Goal: Task Accomplishment & Management: Complete application form

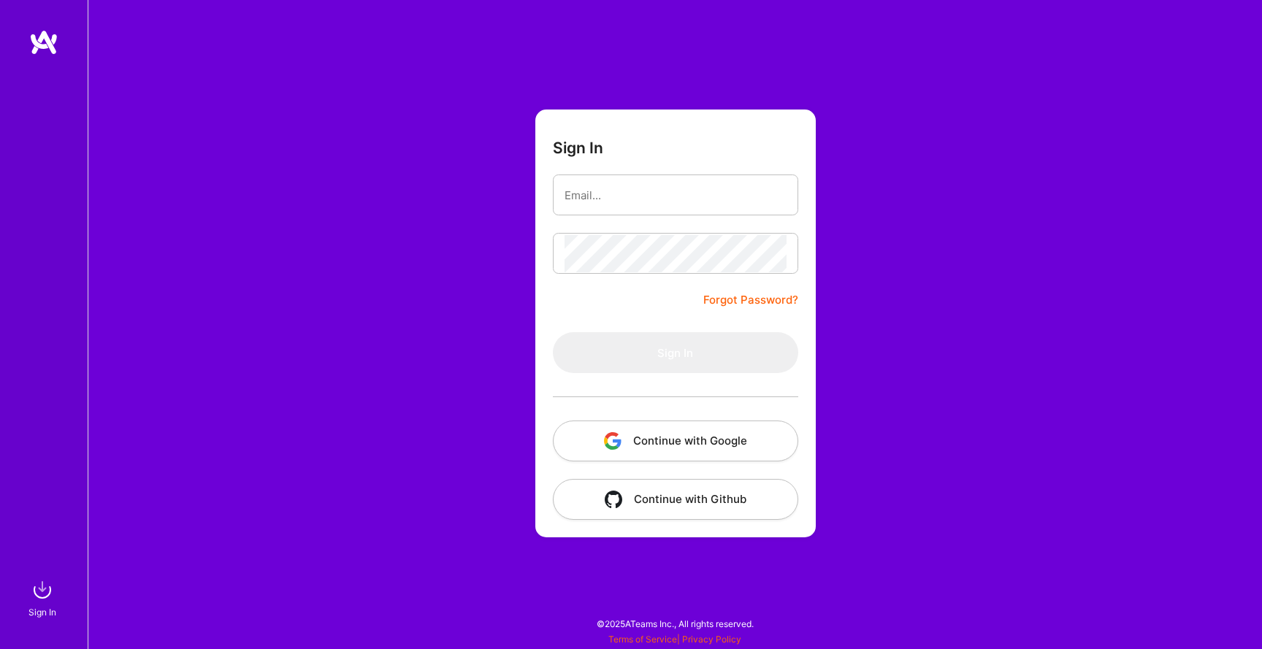
click at [706, 427] on button "Continue with Google" at bounding box center [675, 441] width 245 height 41
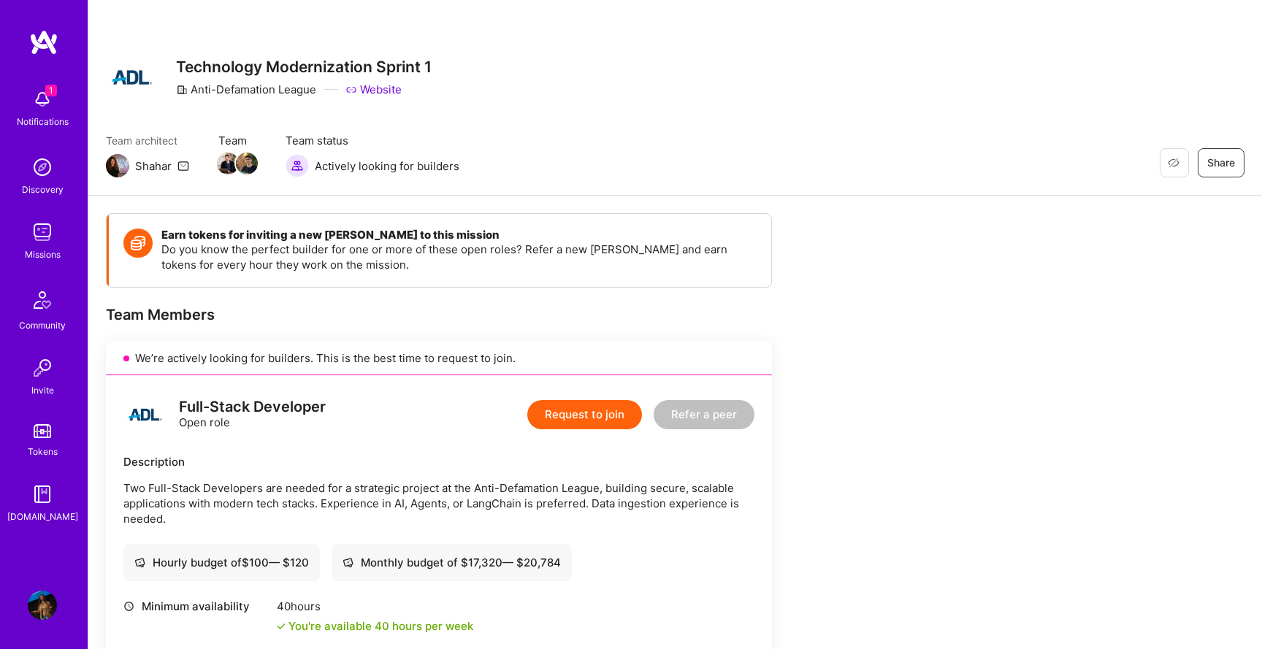
click at [42, 99] on img at bounding box center [42, 99] width 29 height 29
click at [42, 99] on div "1 Notifications Discovery Missions Community Invite Tokens [DOMAIN_NAME]" at bounding box center [44, 303] width 88 height 442
click at [47, 235] on img at bounding box center [42, 232] width 29 height 29
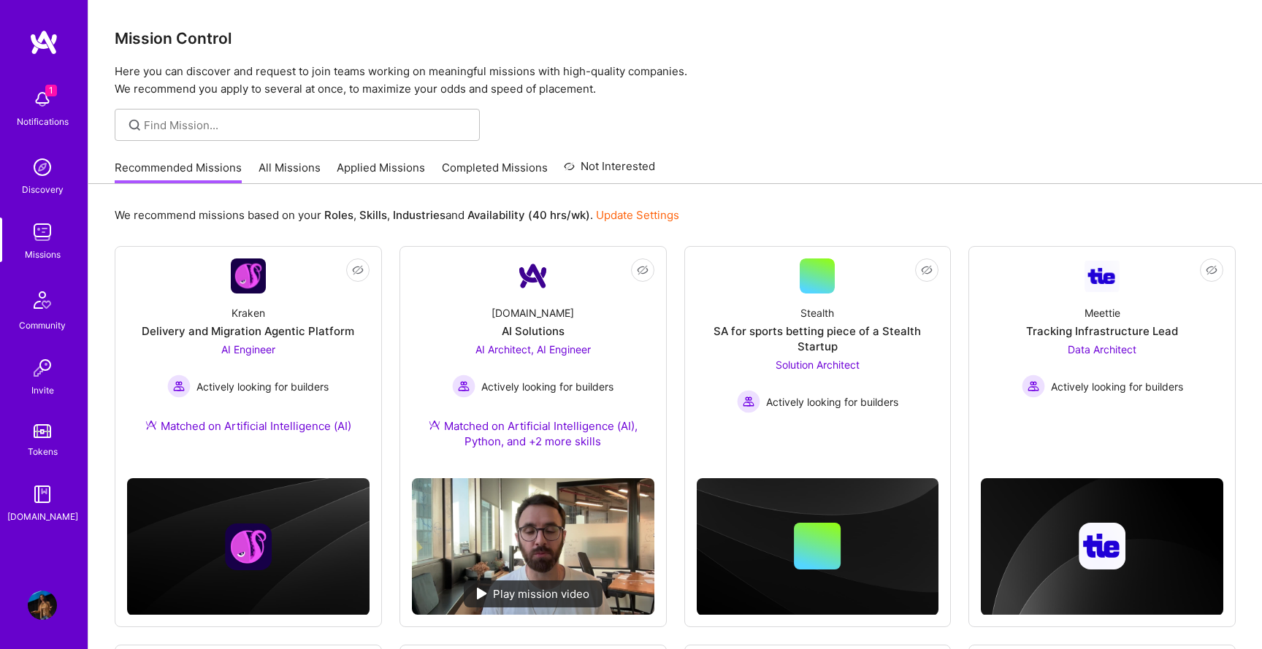
click at [406, 177] on link "Applied Missions" at bounding box center [381, 172] width 88 height 24
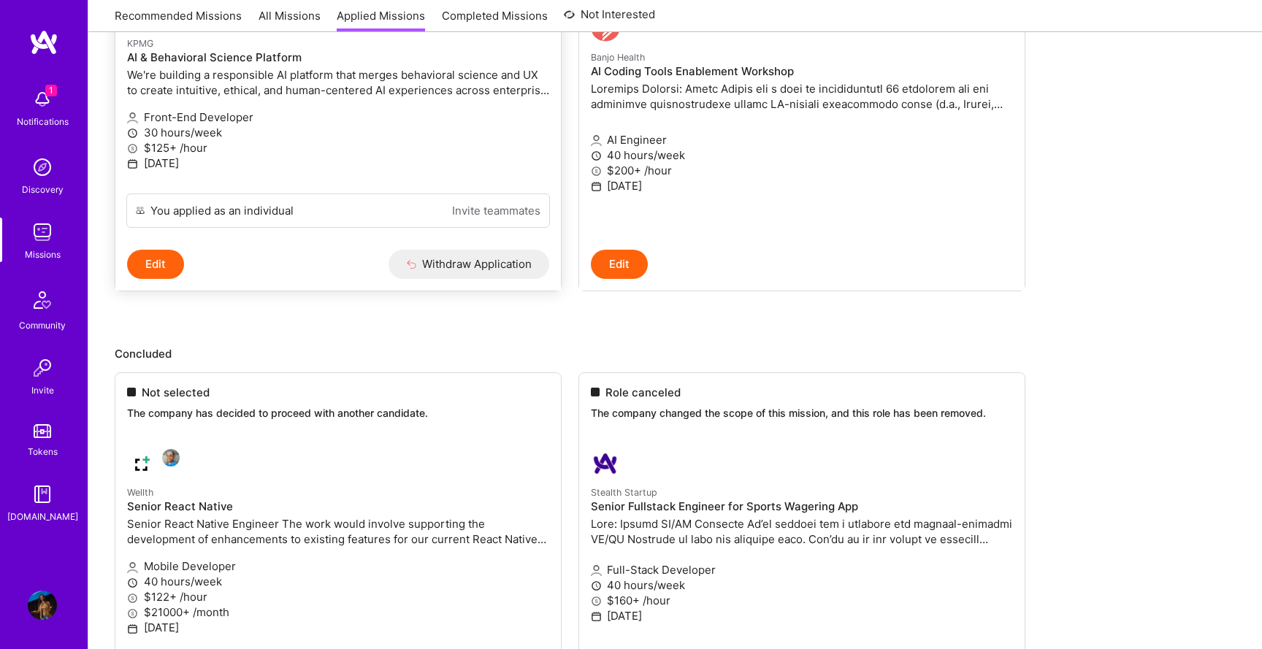
scroll to position [334, 0]
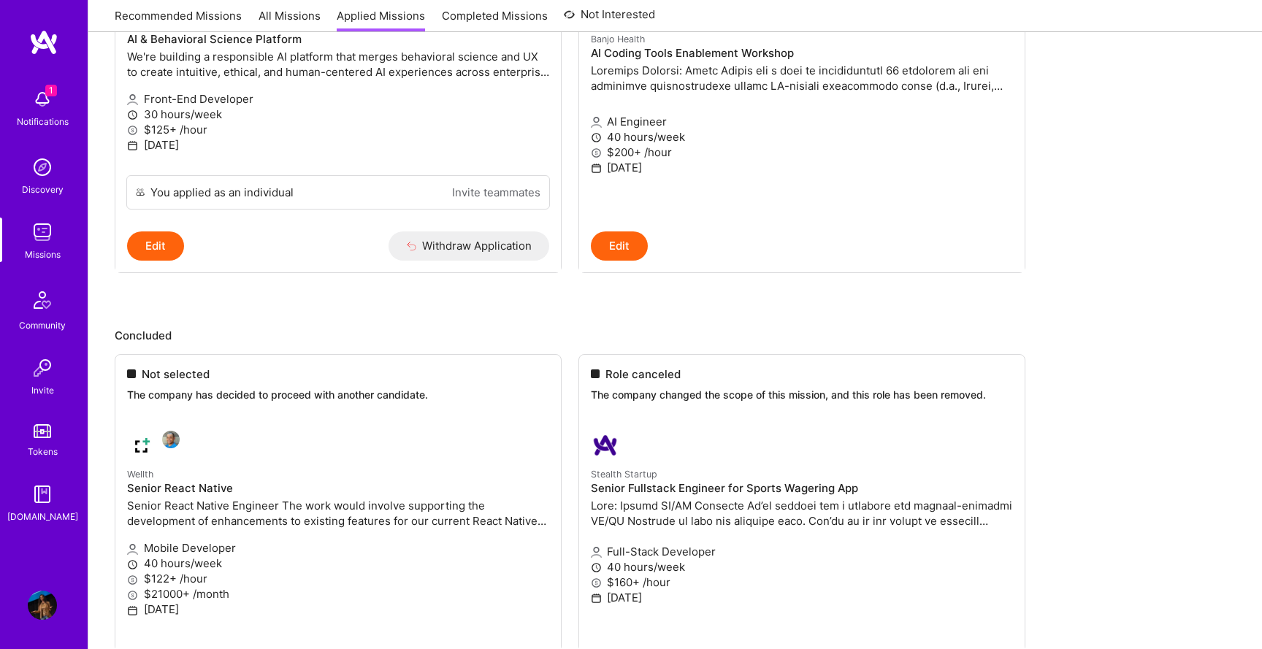
click at [42, 232] on img at bounding box center [42, 232] width 29 height 29
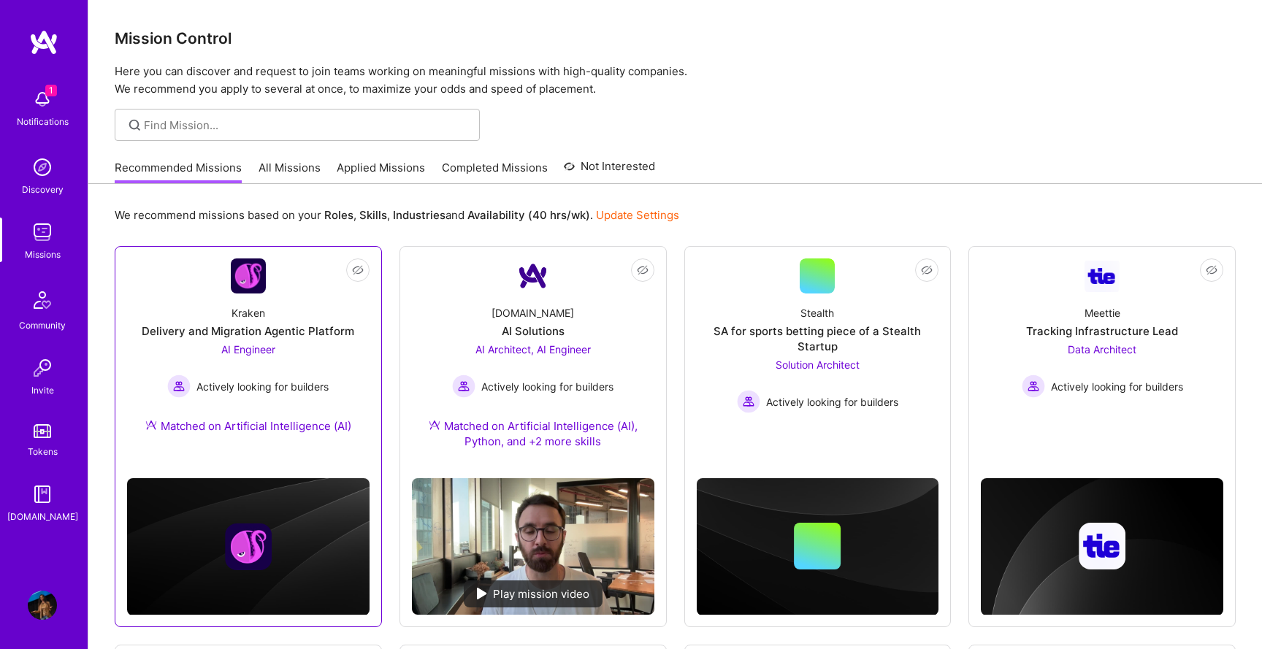
click at [301, 272] on link "Not Interested Kraken Delivery and Migration Agentic Platform AI Engineer Activ…" at bounding box center [248, 354] width 242 height 193
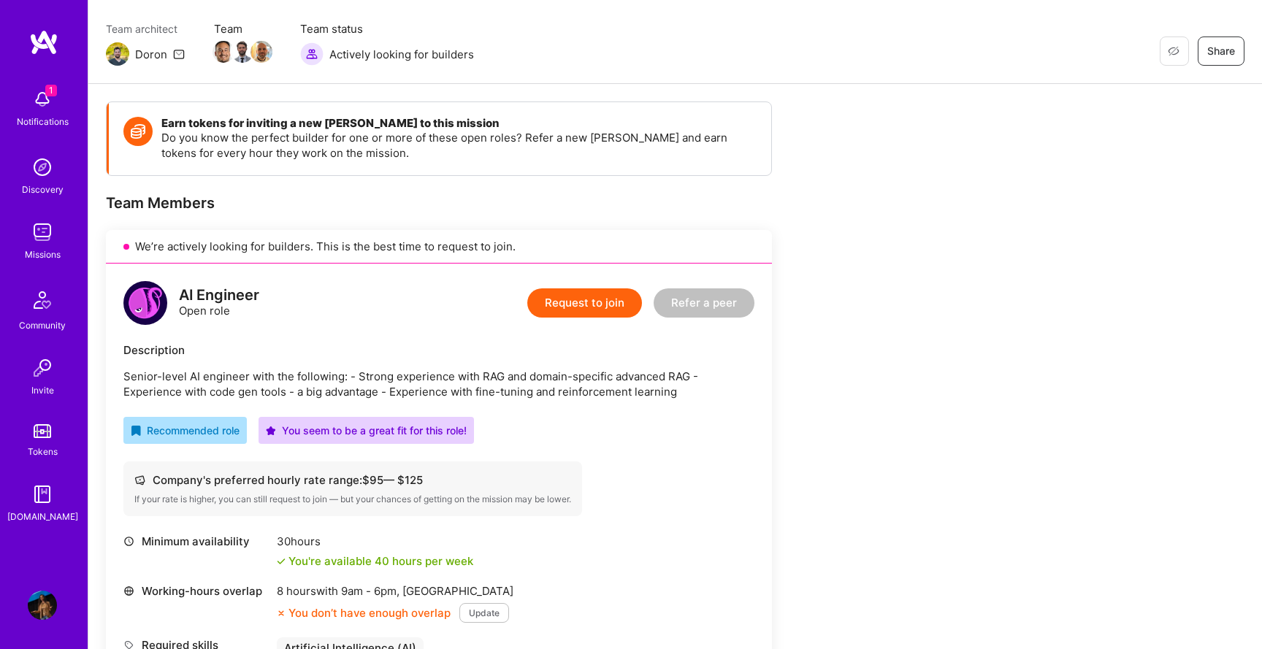
scroll to position [116, 0]
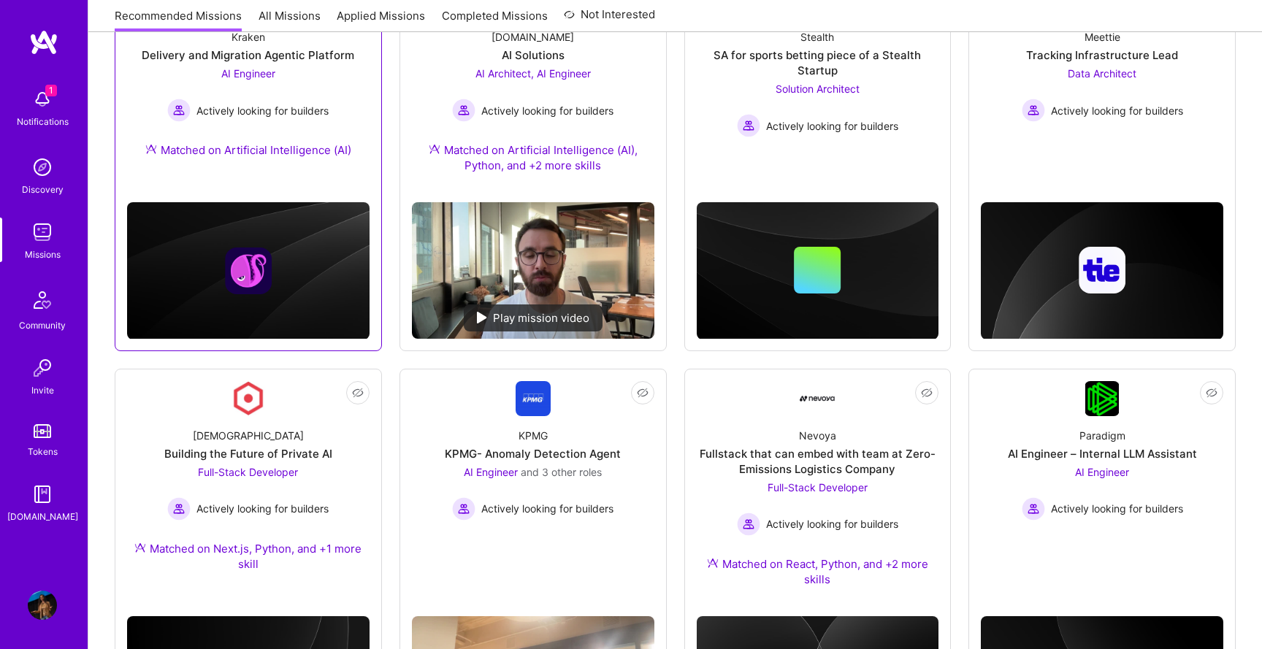
scroll to position [280, 0]
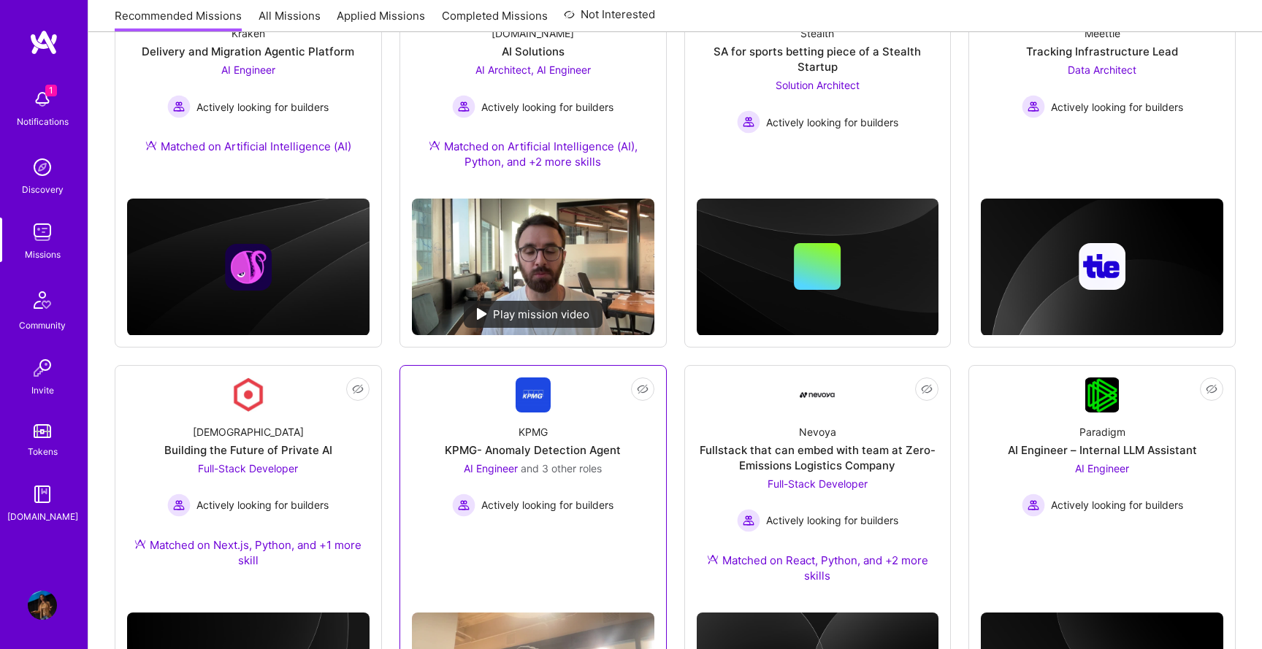
click at [483, 402] on link "Not Interested KPMG KPMG- Anomaly Detection Agent AI Engineer and 3 other roles…" at bounding box center [533, 488] width 242 height 223
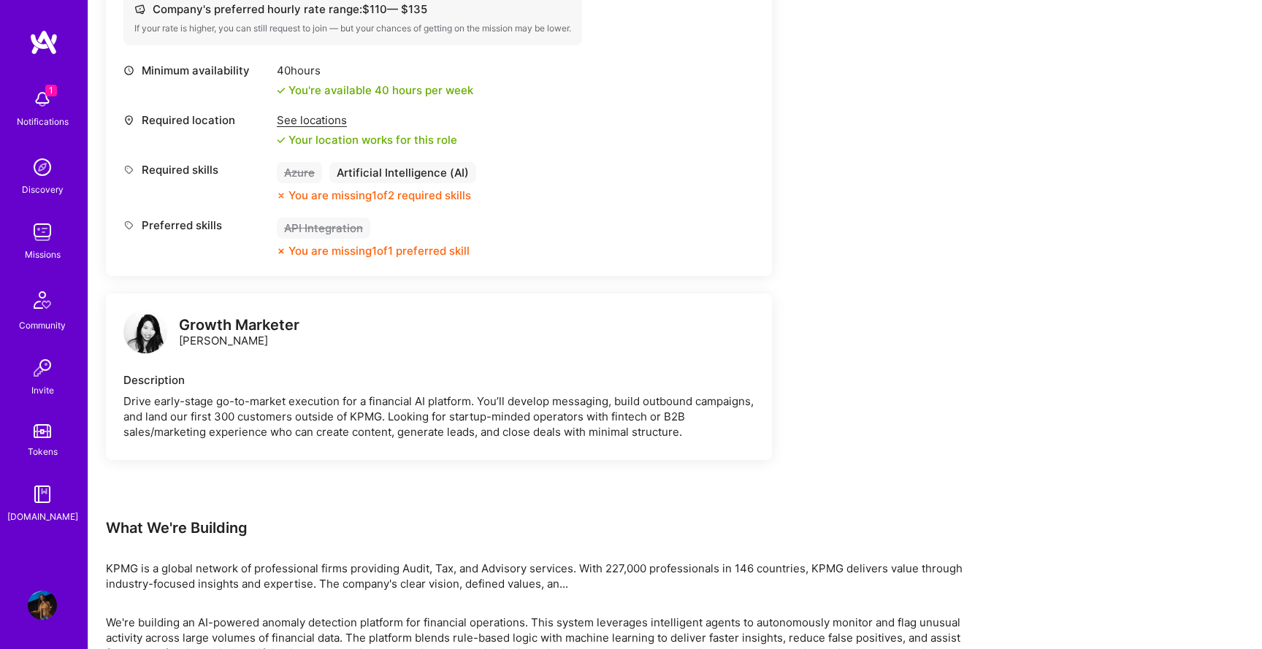
scroll to position [2293, 0]
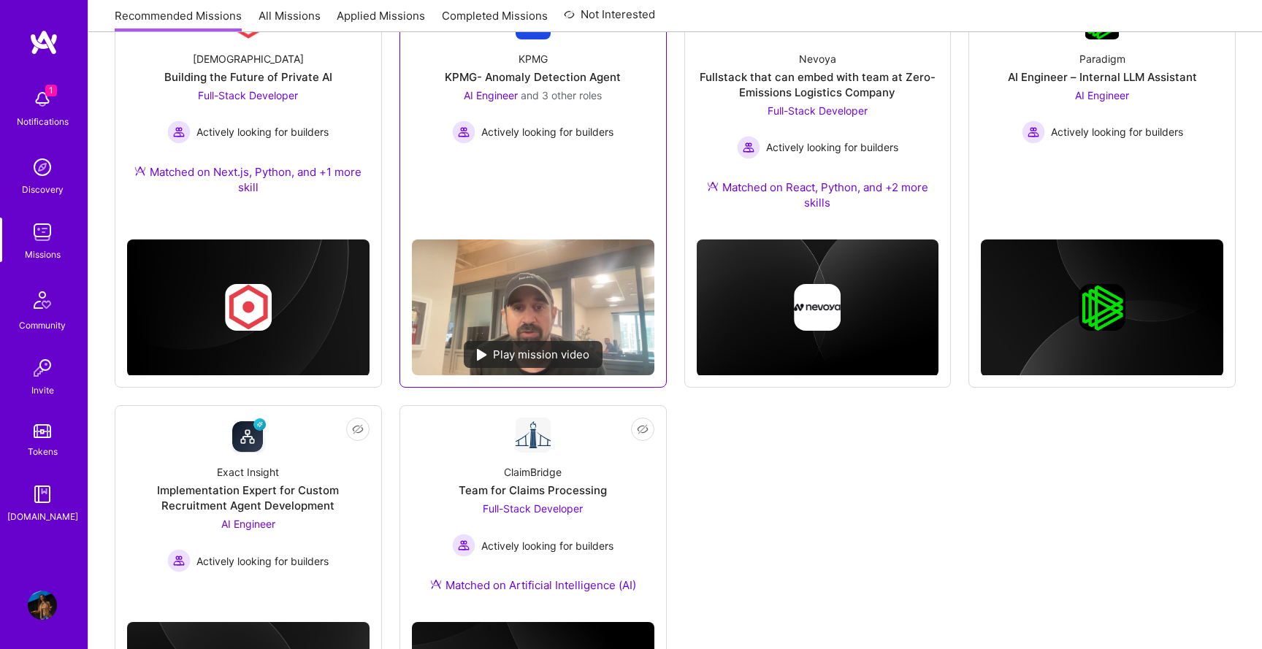
scroll to position [810, 0]
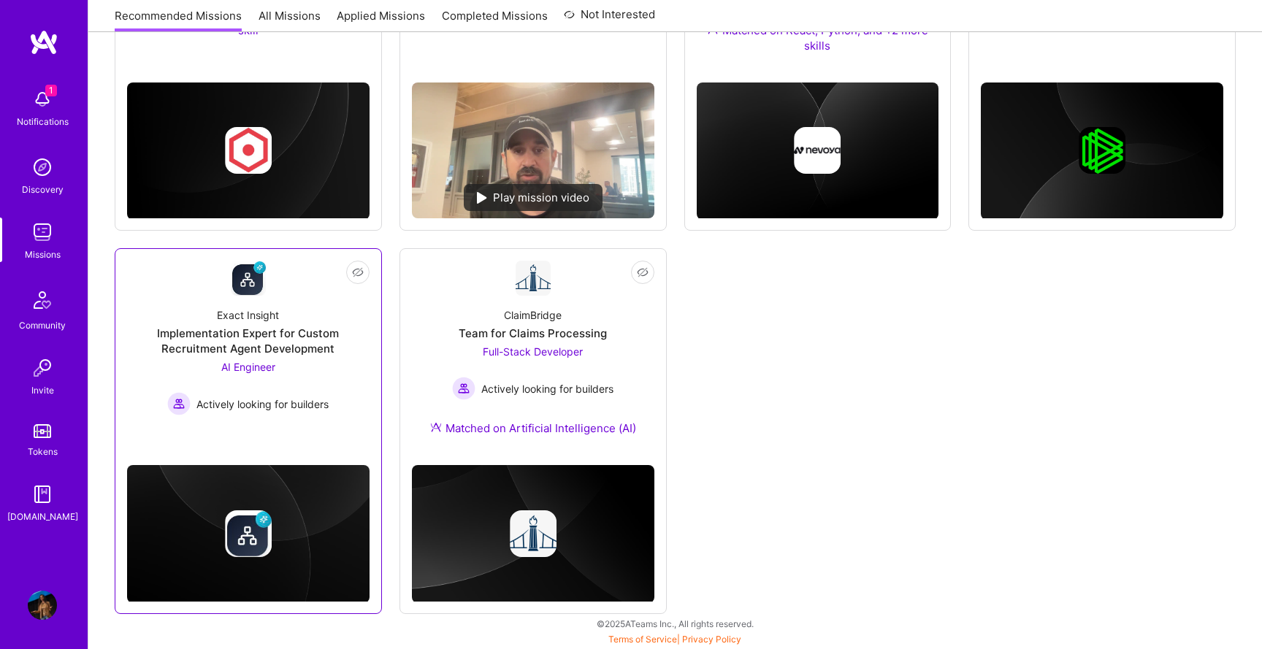
click at [359, 357] on div "Exact Insight Implementation Expert for Custom Recruitment Agent Development AI…" at bounding box center [248, 356] width 242 height 120
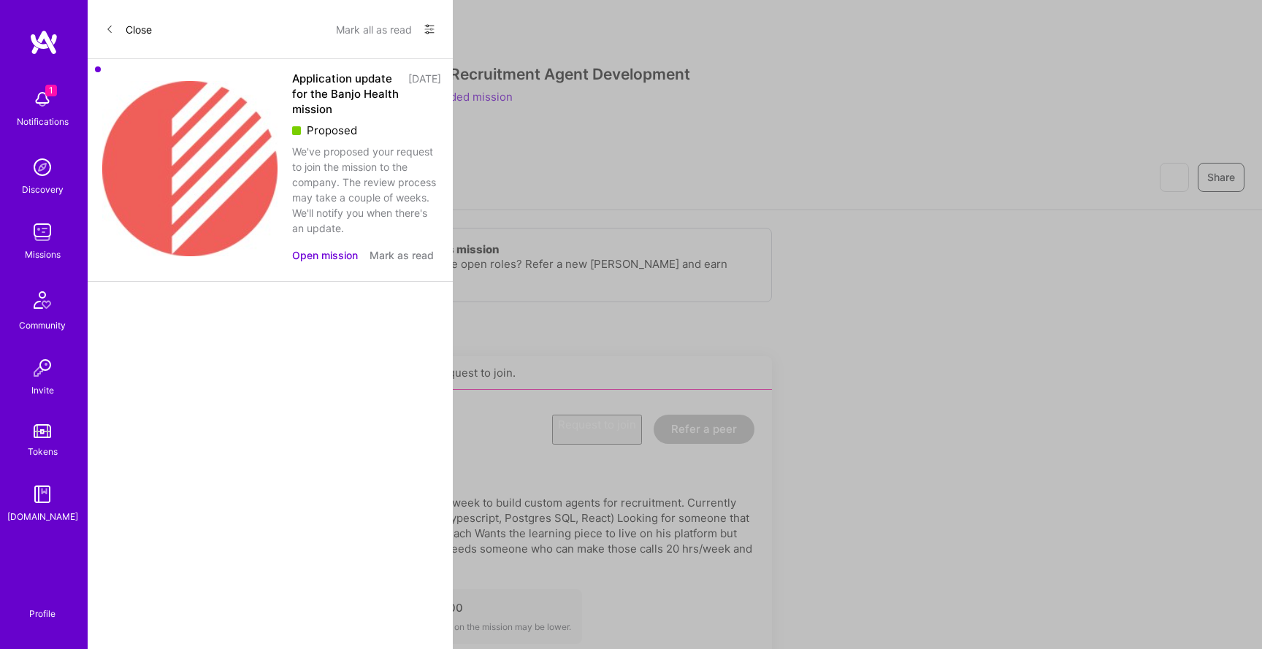
scroll to position [810, 0]
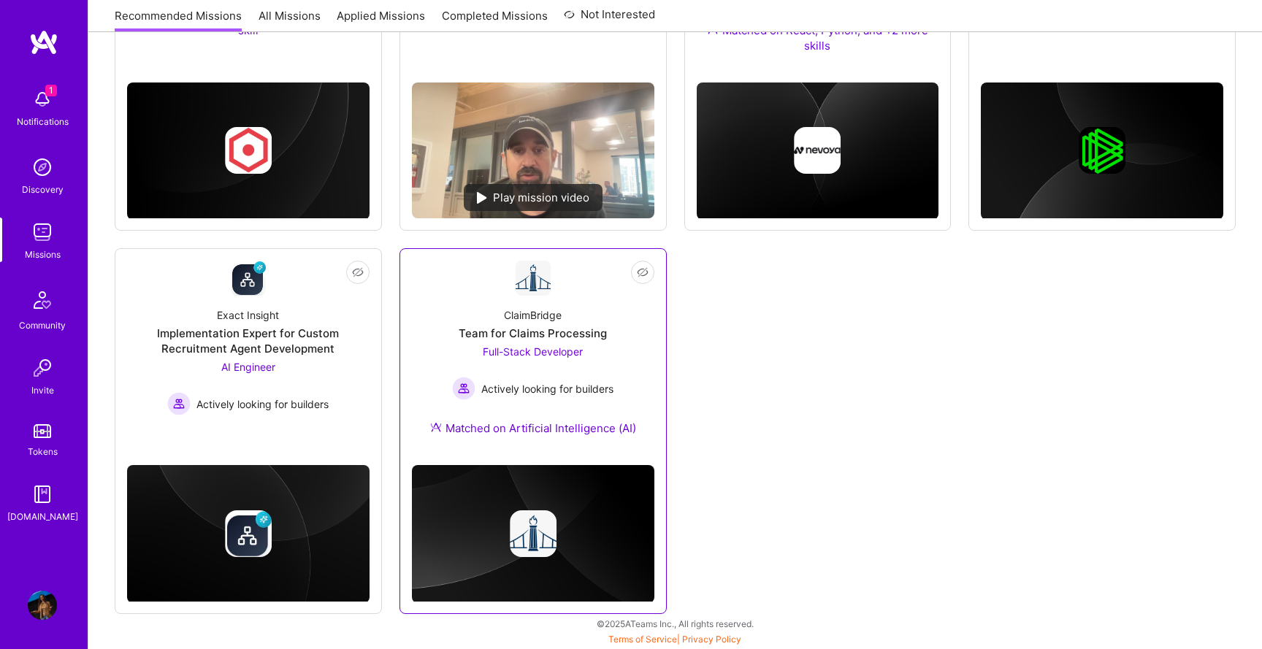
click at [502, 382] on span "Actively looking for builders" at bounding box center [547, 388] width 132 height 15
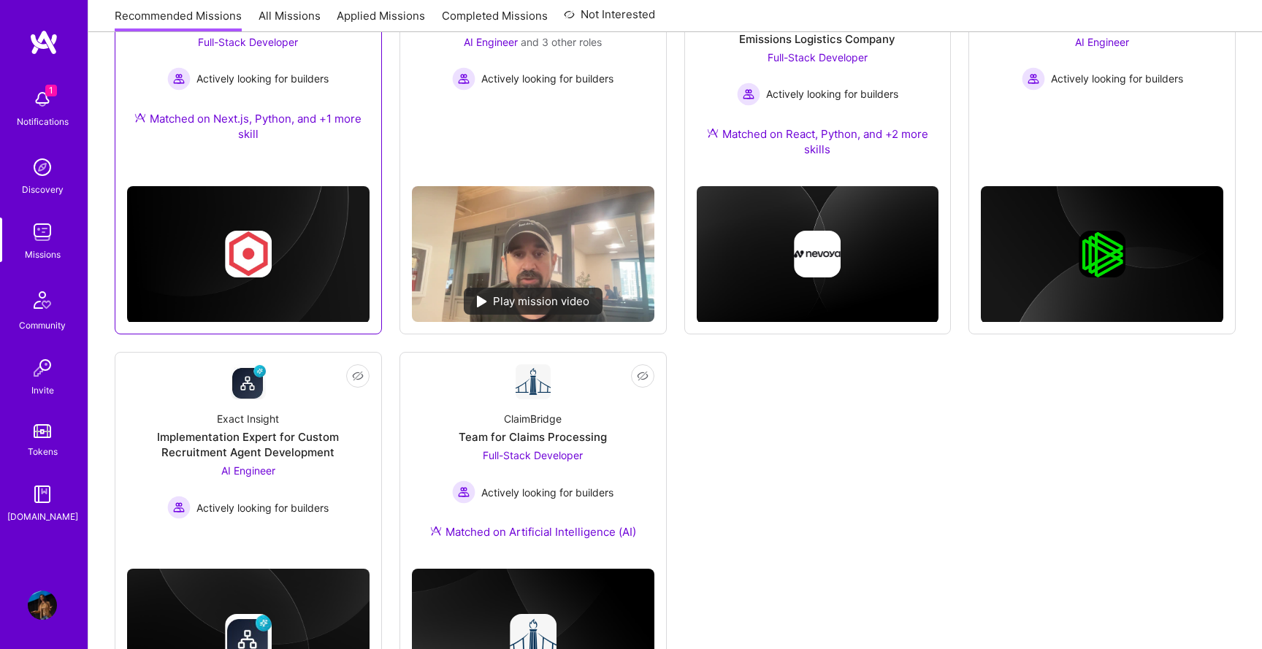
scroll to position [657, 0]
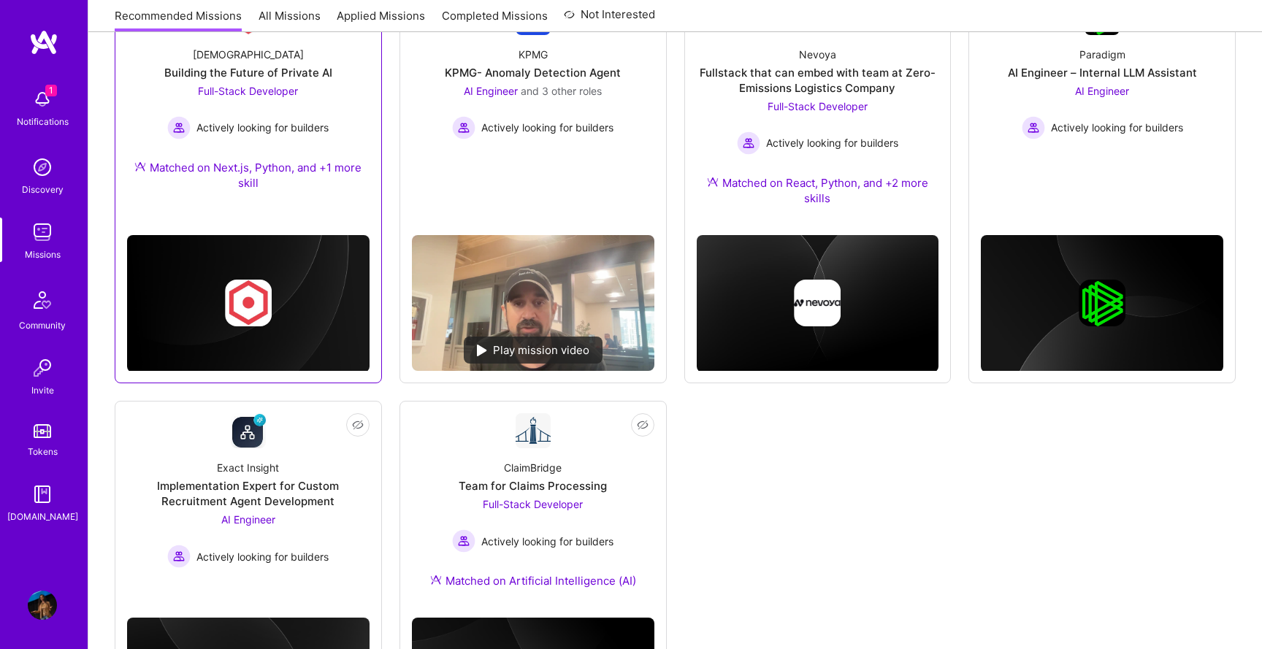
click at [312, 88] on div "Full-Stack Developer Actively looking for builders" at bounding box center [247, 111] width 161 height 56
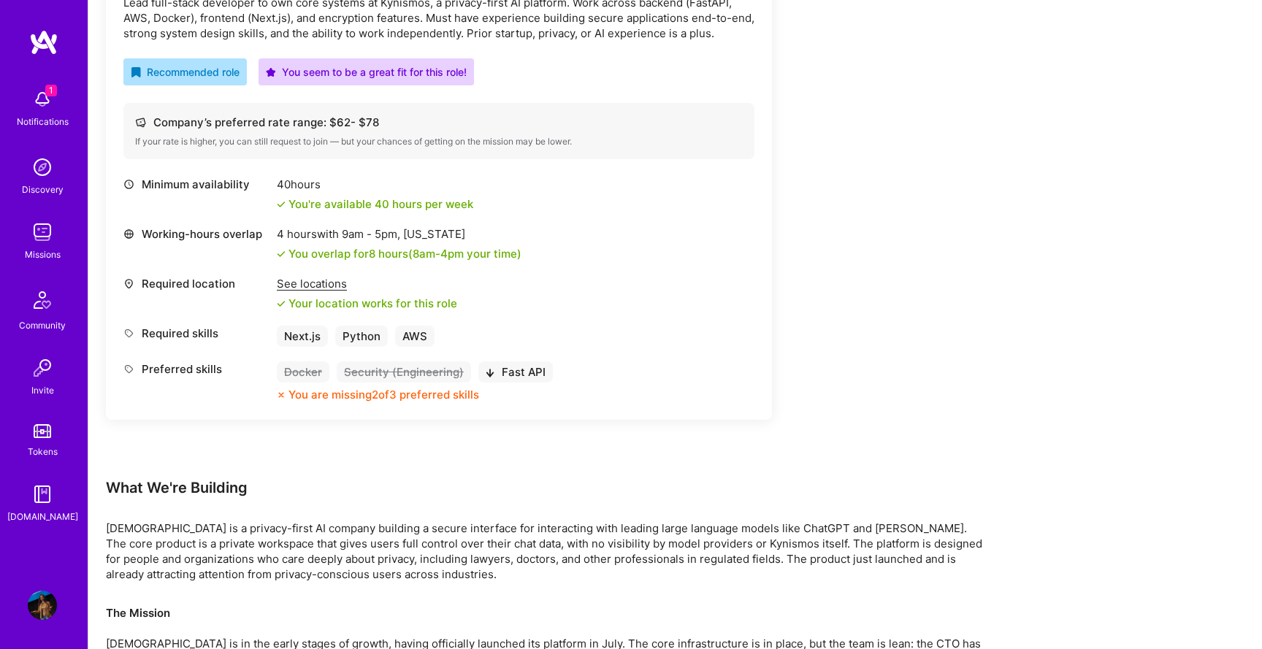
scroll to position [495, 0]
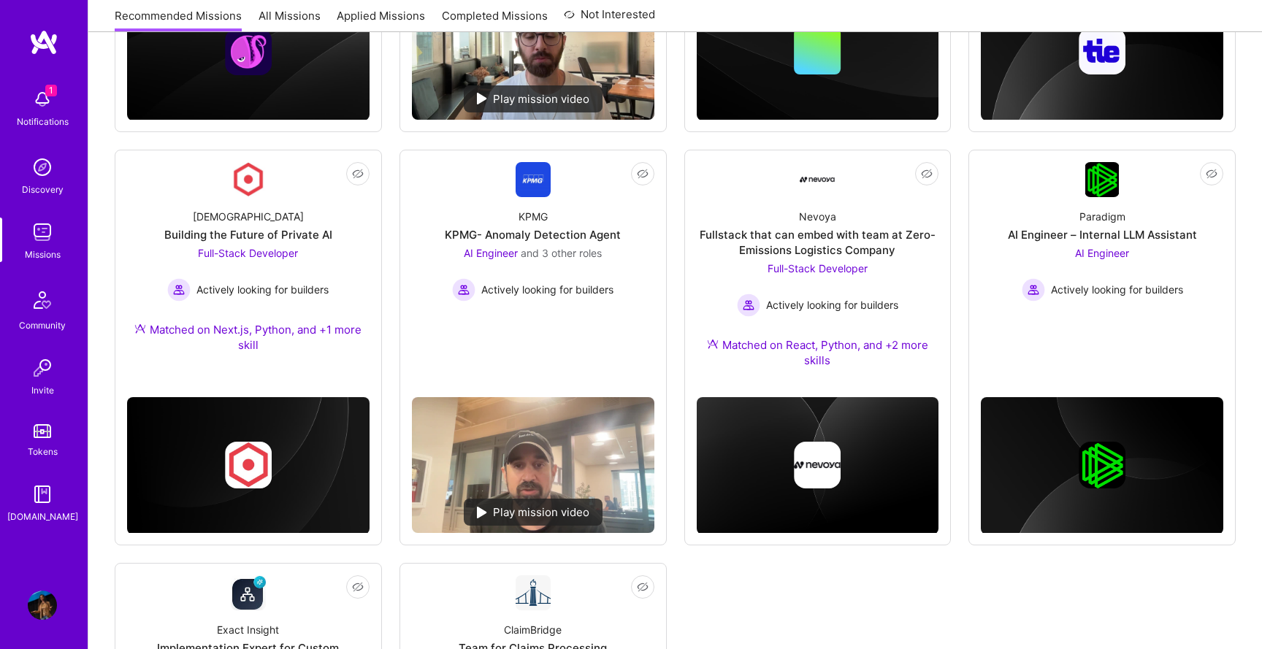
scroll to position [657, 0]
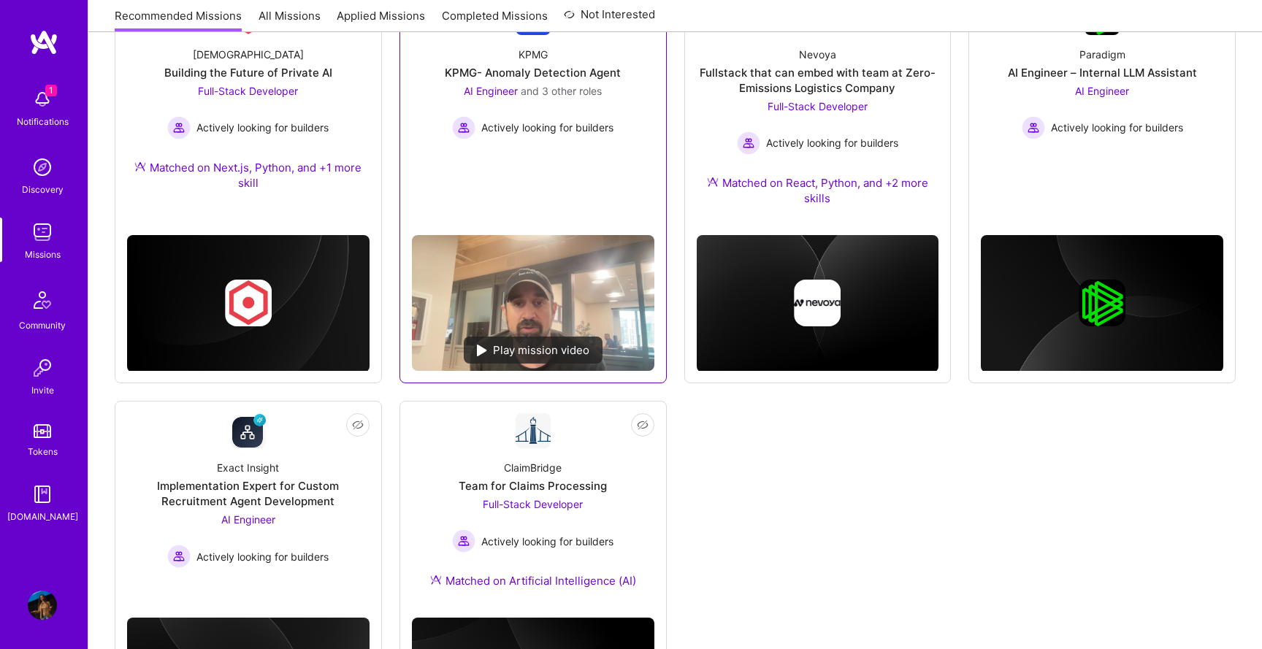
click at [482, 155] on link "Not Interested KPMG KPMG- Anomaly Detection Agent AI Engineer and 3 other roles…" at bounding box center [533, 111] width 242 height 223
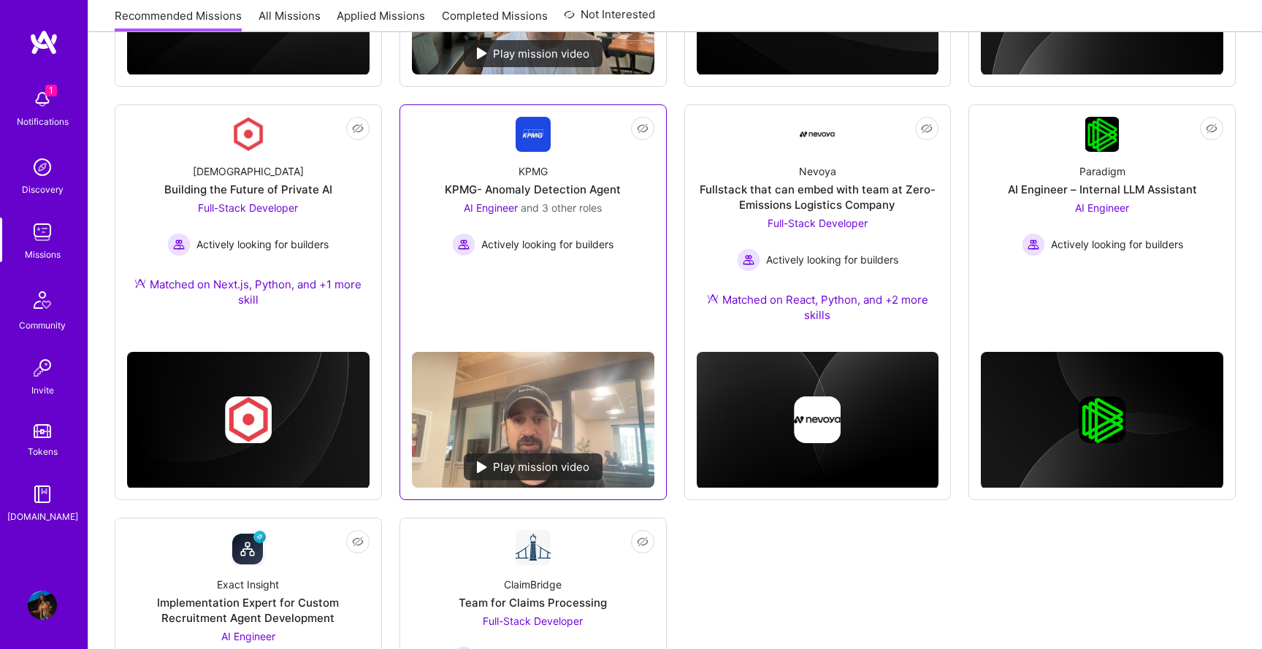
scroll to position [524, 0]
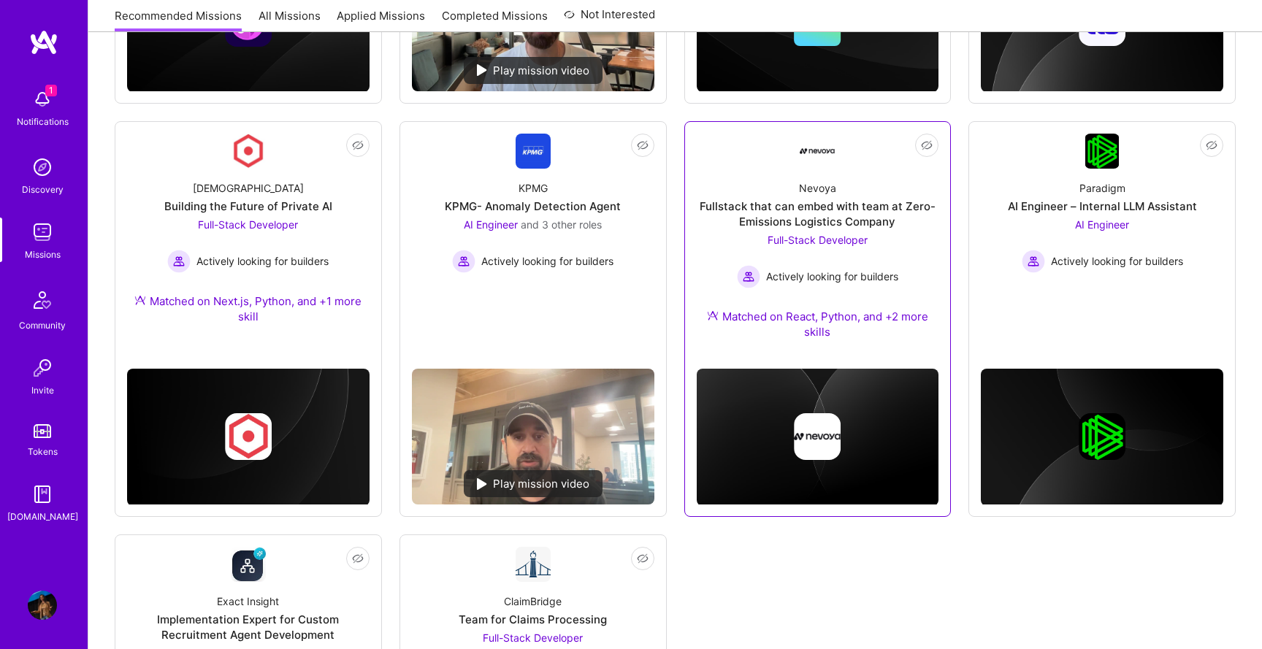
click at [724, 174] on div "Nevoya Fullstack that can embed with team at Zero-Emissions Logistics Company F…" at bounding box center [818, 263] width 242 height 188
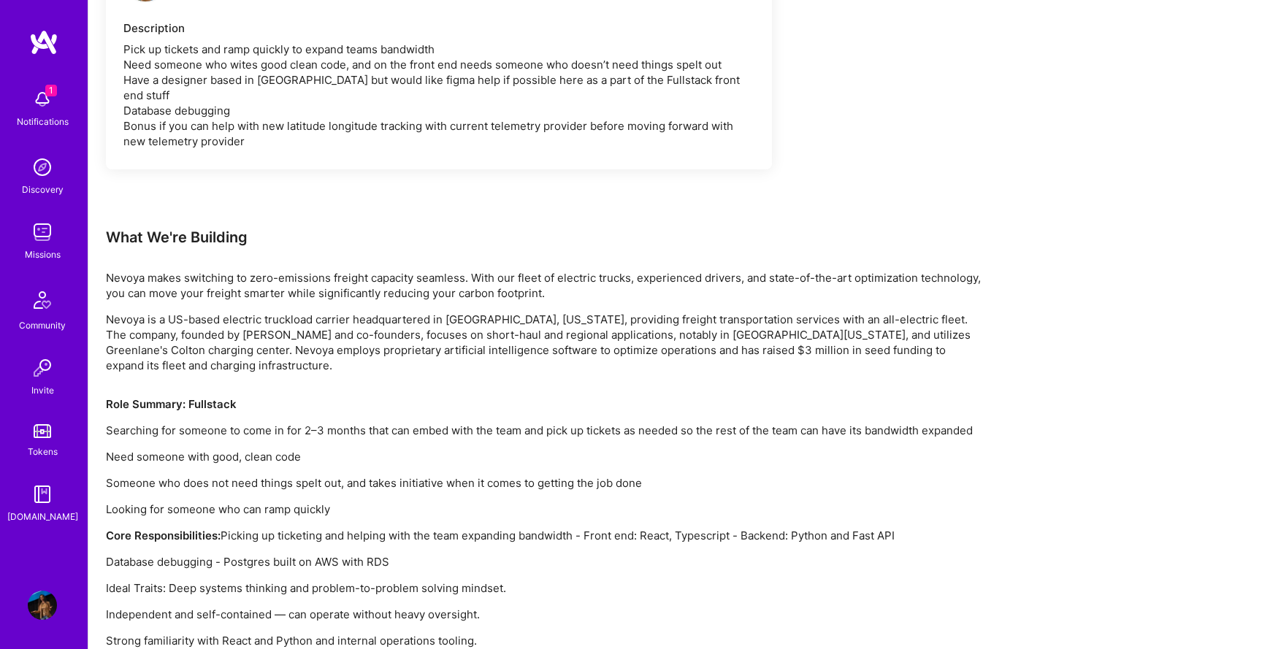
scroll to position [1000, 0]
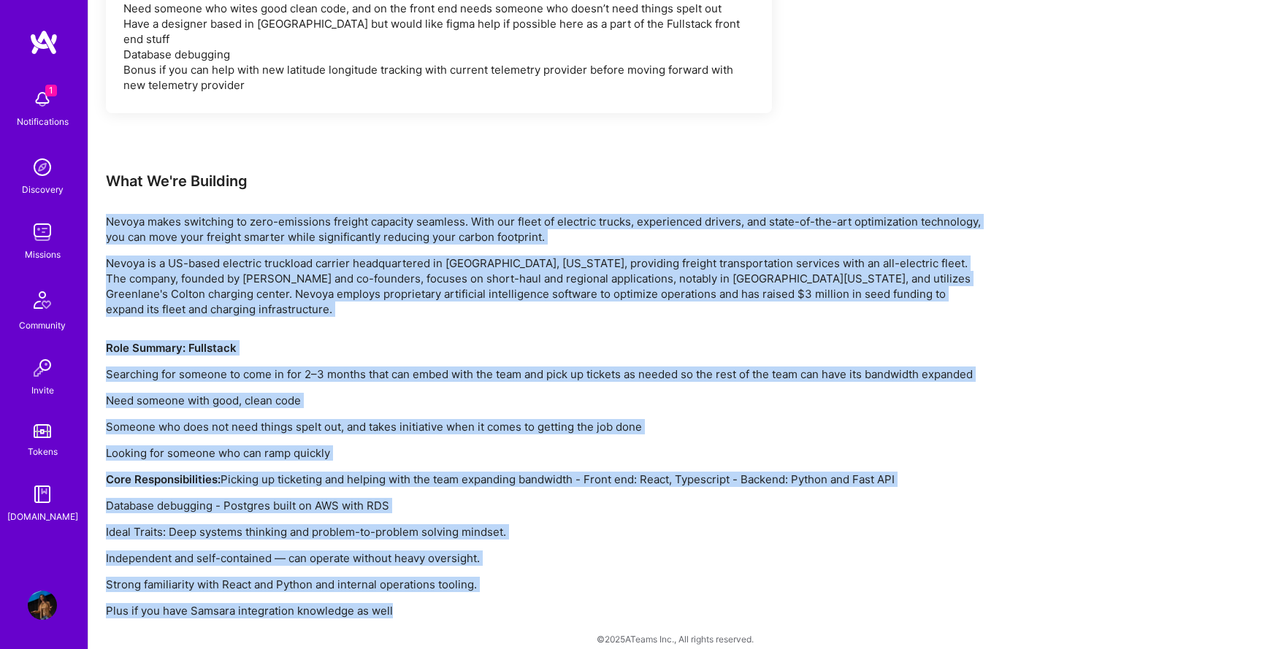
drag, startPoint x: 106, startPoint y: 209, endPoint x: 528, endPoint y: 605, distance: 579.0
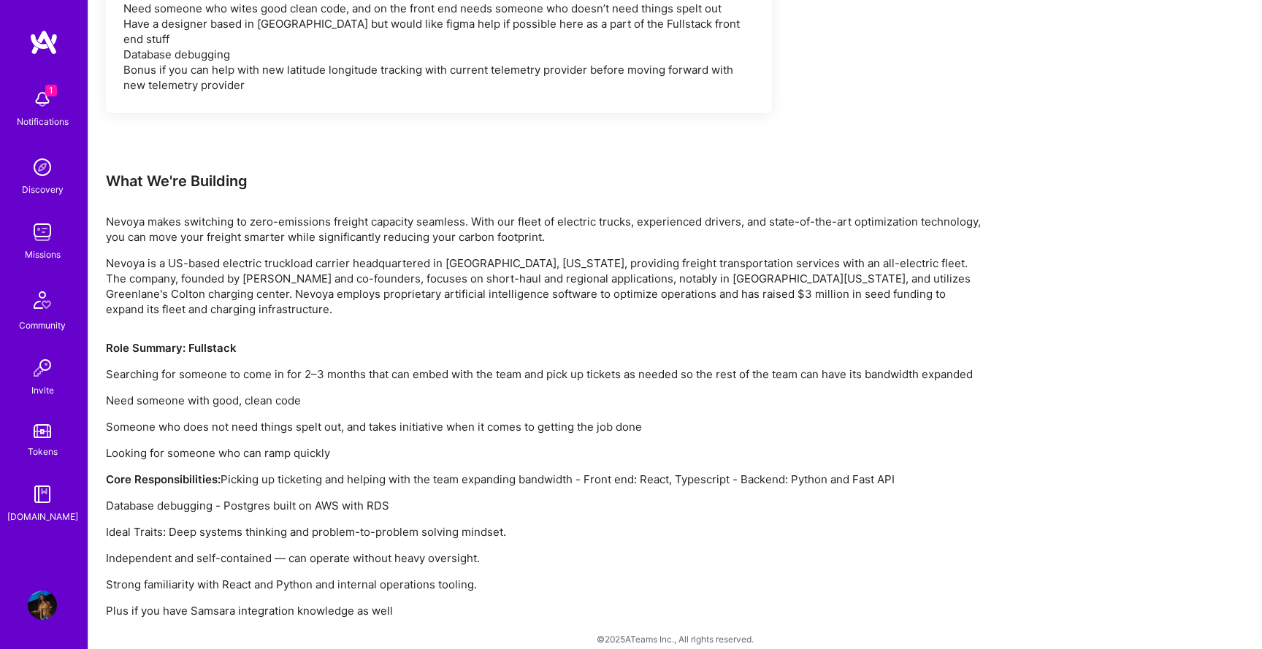
click at [355, 214] on p "Nevoya makes switching to zero-emissions freight capacity seamless. With our fl…" at bounding box center [544, 229] width 876 height 31
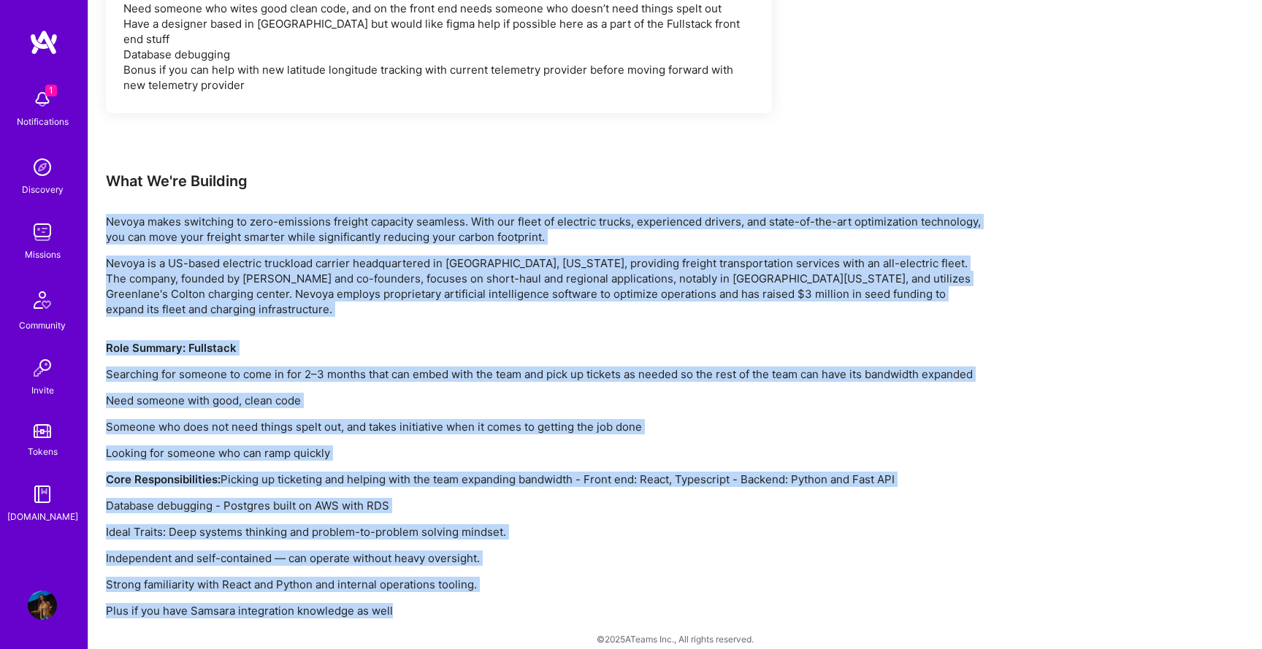
drag, startPoint x: 105, startPoint y: 204, endPoint x: 495, endPoint y: 605, distance: 559.7
copy div "Loremi dolor sitametco ad elit-seddoeius tempori utlabore etdolore. Magn ali en…"
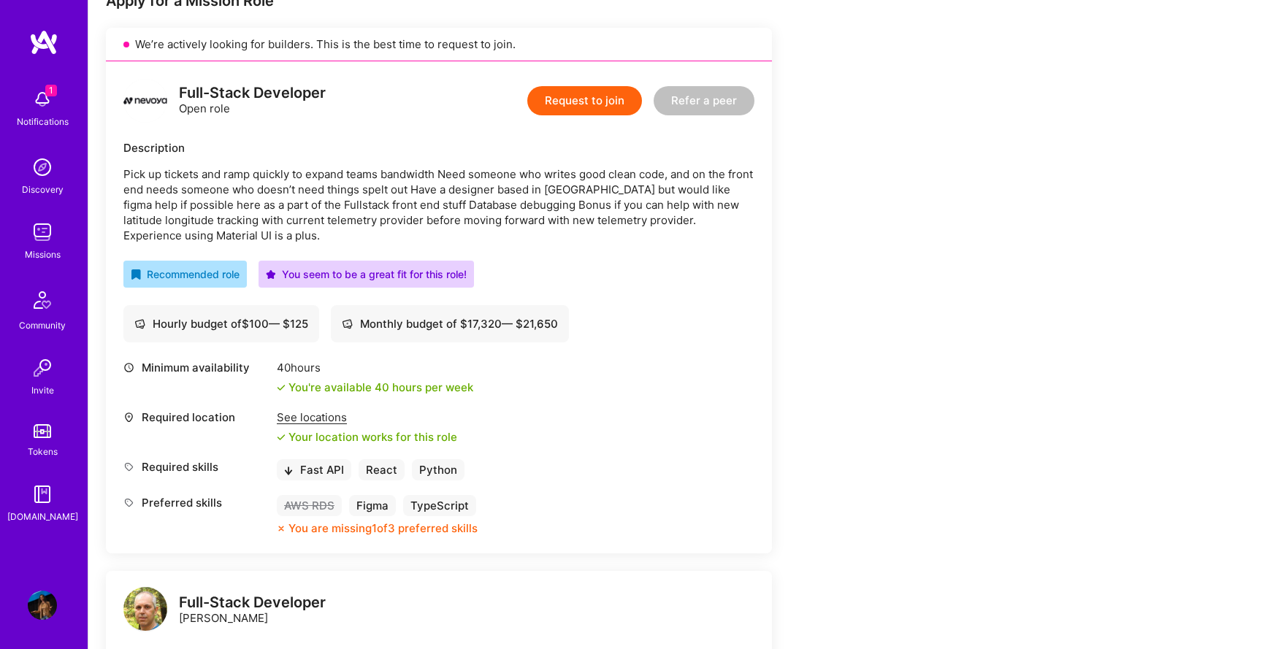
scroll to position [315, 0]
click at [266, 236] on p "Pick up tickets and ramp quickly to expand teams bandwidth Need someone who wri…" at bounding box center [438, 204] width 631 height 77
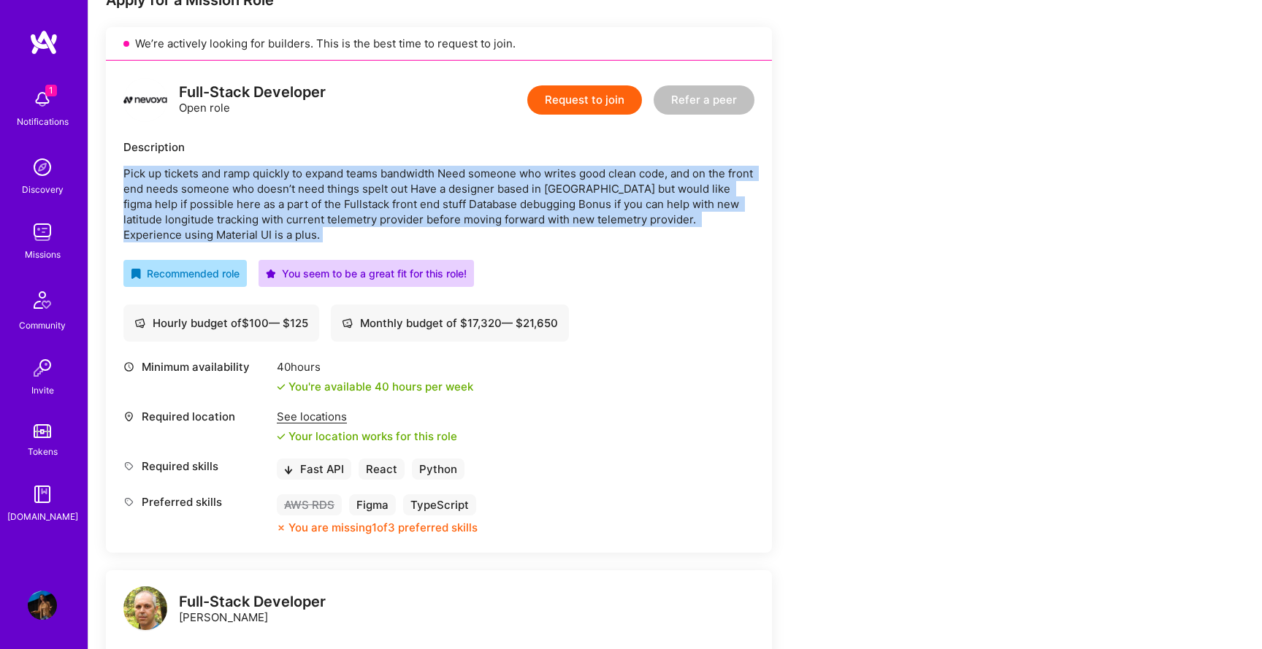
drag, startPoint x: 191, startPoint y: 224, endPoint x: 111, endPoint y: 167, distance: 98.5
click at [111, 167] on div "Full-Stack Developer Open role Request to join Refer a peer Description Pick up…" at bounding box center [439, 307] width 666 height 492
copy p "Pick up tickets and ramp quickly to expand teams bandwidth Need someone who wri…"
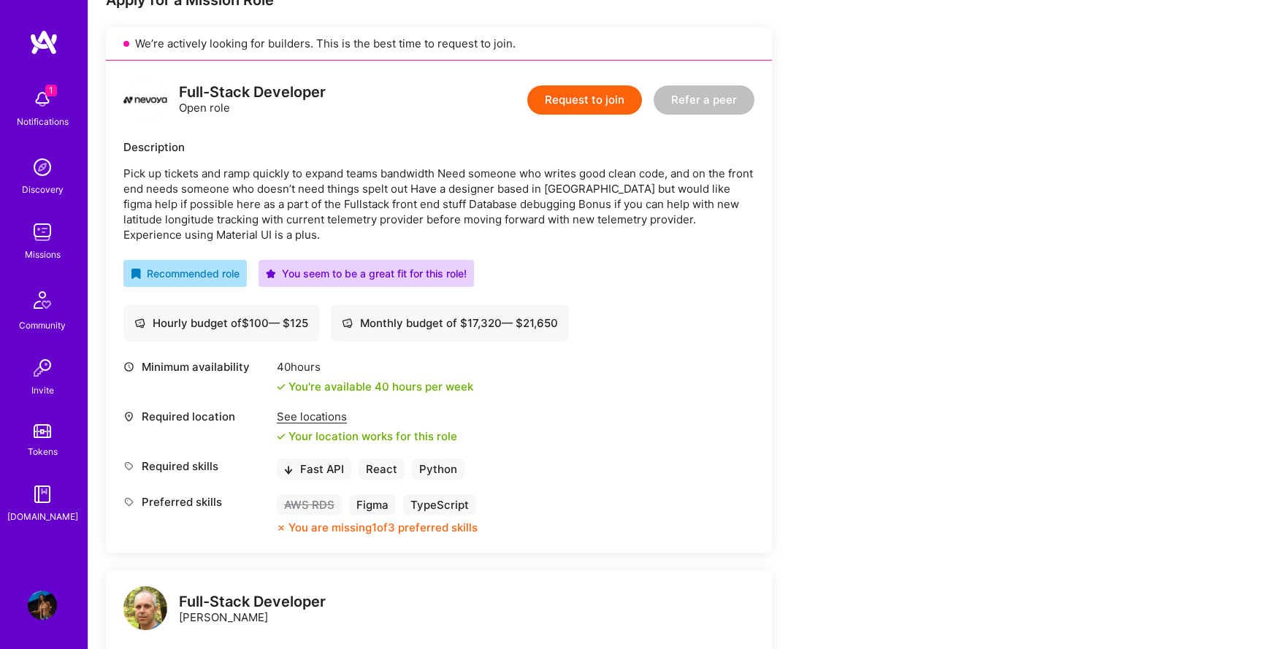
click at [567, 239] on p "Pick up tickets and ramp quickly to expand teams bandwidth Need someone who wri…" at bounding box center [438, 204] width 631 height 77
click at [564, 101] on button "Request to join" at bounding box center [584, 99] width 115 height 29
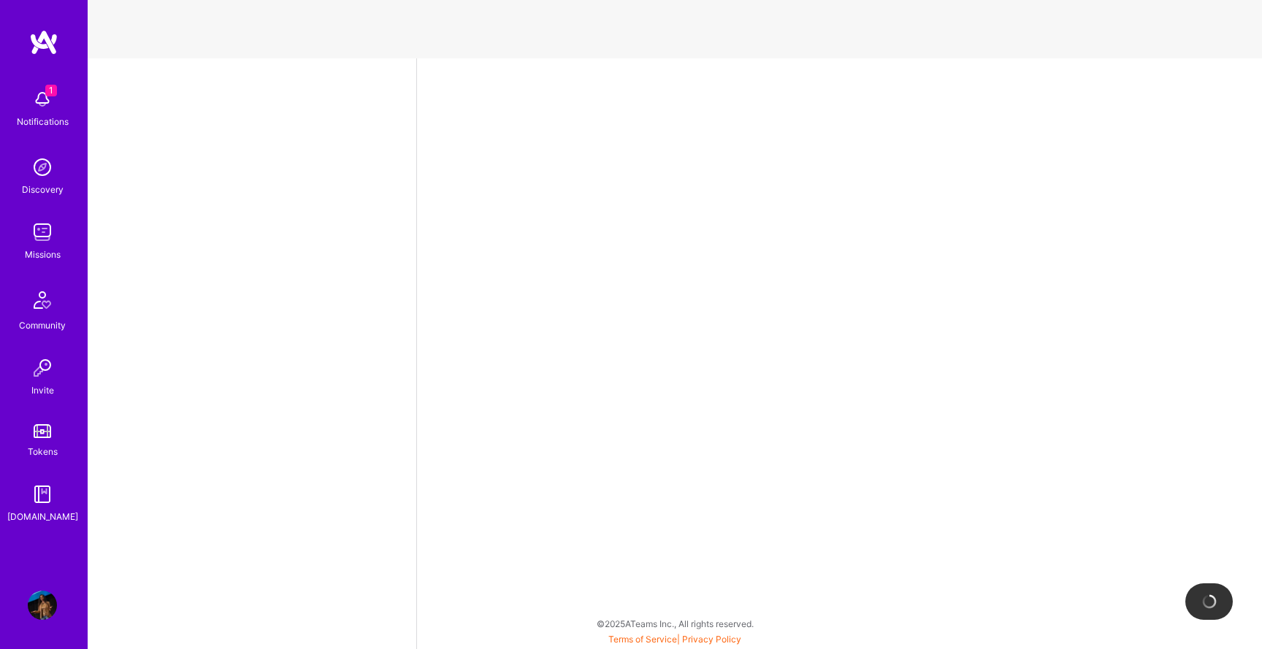
select select "US"
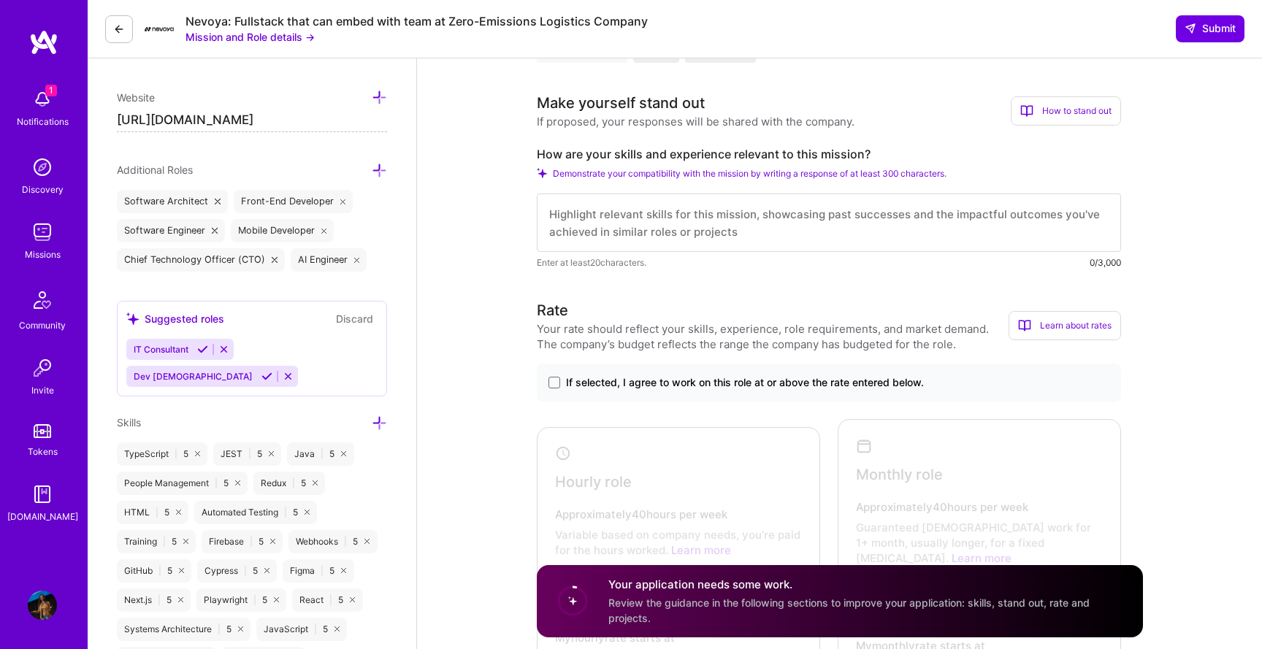
scroll to position [547, 0]
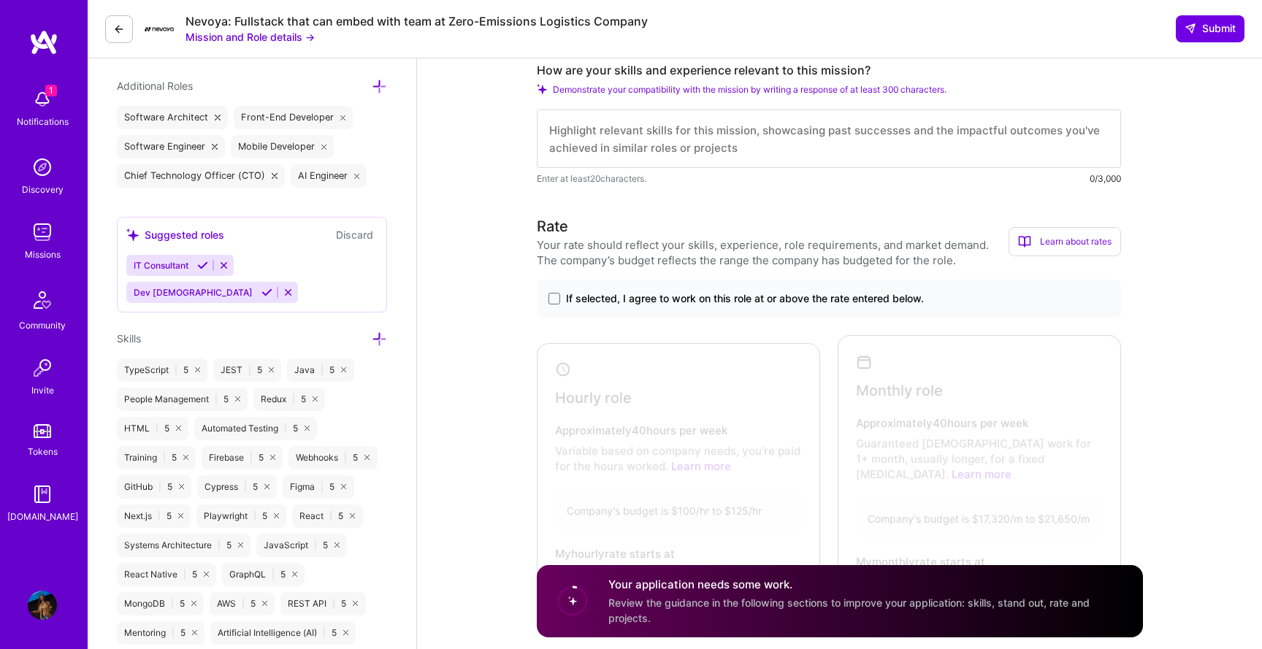
click at [599, 296] on span "If selected, I agree to work on this role at or above the rate entered below." at bounding box center [745, 298] width 358 height 15
click at [0, 0] on input "If selected, I agree to work on this role at or above the rate entered below." at bounding box center [0, 0] width 0 height 0
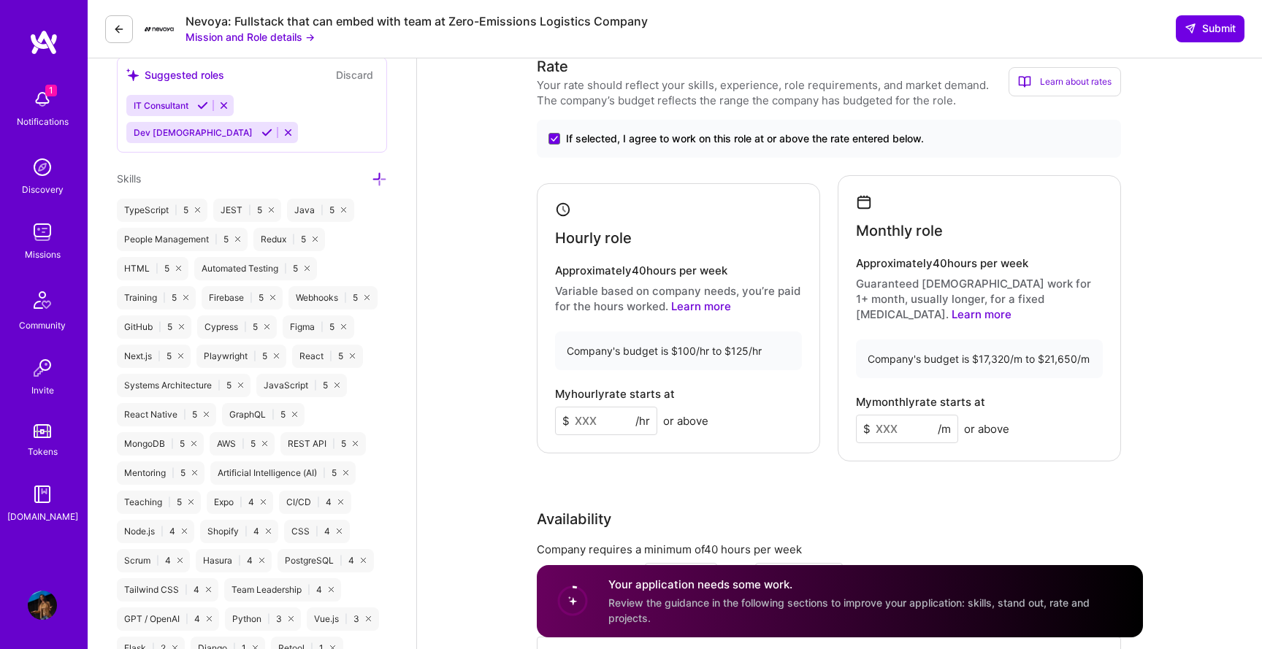
scroll to position [745, 0]
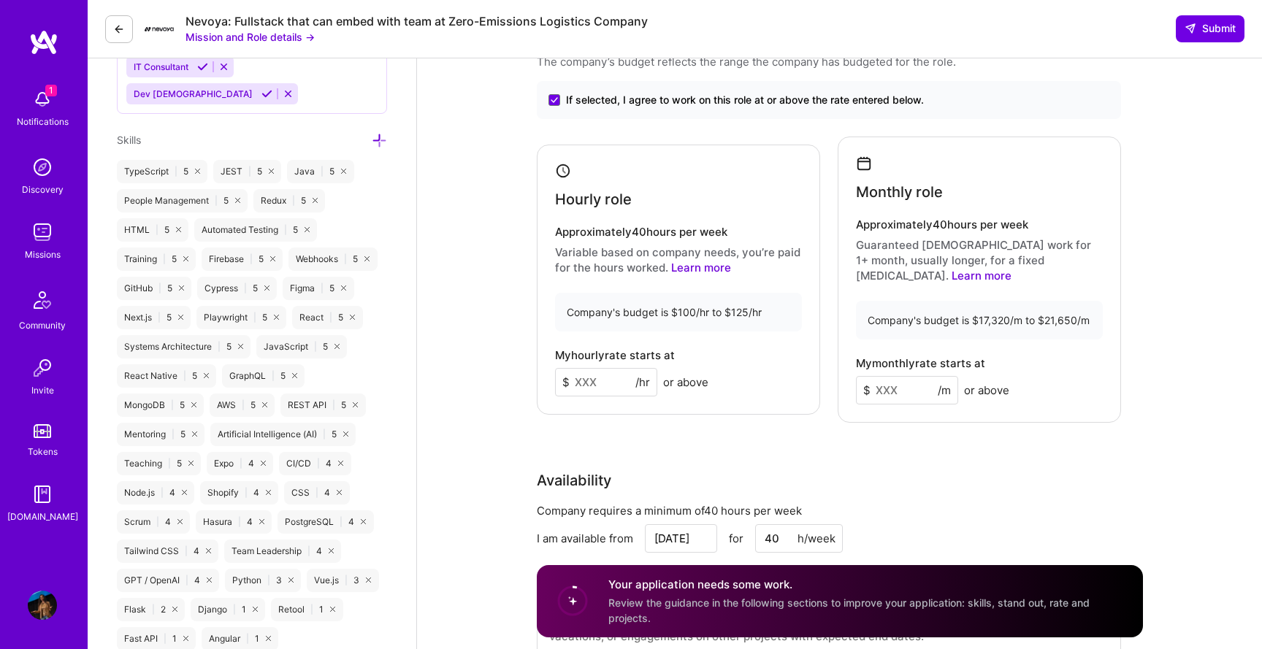
click at [608, 372] on input at bounding box center [606, 382] width 102 height 28
type input "125"
click at [907, 380] on input at bounding box center [907, 390] width 102 height 28
type input "20000"
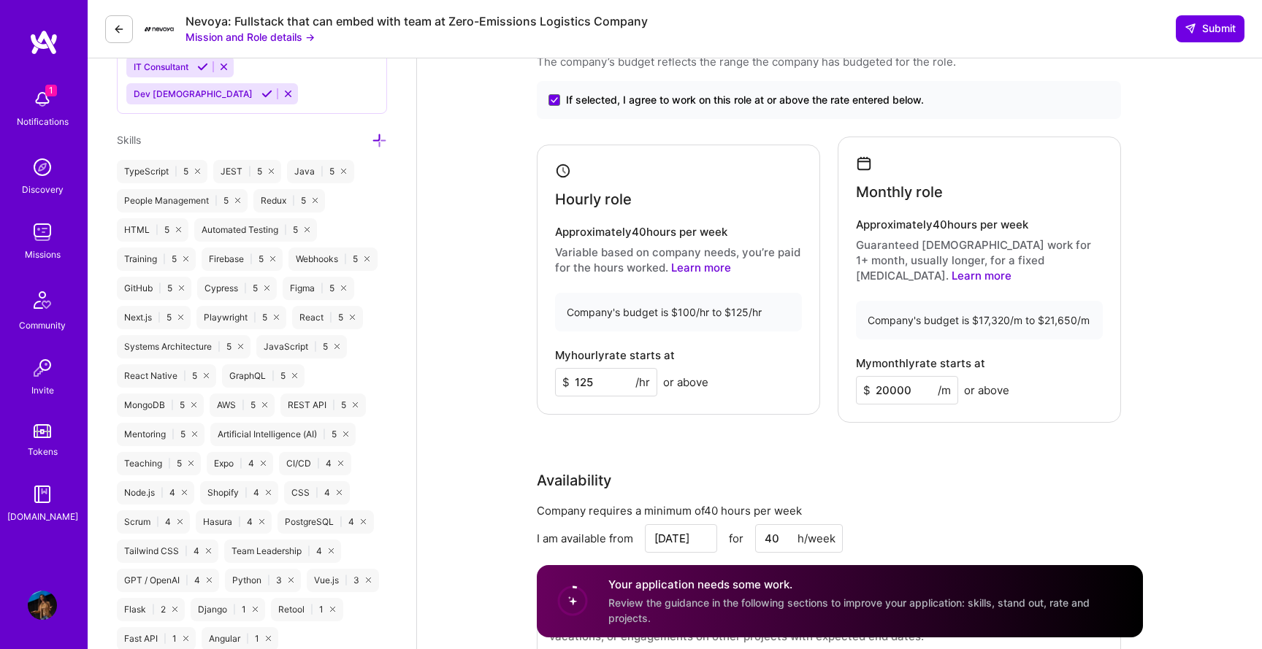
click at [1097, 396] on div "Monthly role Approximately 40 hours per week Guaranteed [DEMOGRAPHIC_DATA] work…" at bounding box center [978, 280] width 283 height 286
click at [1061, 357] on div "My monthly rate starts at $ 20000 /m or above" at bounding box center [979, 380] width 247 height 47
click at [905, 386] on input "20000" at bounding box center [907, 390] width 102 height 28
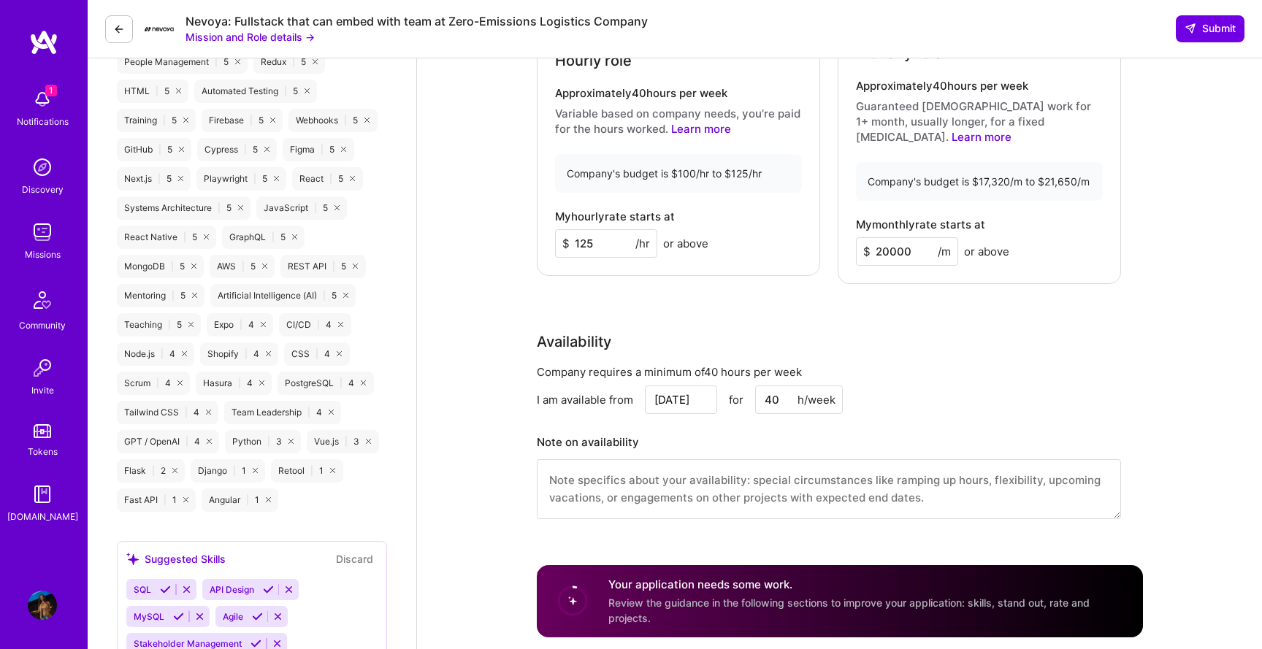
scroll to position [883, 0]
click at [924, 334] on div "Availability" at bounding box center [829, 343] width 584 height 22
click at [884, 239] on input "20000" at bounding box center [907, 253] width 102 height 28
click at [889, 239] on input "20000" at bounding box center [907, 253] width 102 height 28
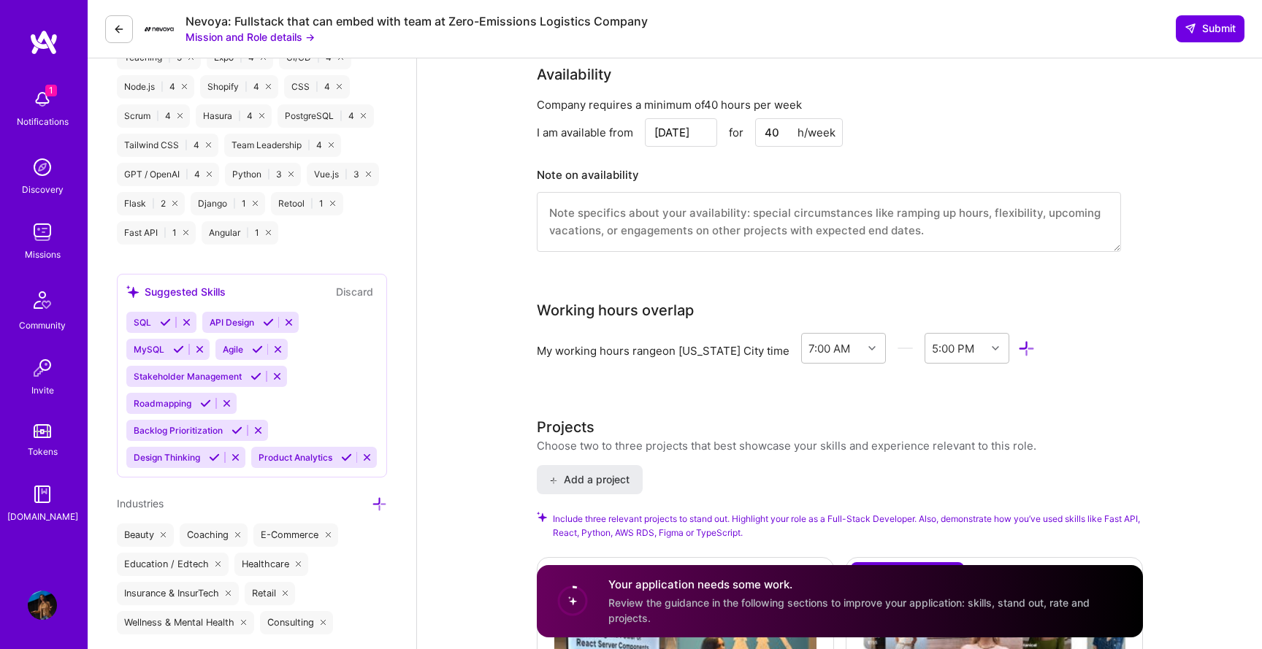
scroll to position [1154, 0]
click at [339, 310] on div "SQL API Design MySQL Agile Stakeholder Management Roadmapping Backlog Prioritiz…" at bounding box center [251, 388] width 251 height 156
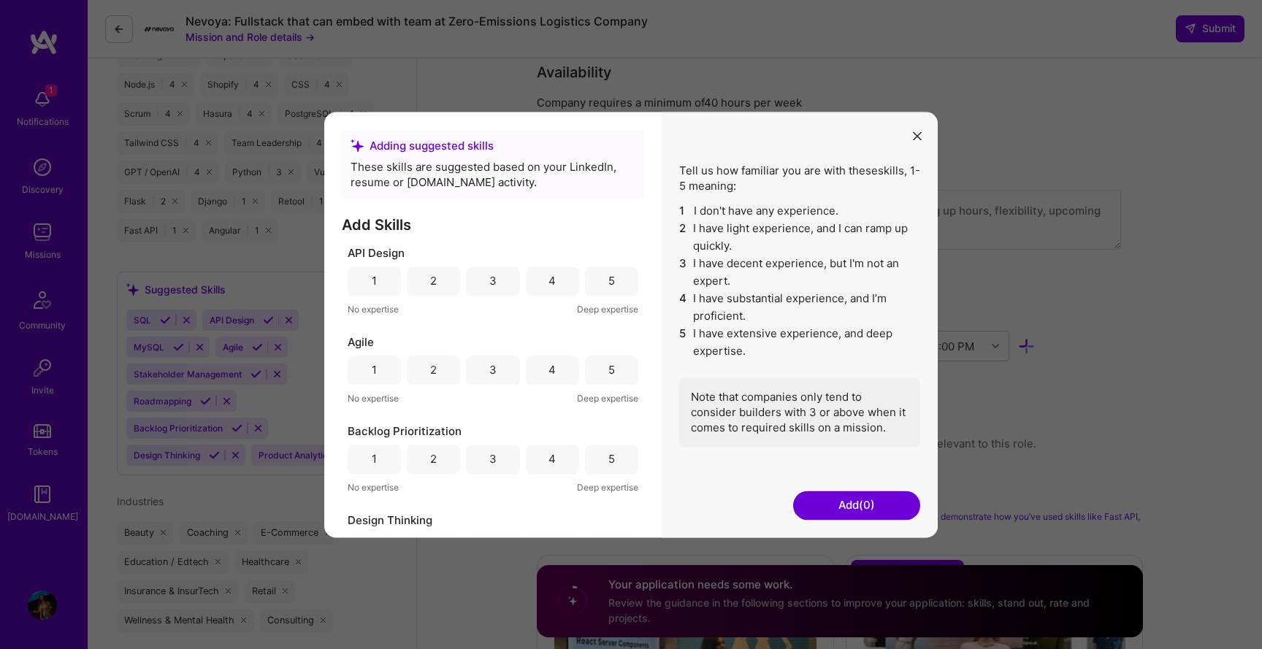
click at [918, 129] on button "modal" at bounding box center [917, 135] width 18 height 24
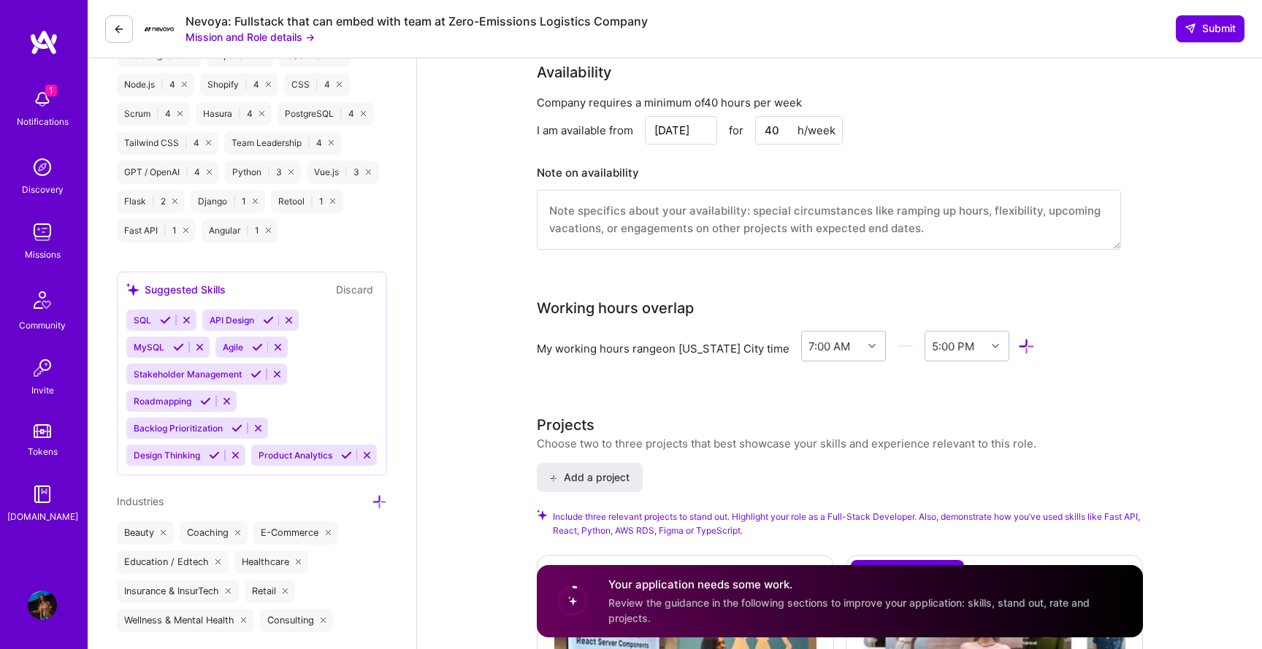
click at [201, 282] on div "Suggested Skills" at bounding box center [175, 289] width 99 height 15
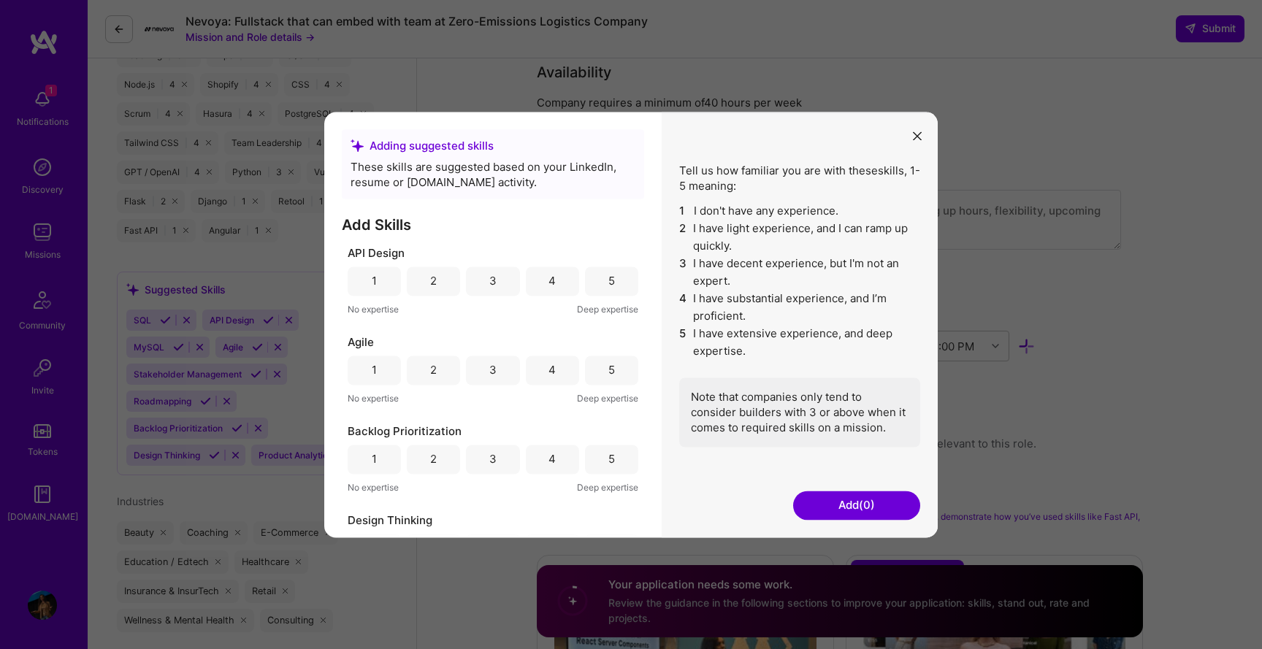
click at [913, 137] on icon "modal" at bounding box center [917, 136] width 9 height 9
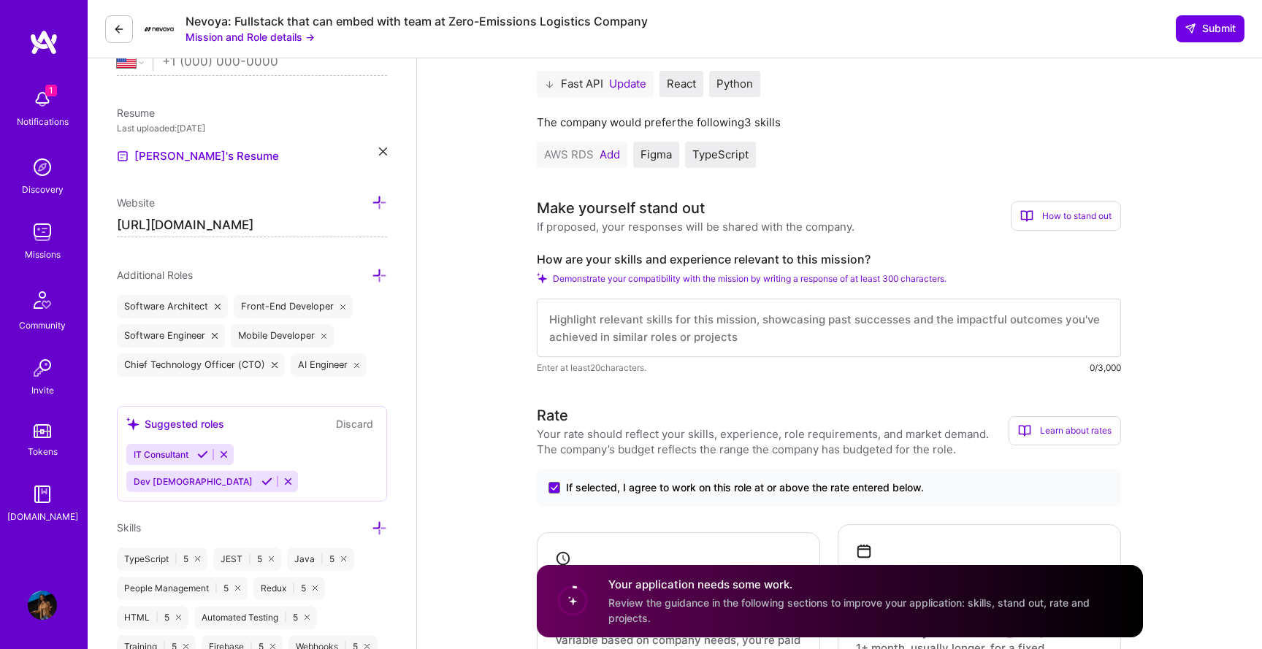
scroll to position [364, 0]
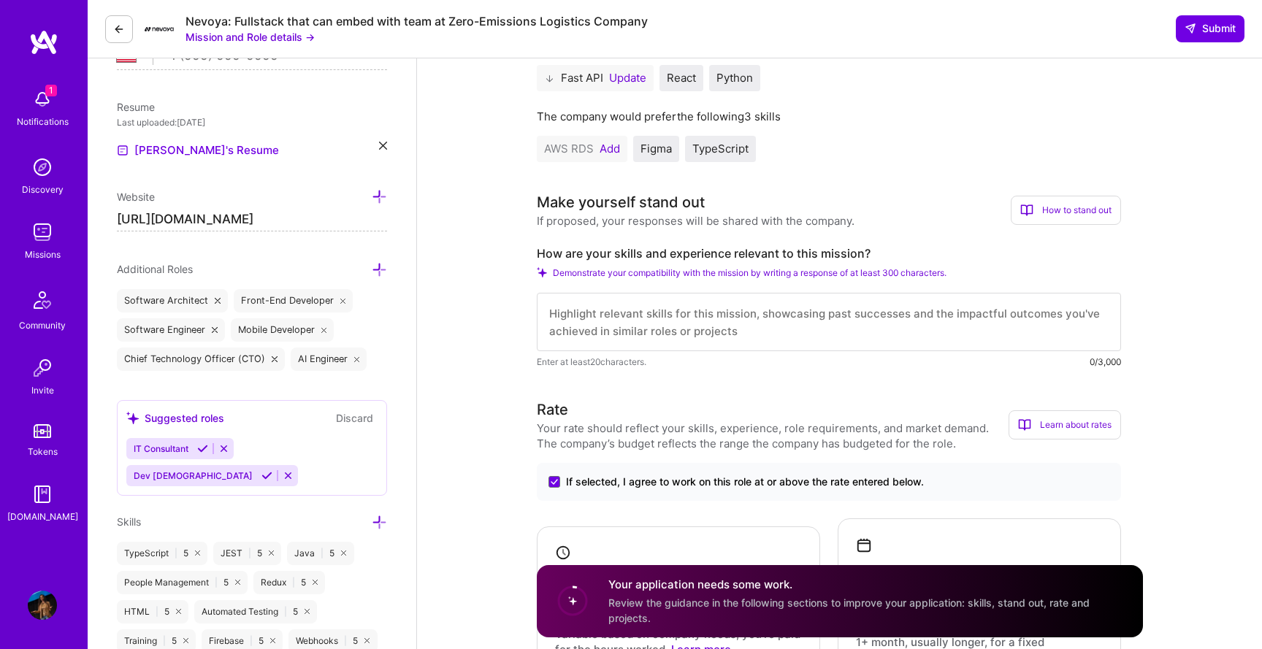
click at [205, 448] on icon at bounding box center [202, 448] width 11 height 11
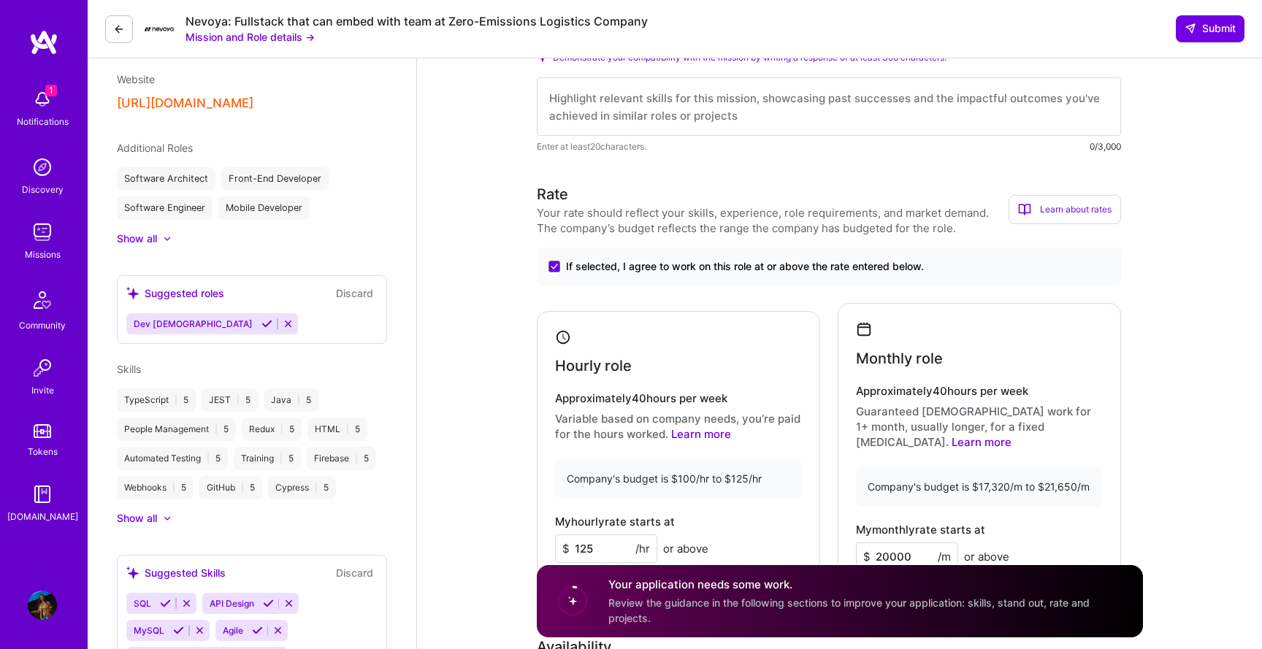
scroll to position [247, 0]
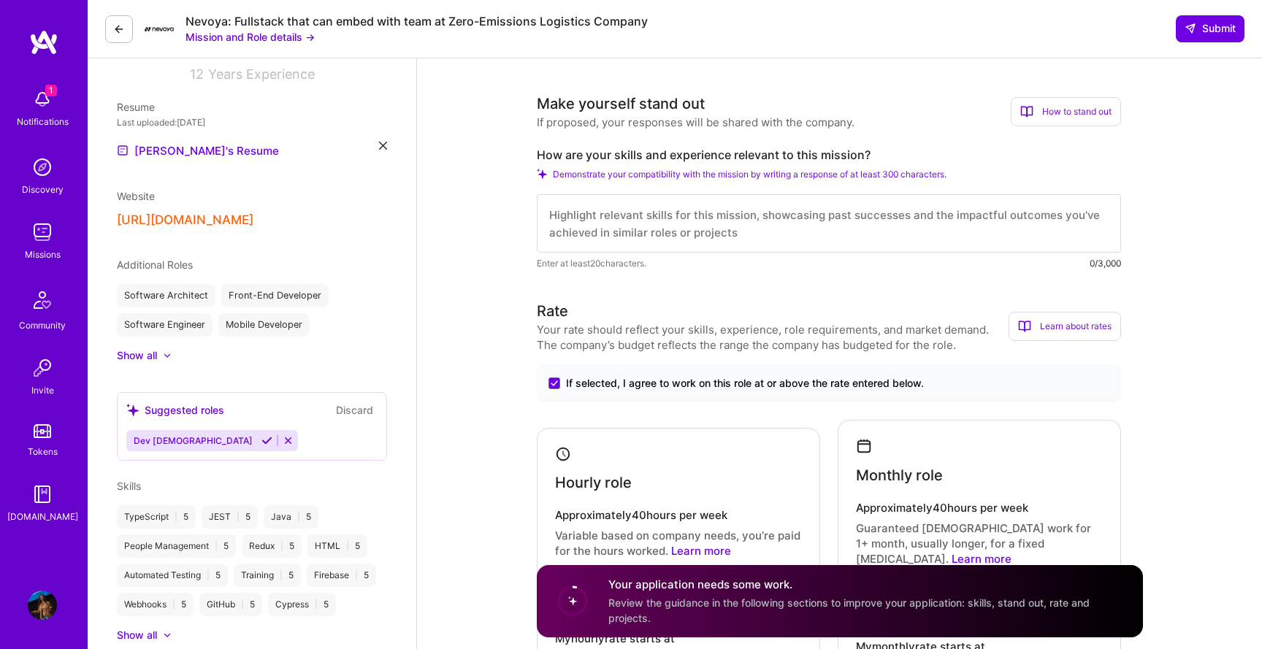
click at [204, 413] on div "Suggested roles" at bounding box center [175, 409] width 98 height 15
click at [202, 410] on div "Suggested roles" at bounding box center [175, 409] width 98 height 15
click at [199, 410] on div "Suggested roles" at bounding box center [175, 409] width 98 height 15
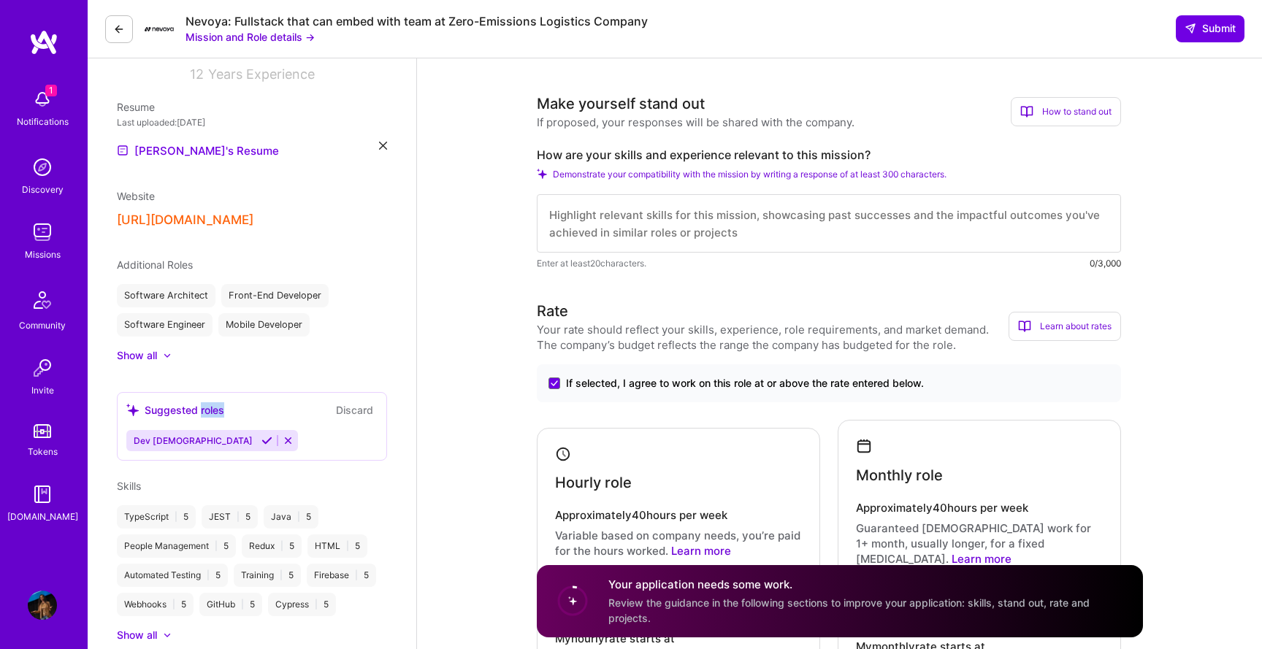
click at [362, 409] on button "Discard" at bounding box center [354, 410] width 46 height 17
click at [358, 404] on button "Discard" at bounding box center [354, 410] width 46 height 17
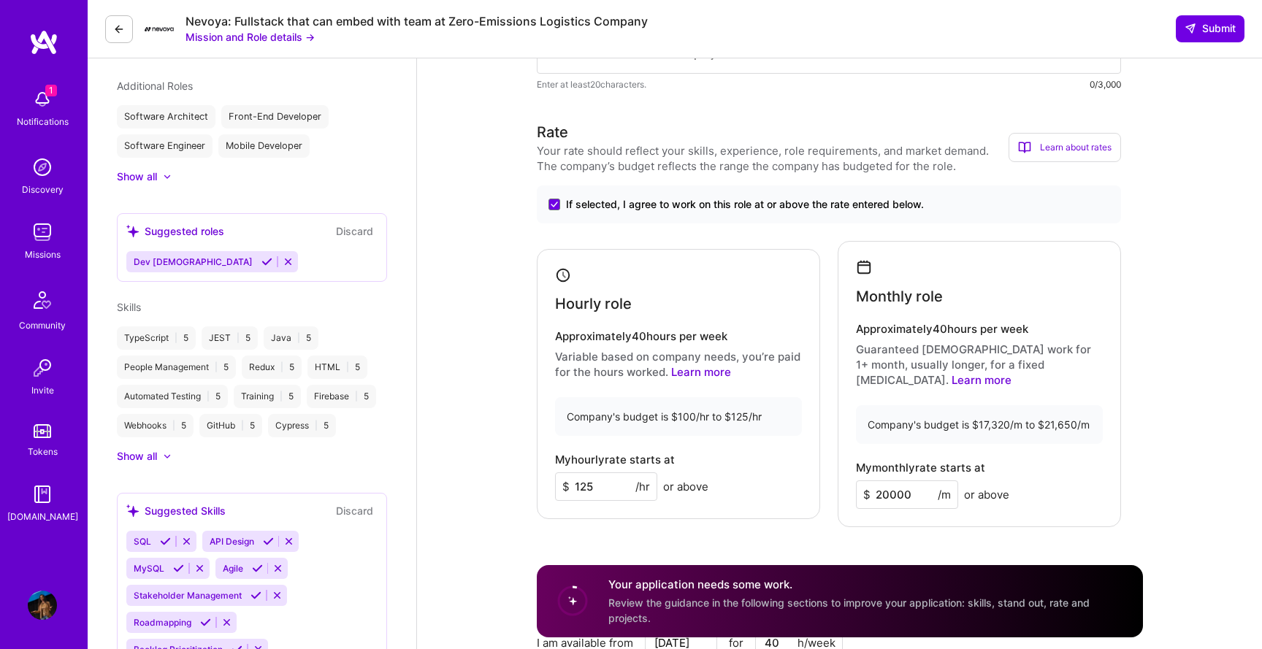
scroll to position [545, 0]
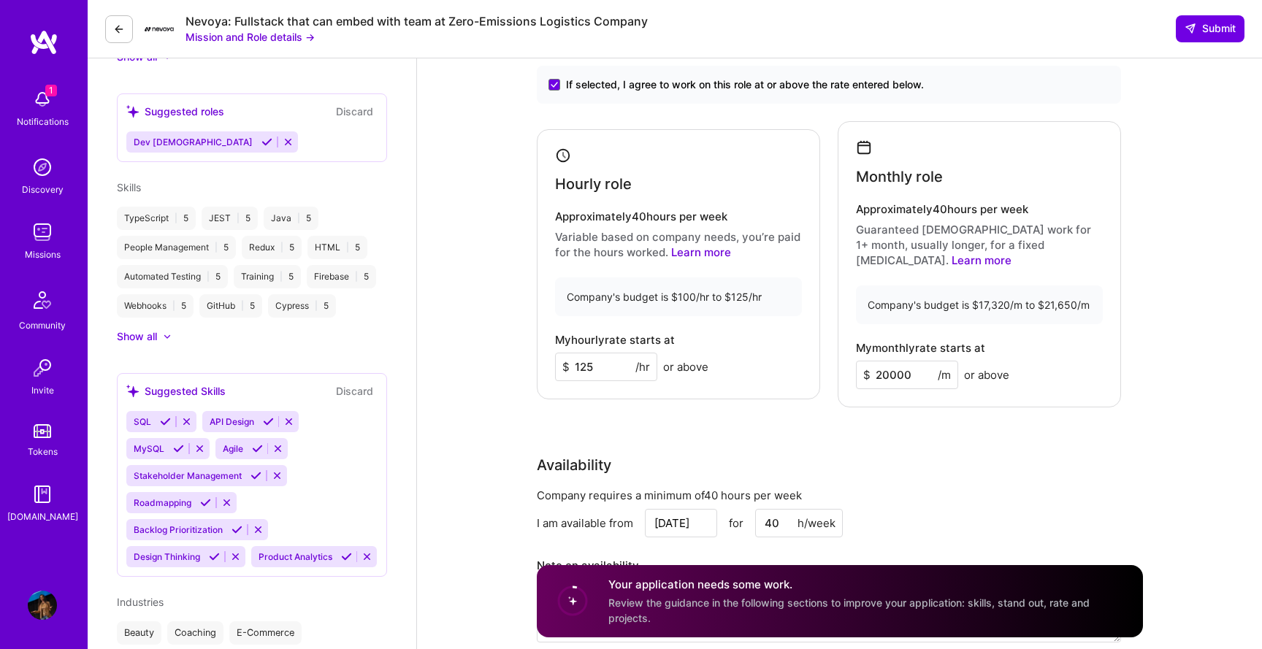
click at [154, 340] on div "Show all" at bounding box center [137, 336] width 40 height 15
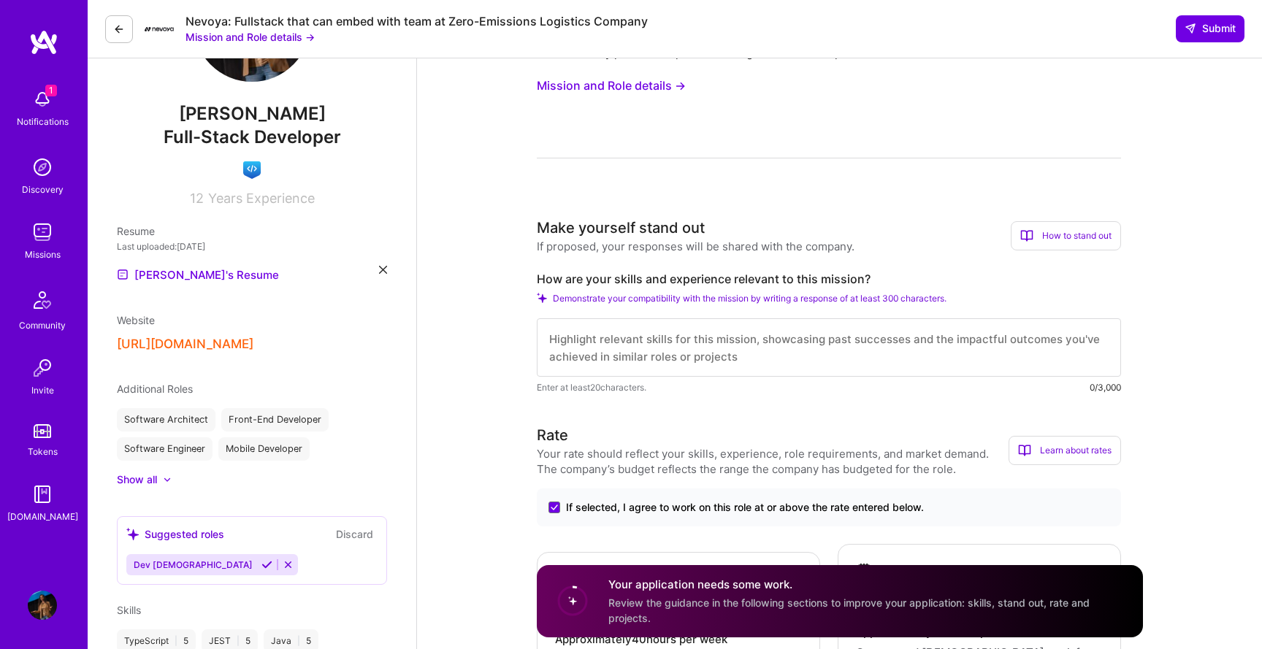
scroll to position [0, 0]
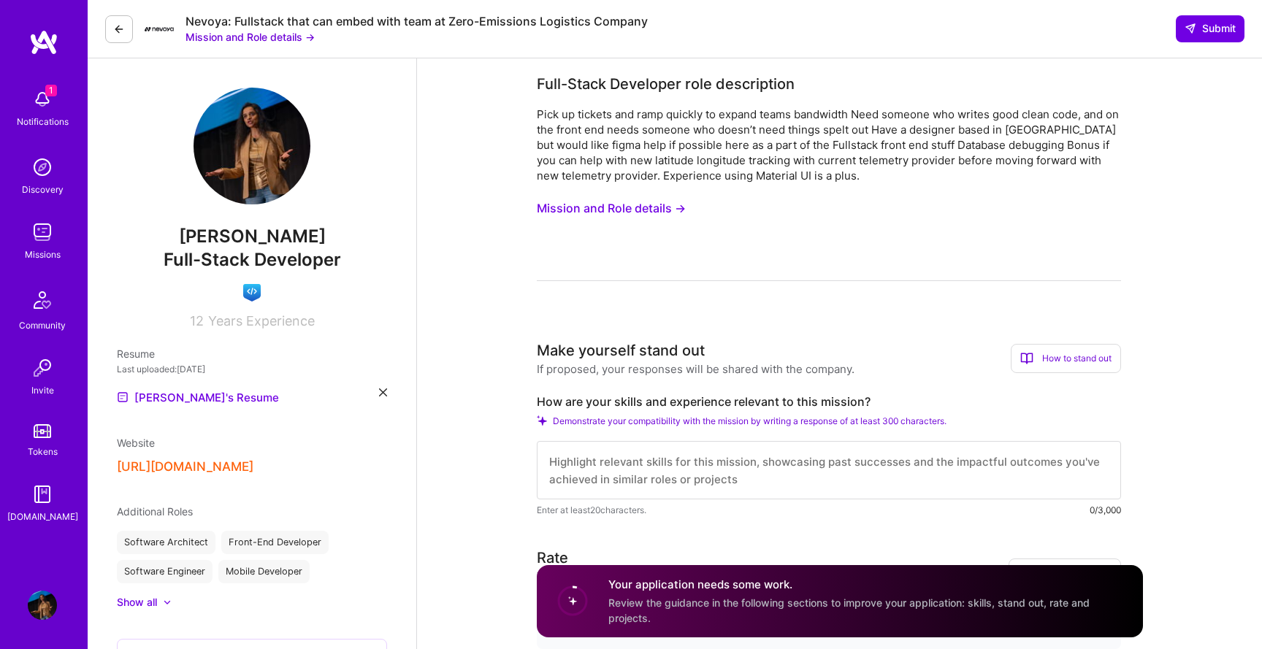
click at [639, 394] on label "How are your skills and experience relevant to this mission?" at bounding box center [829, 401] width 584 height 15
copy label "How are your skills and experience relevant to this mission?"
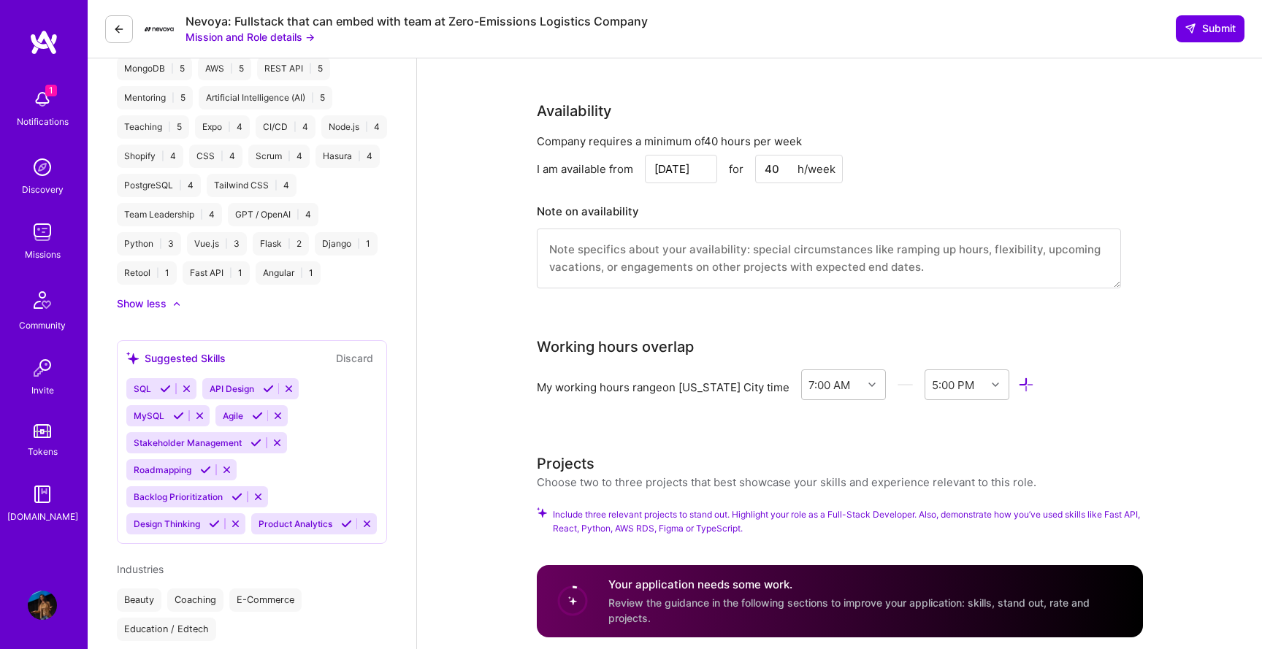
scroll to position [1240, 0]
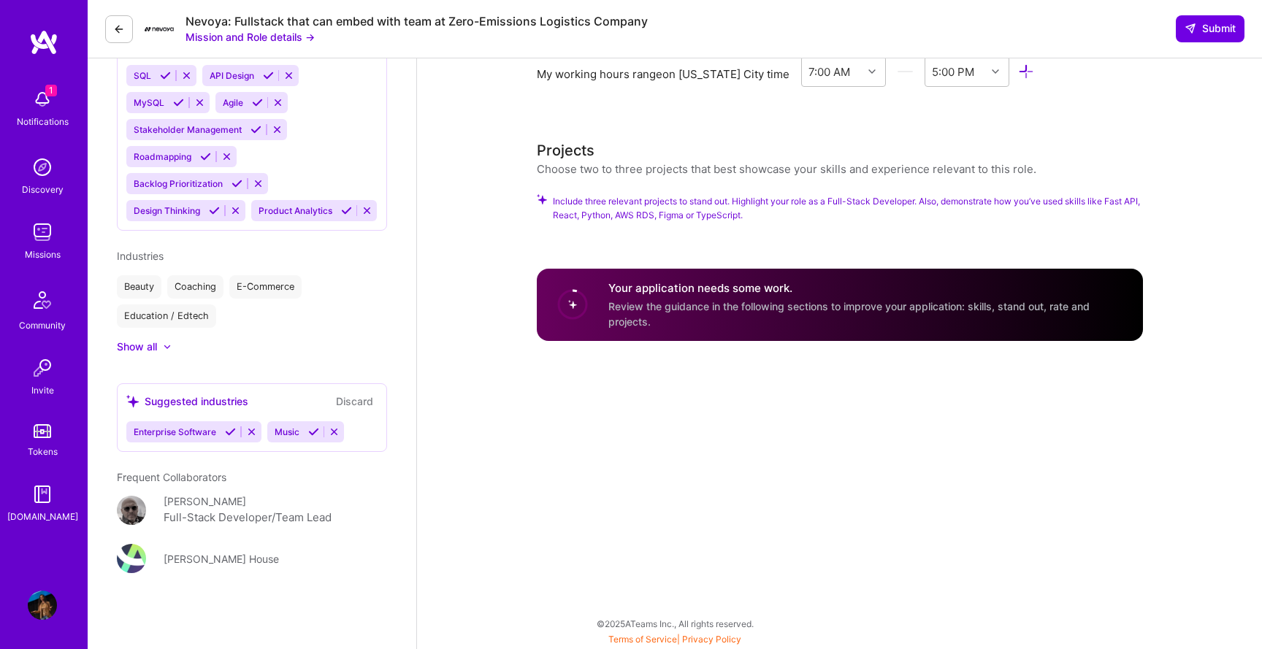
click at [683, 194] on span "Include three relevant projects to stand out. Highlight your role as a Full-Sta…" at bounding box center [848, 208] width 590 height 28
click at [654, 280] on div "Your application needs some work. Review the guidance in the following sections…" at bounding box center [866, 304] width 517 height 49
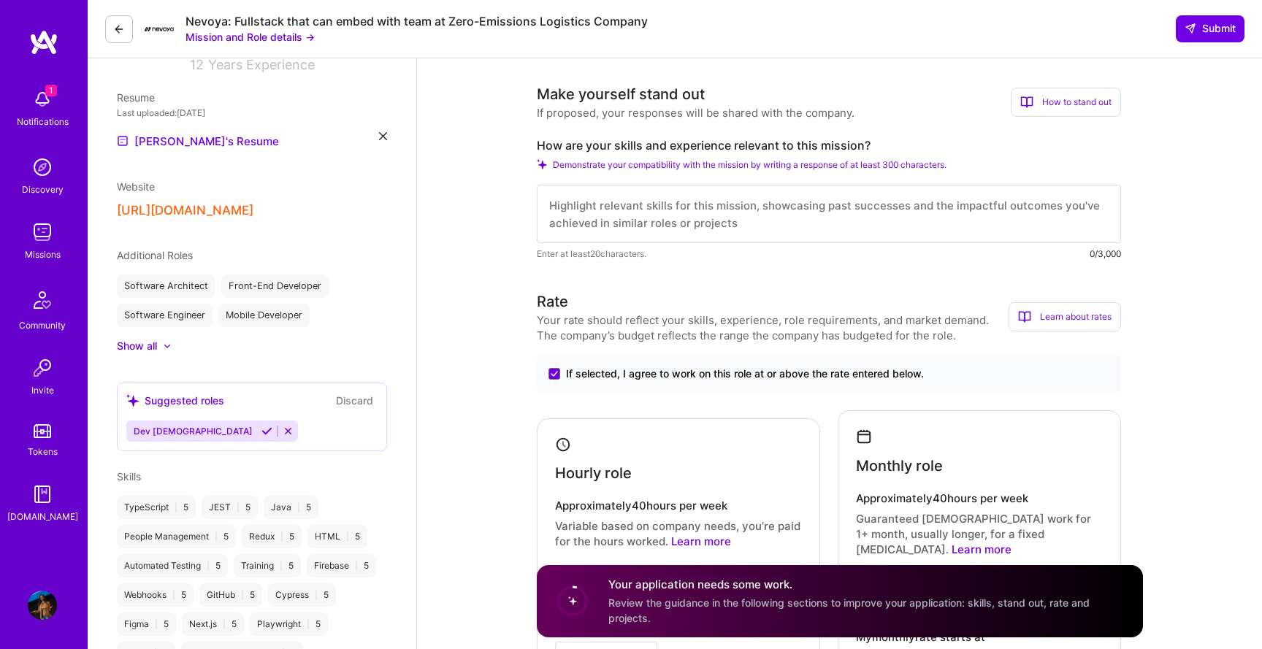
scroll to position [0, 0]
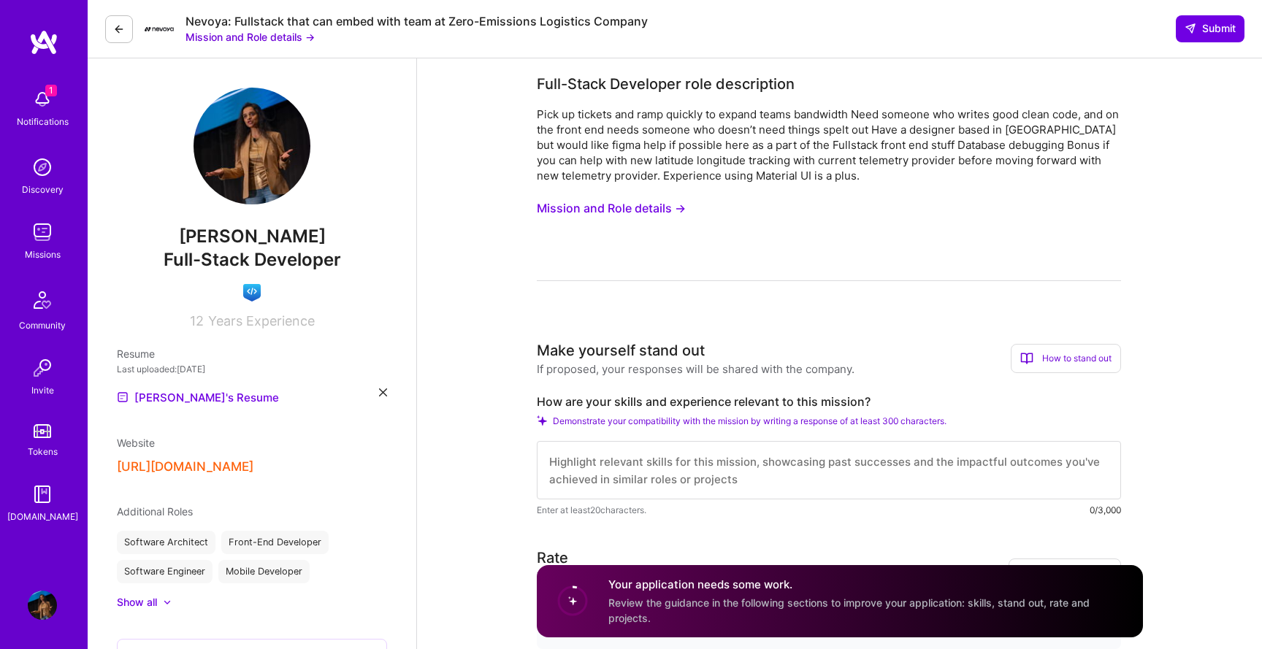
click at [108, 22] on button at bounding box center [119, 29] width 28 height 28
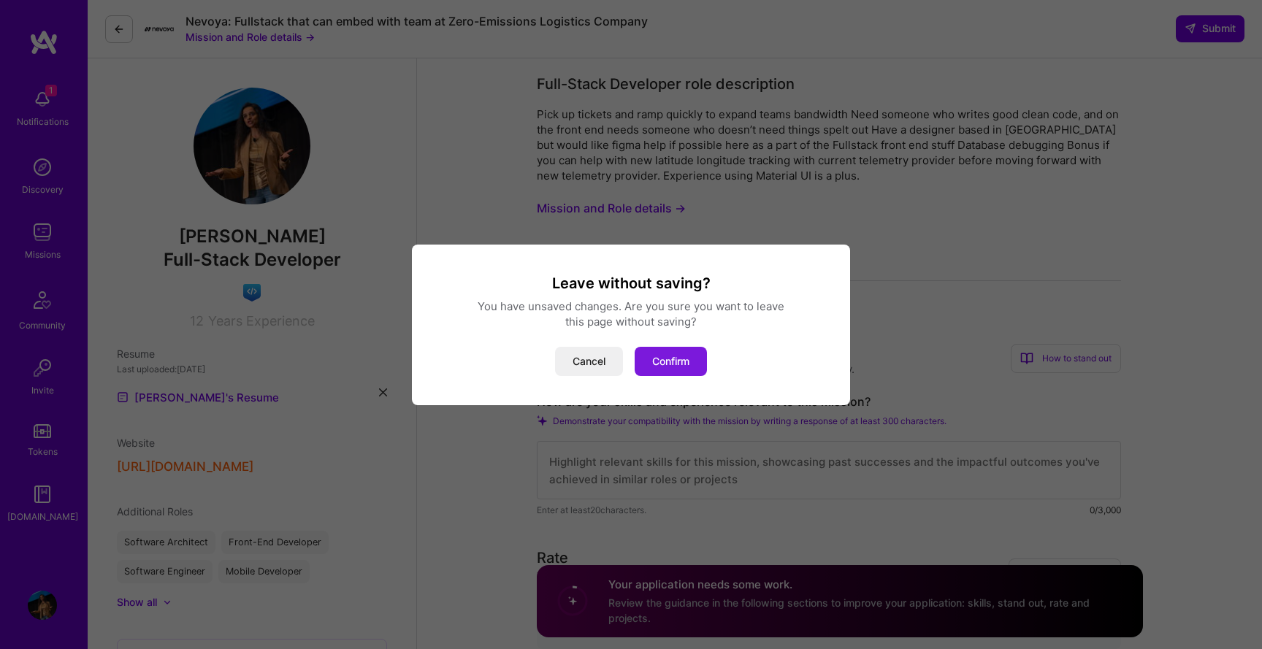
click at [675, 358] on button "Confirm" at bounding box center [670, 361] width 72 height 29
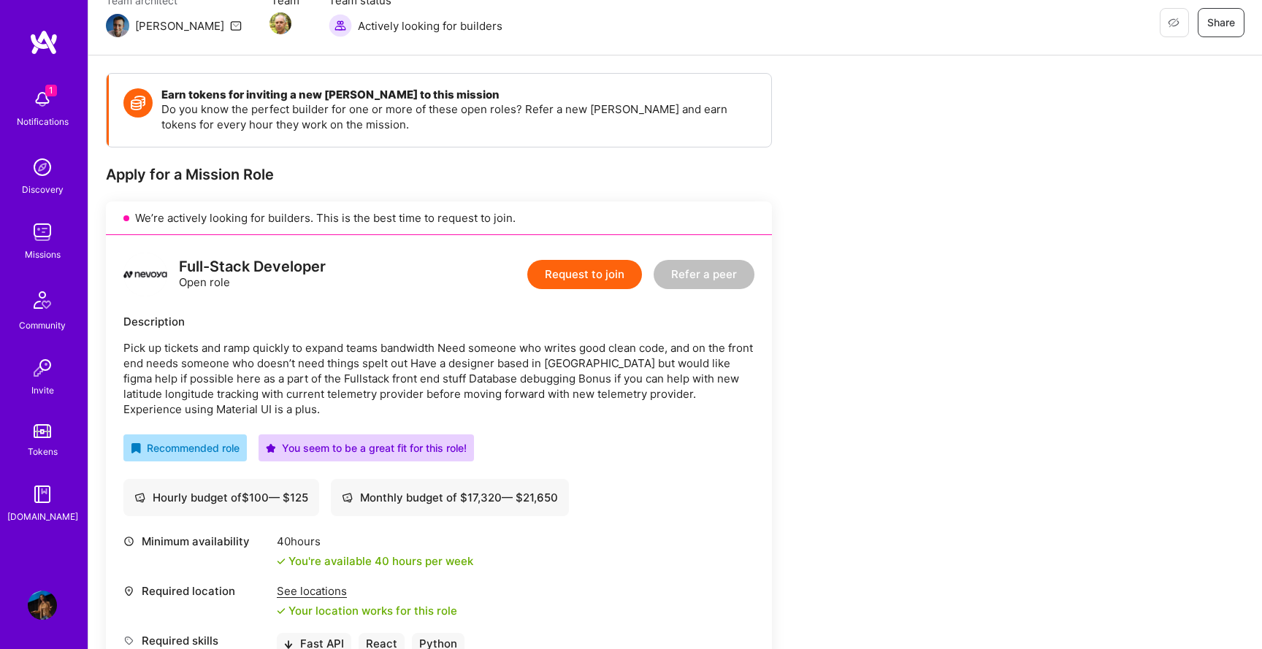
scroll to position [209, 0]
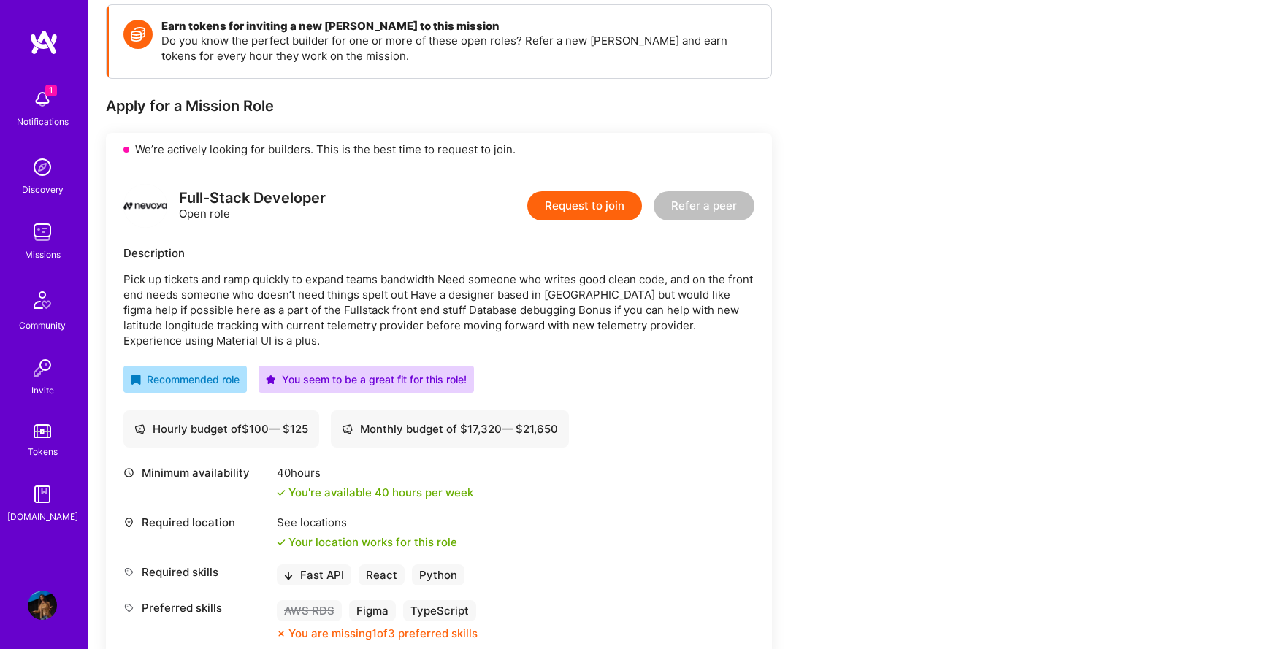
click at [583, 205] on button "Request to join" at bounding box center [584, 205] width 115 height 29
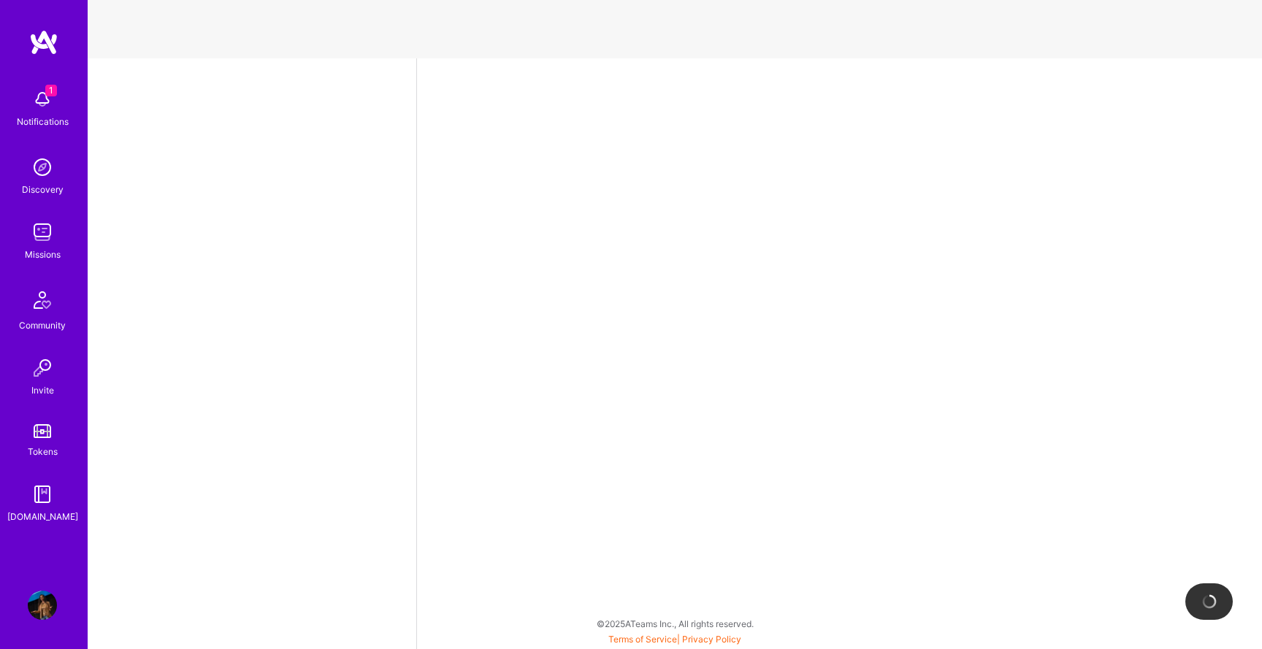
select select "US"
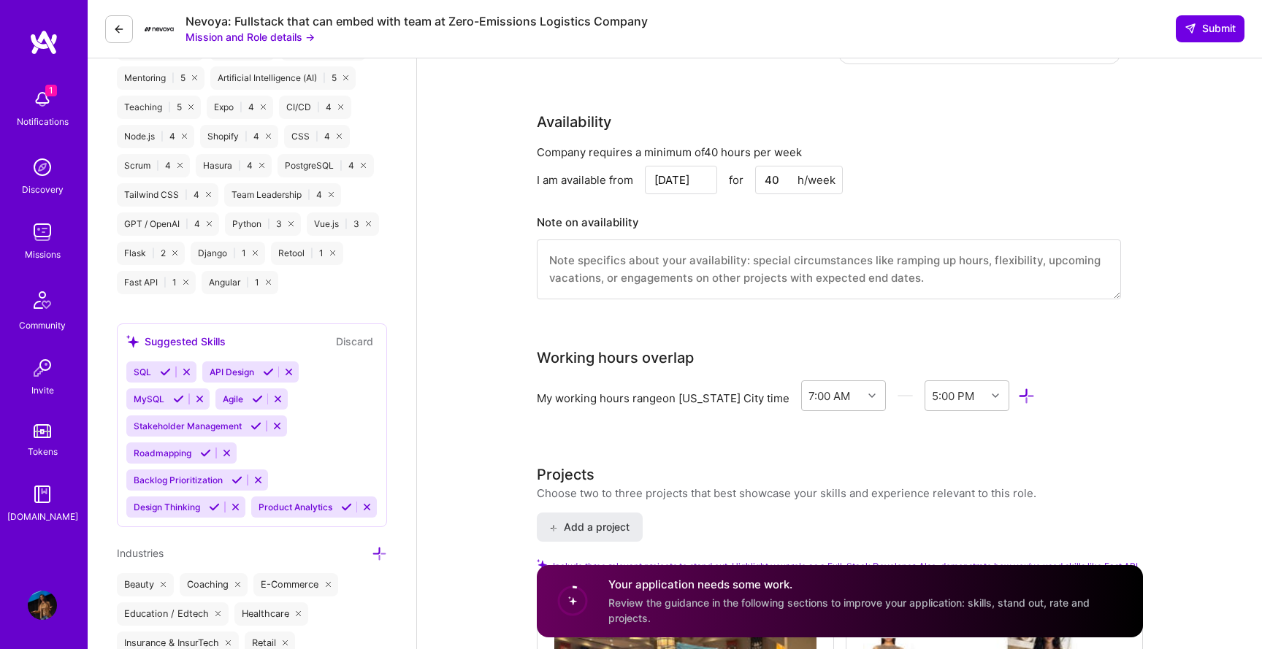
scroll to position [797, 0]
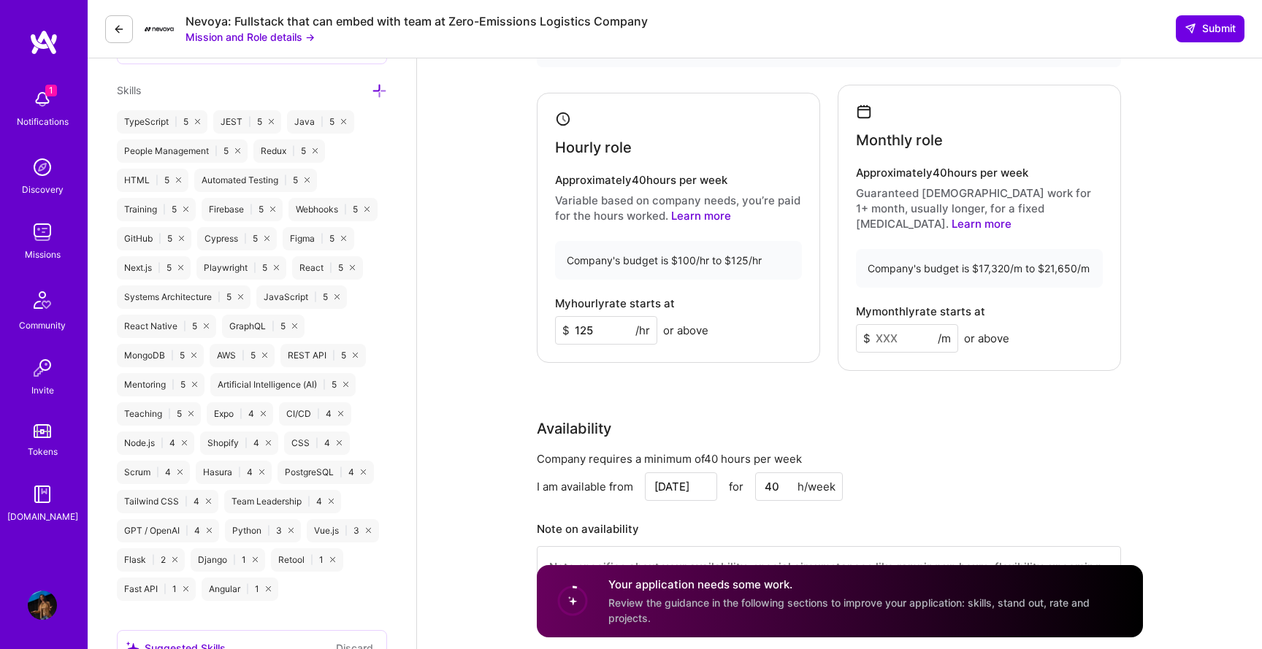
click at [894, 327] on input at bounding box center [907, 338] width 102 height 28
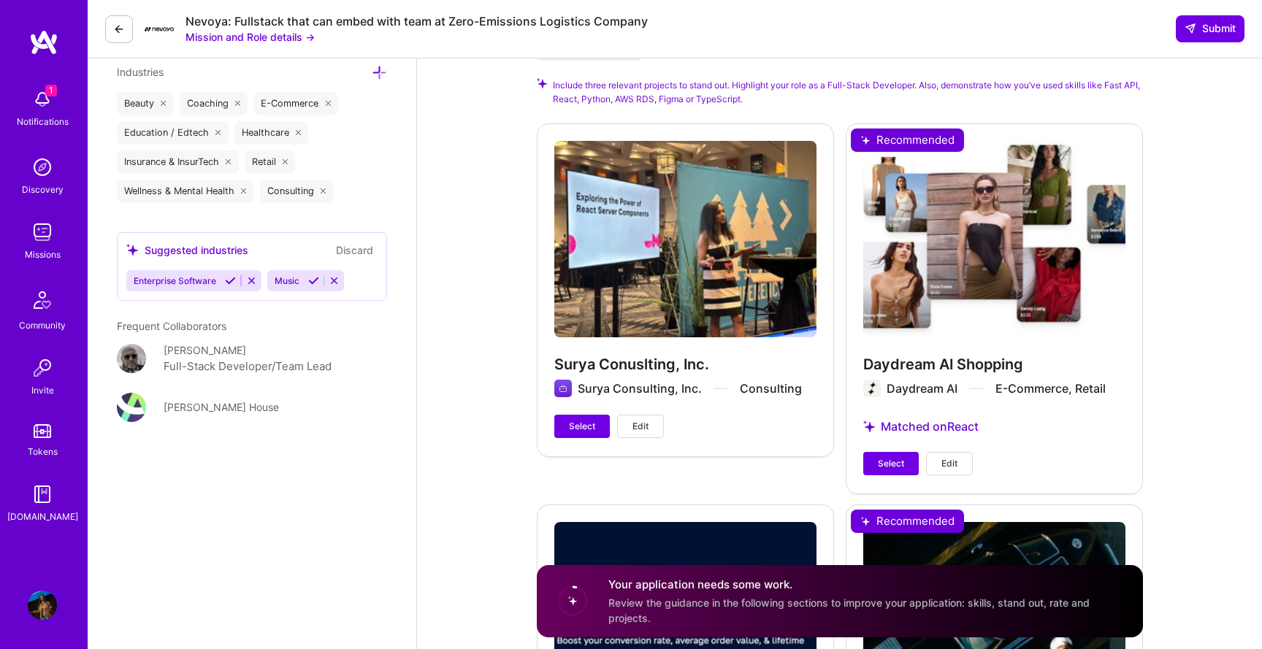
scroll to position [1606, 0]
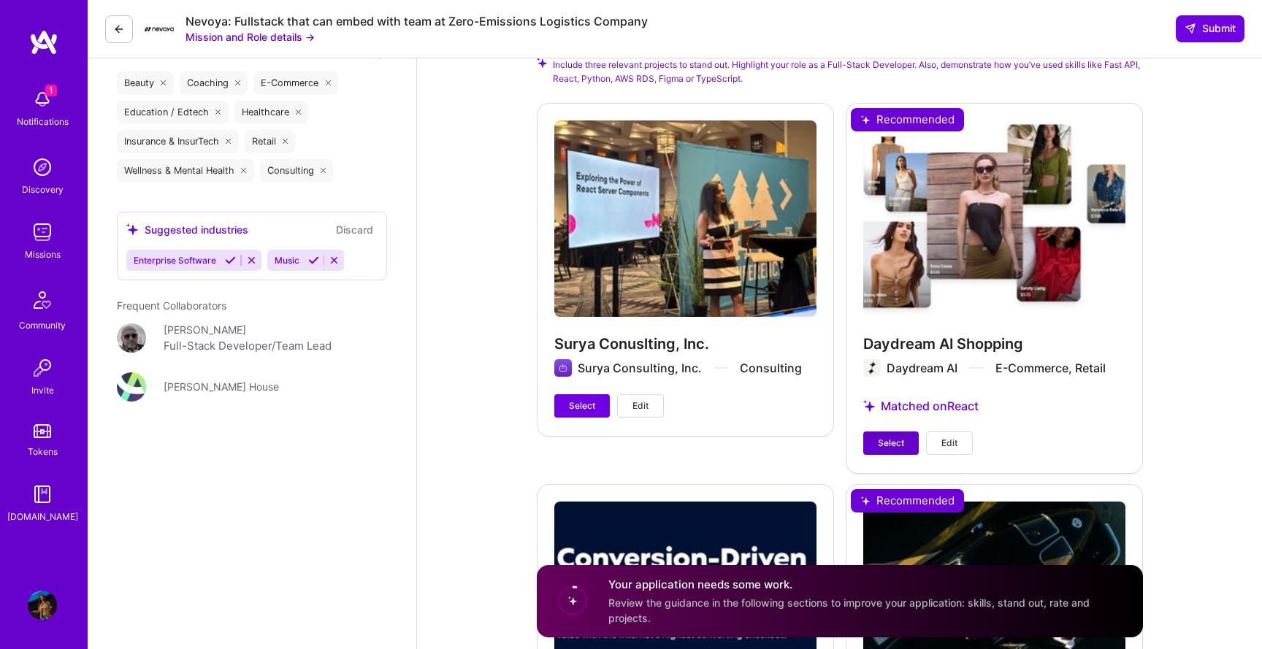
type input "20000"
click at [881, 437] on span "Select" at bounding box center [891, 443] width 26 height 13
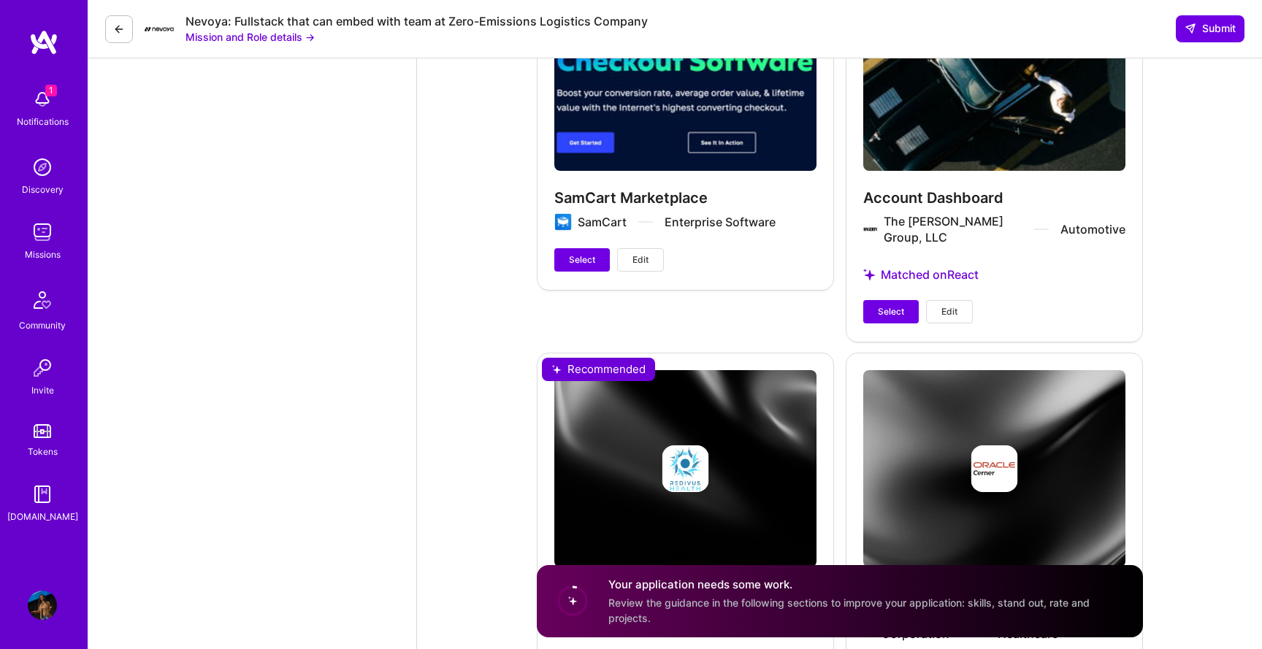
scroll to position [2152, 0]
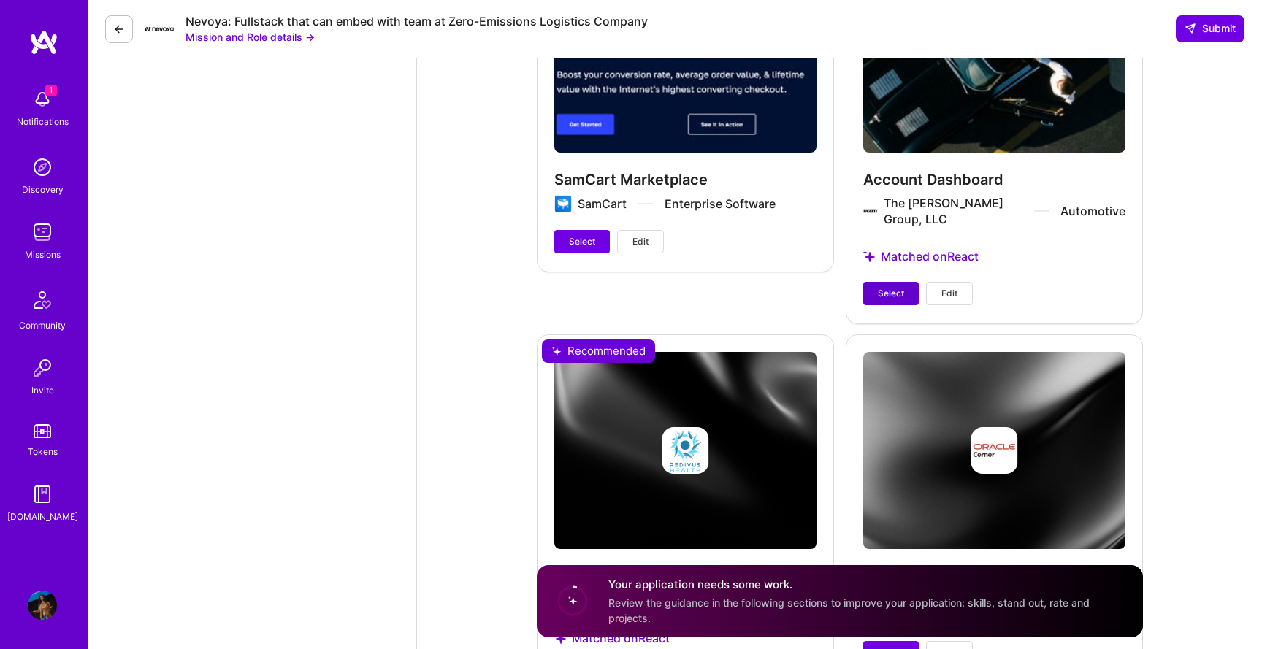
click at [893, 287] on span "Select" at bounding box center [891, 293] width 26 height 13
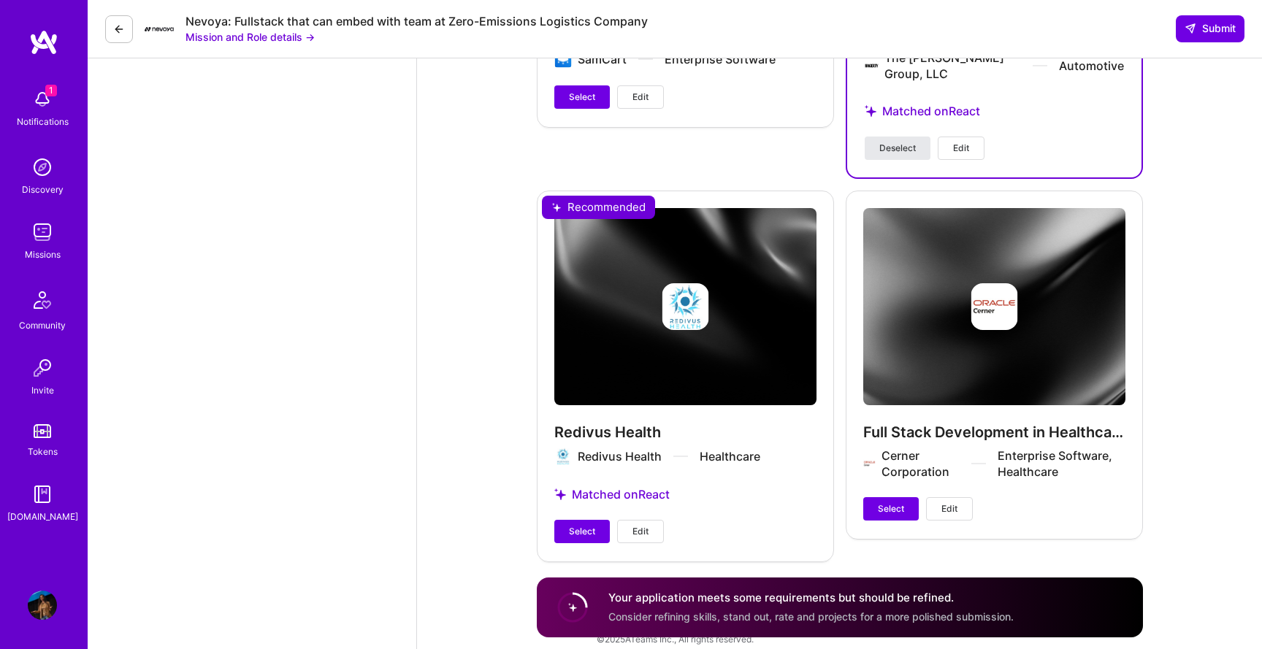
scroll to position [2076, 0]
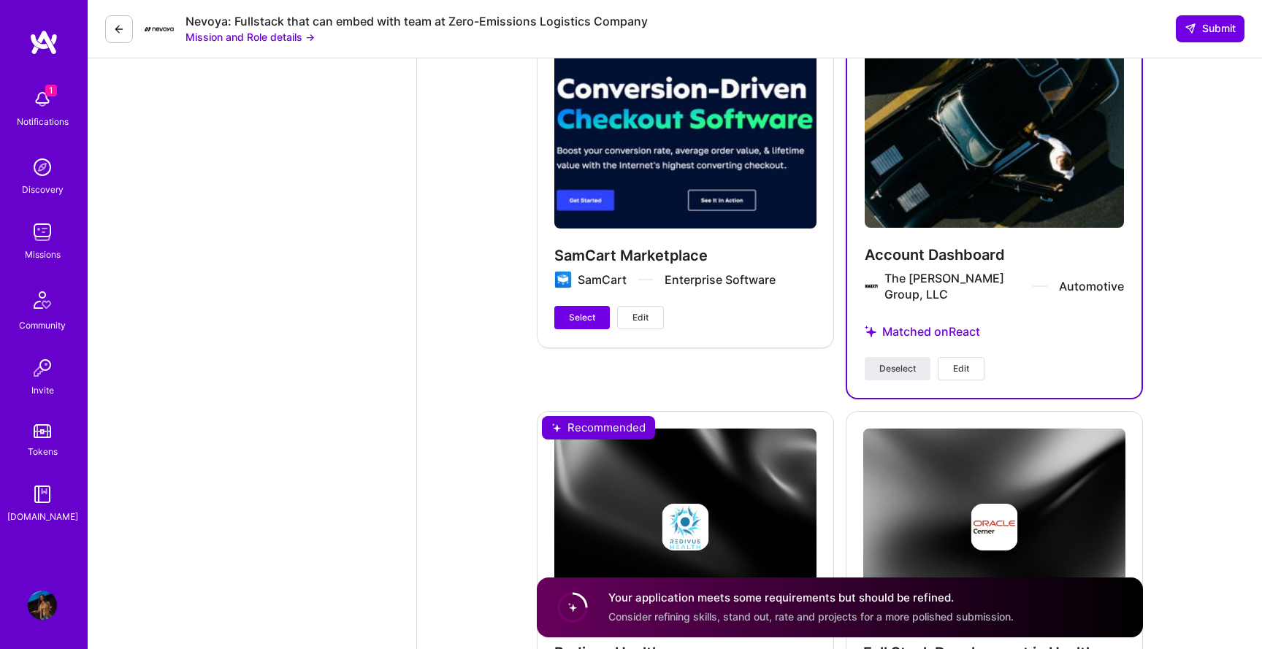
click at [643, 311] on span "Edit" at bounding box center [640, 317] width 16 height 13
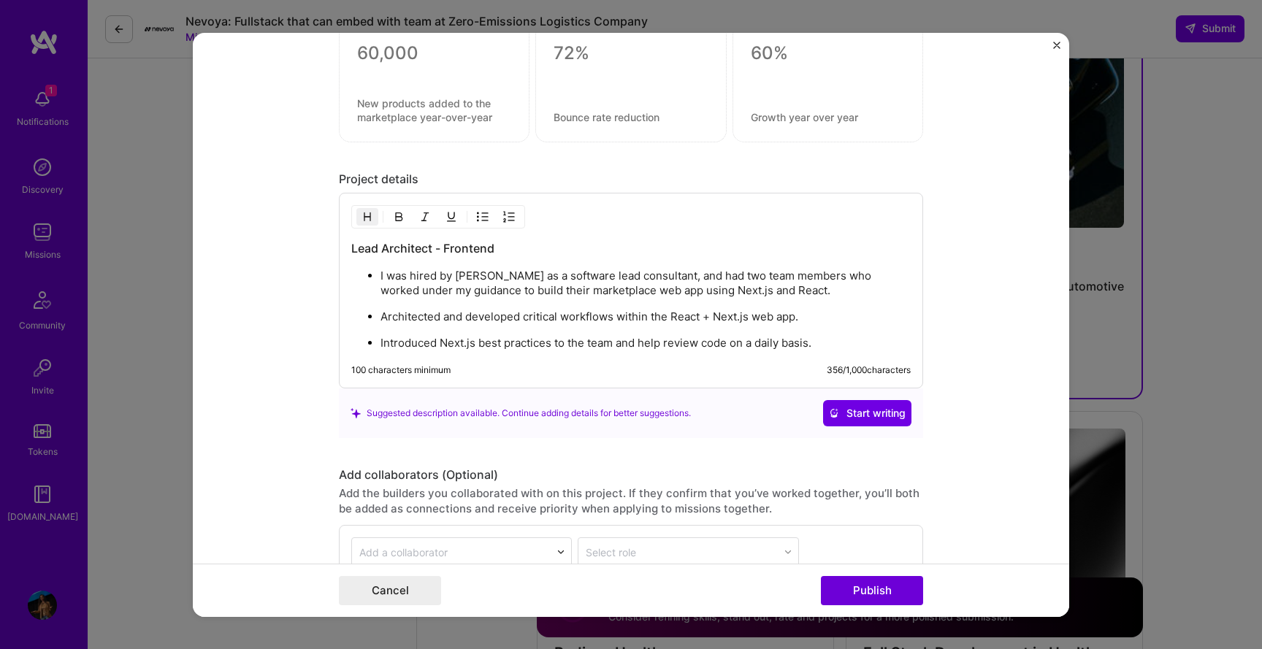
scroll to position [1765, 0]
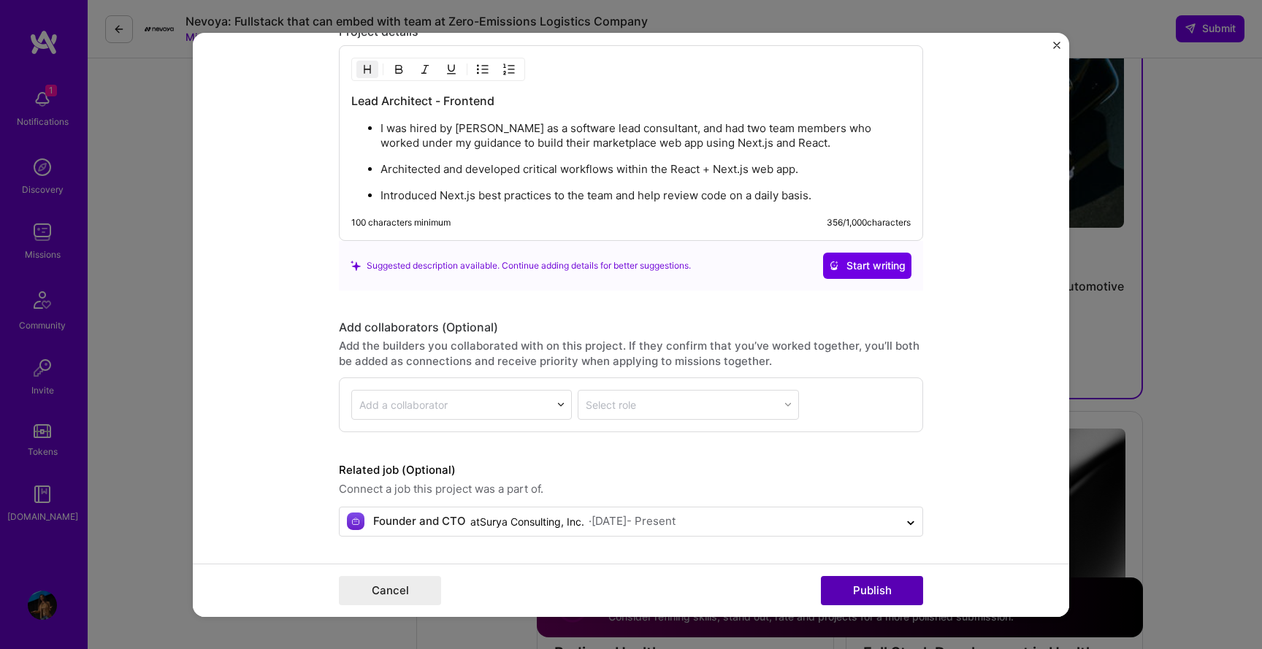
click at [848, 593] on button "Publish" at bounding box center [872, 590] width 102 height 29
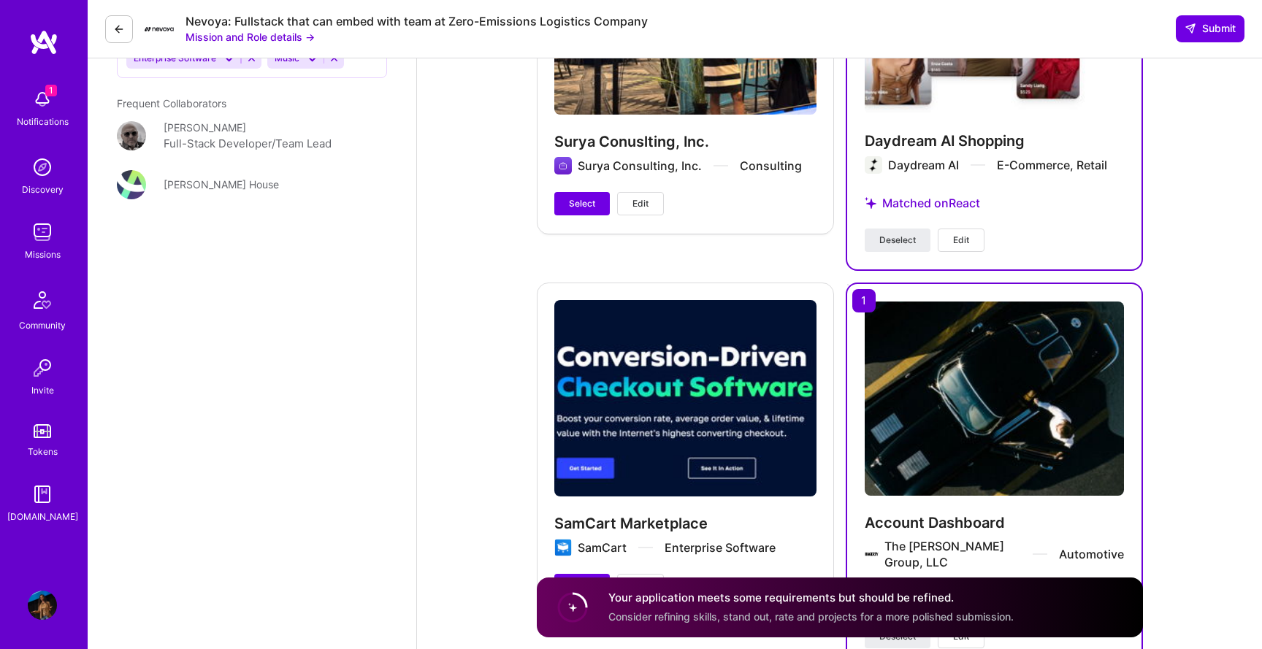
scroll to position [1953, 0]
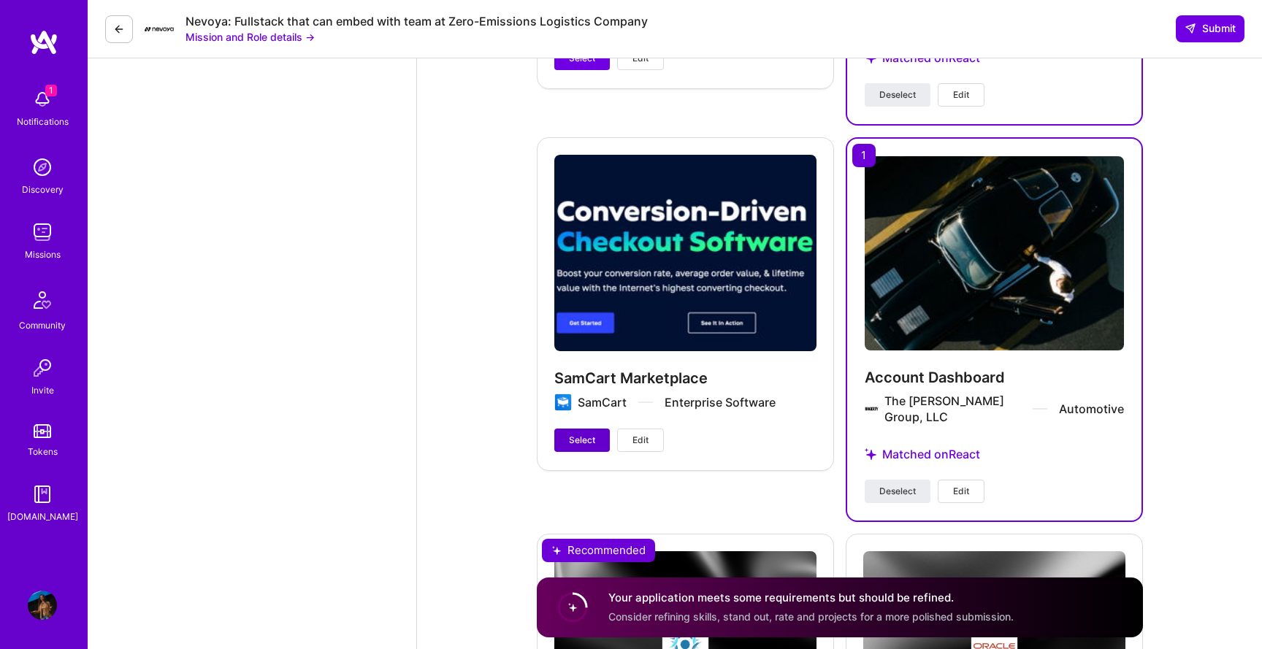
click at [573, 434] on span "Select" at bounding box center [582, 440] width 26 height 13
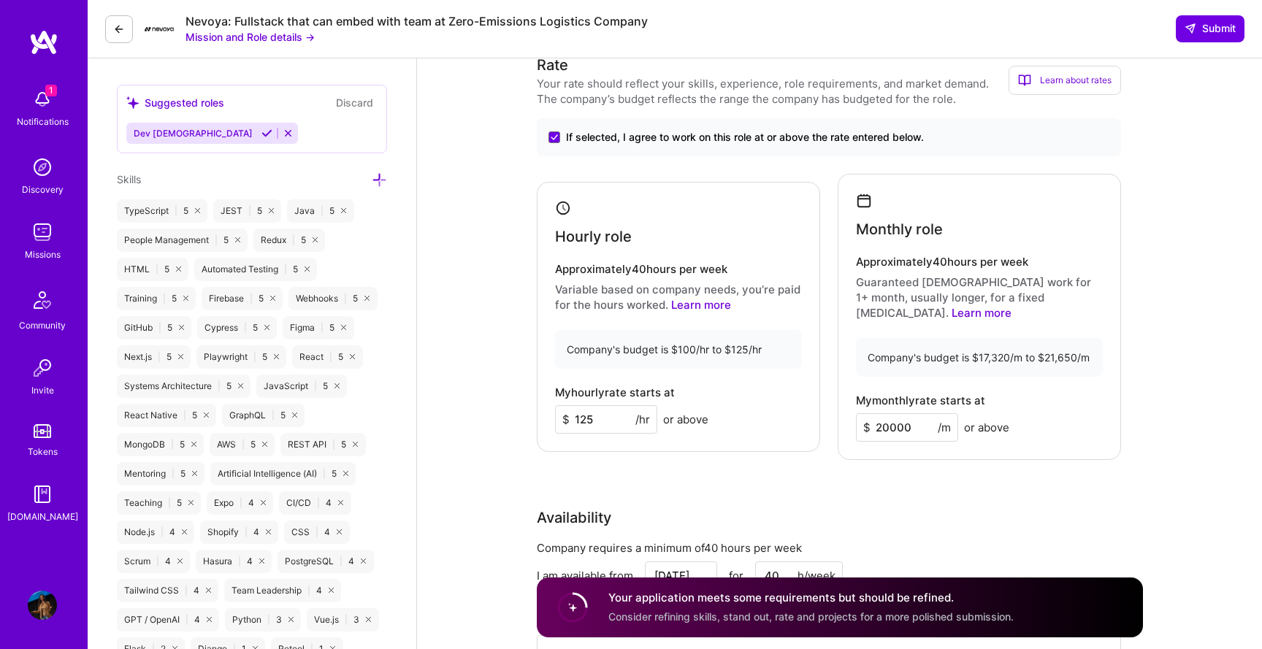
scroll to position [704, 0]
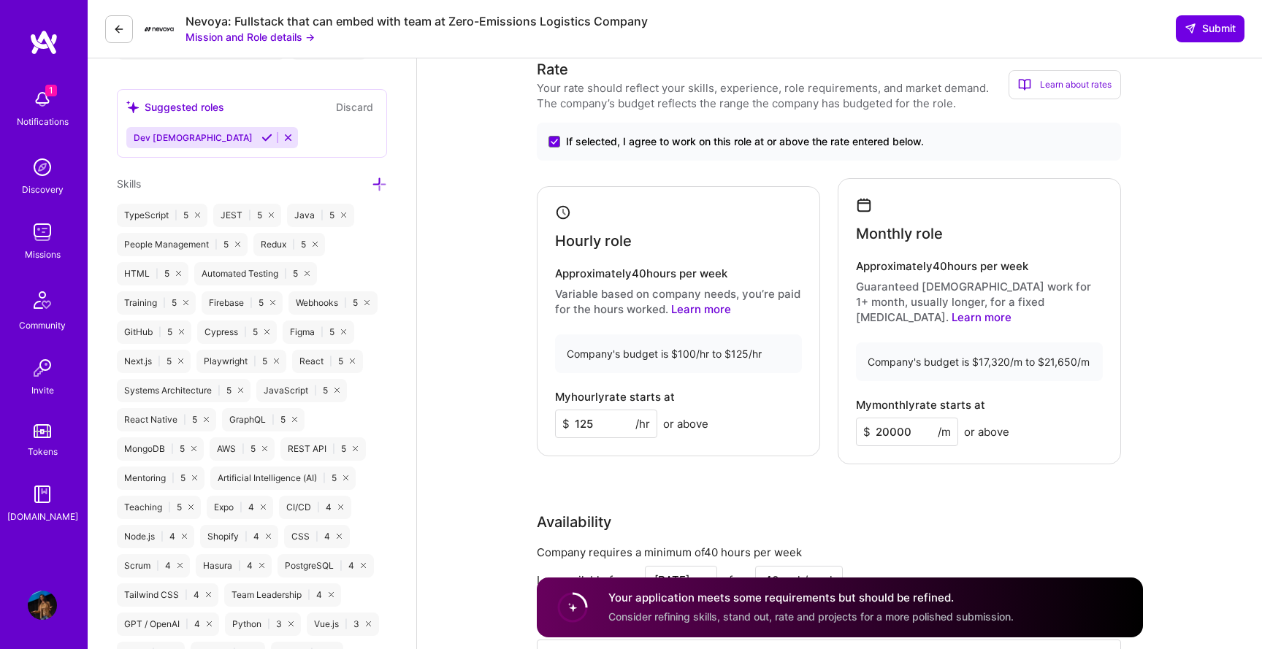
click at [114, 25] on icon at bounding box center [119, 29] width 12 height 12
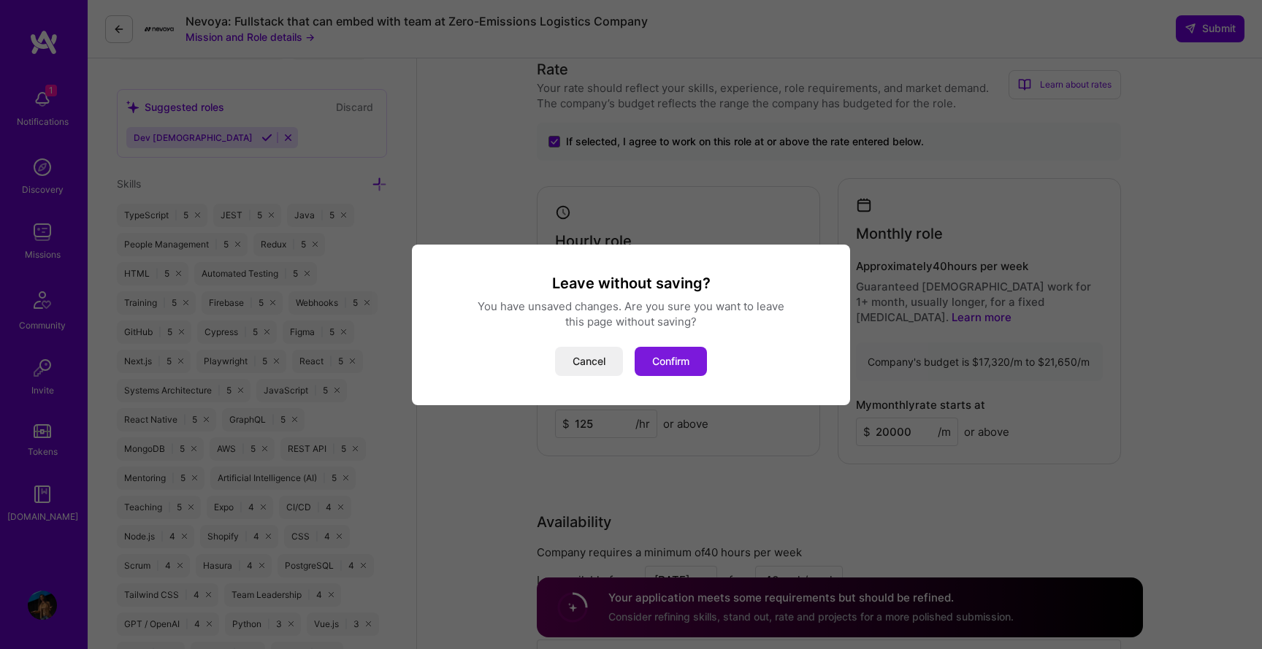
click at [683, 361] on button "Confirm" at bounding box center [670, 361] width 72 height 29
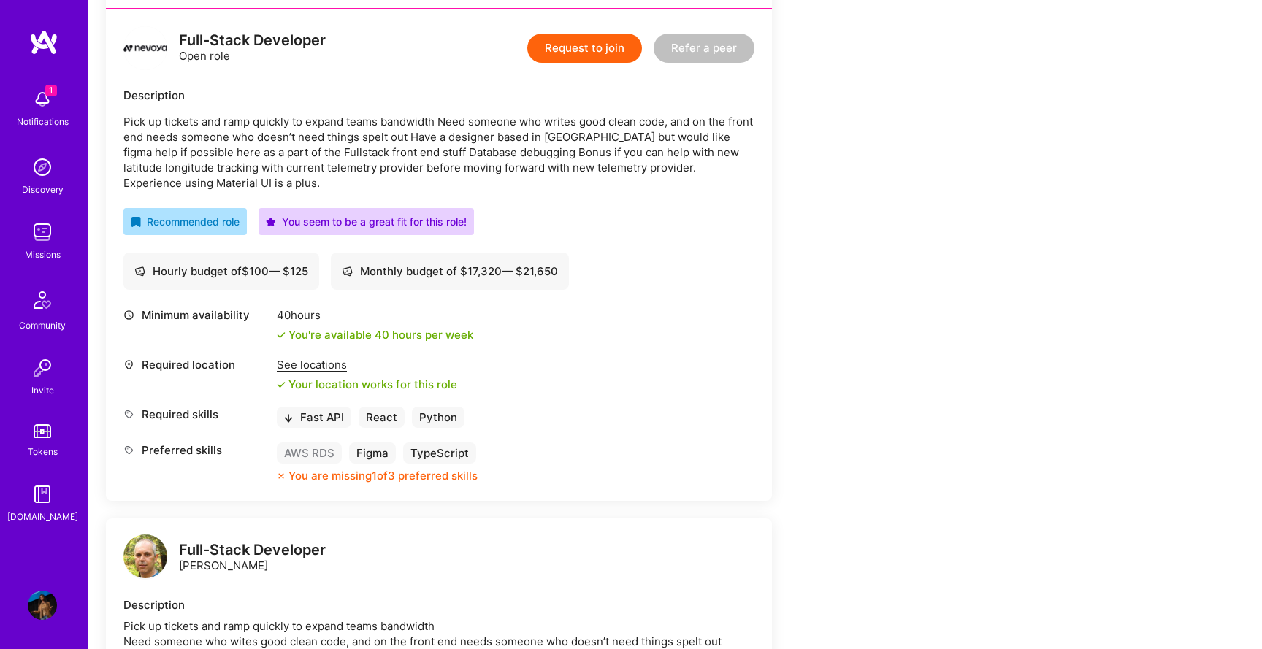
scroll to position [404, 0]
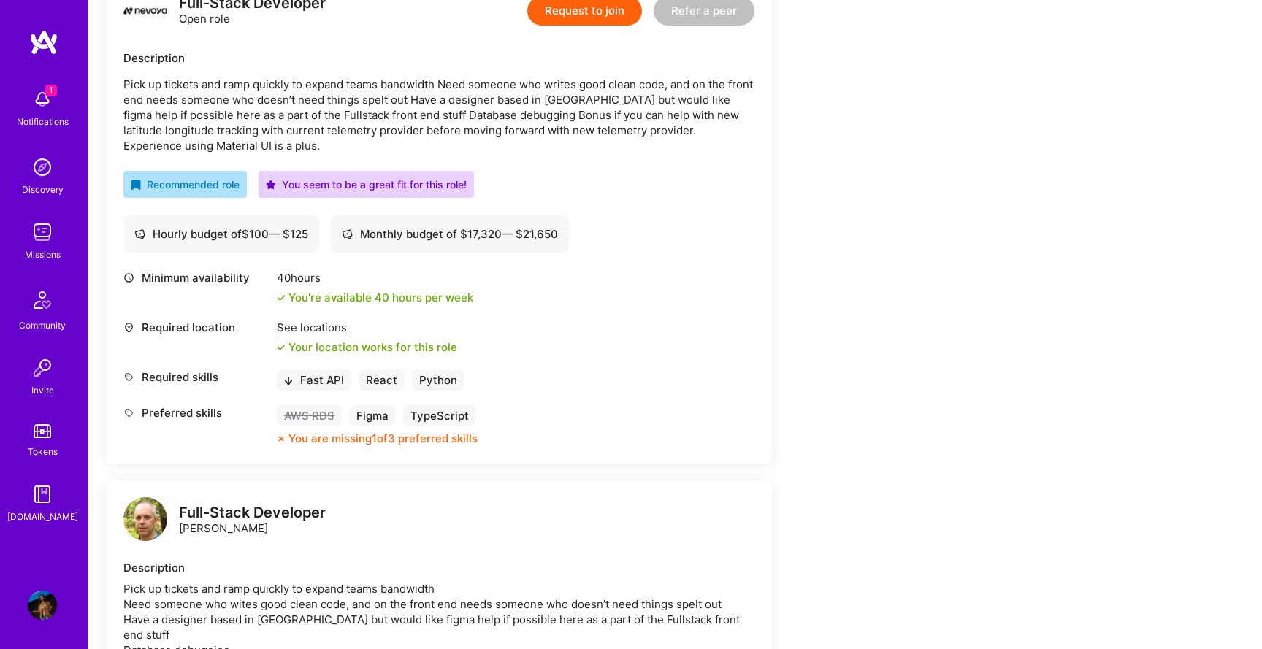
click at [369, 129] on p "Pick up tickets and ramp quickly to expand teams bandwidth Need someone who wri…" at bounding box center [438, 115] width 631 height 77
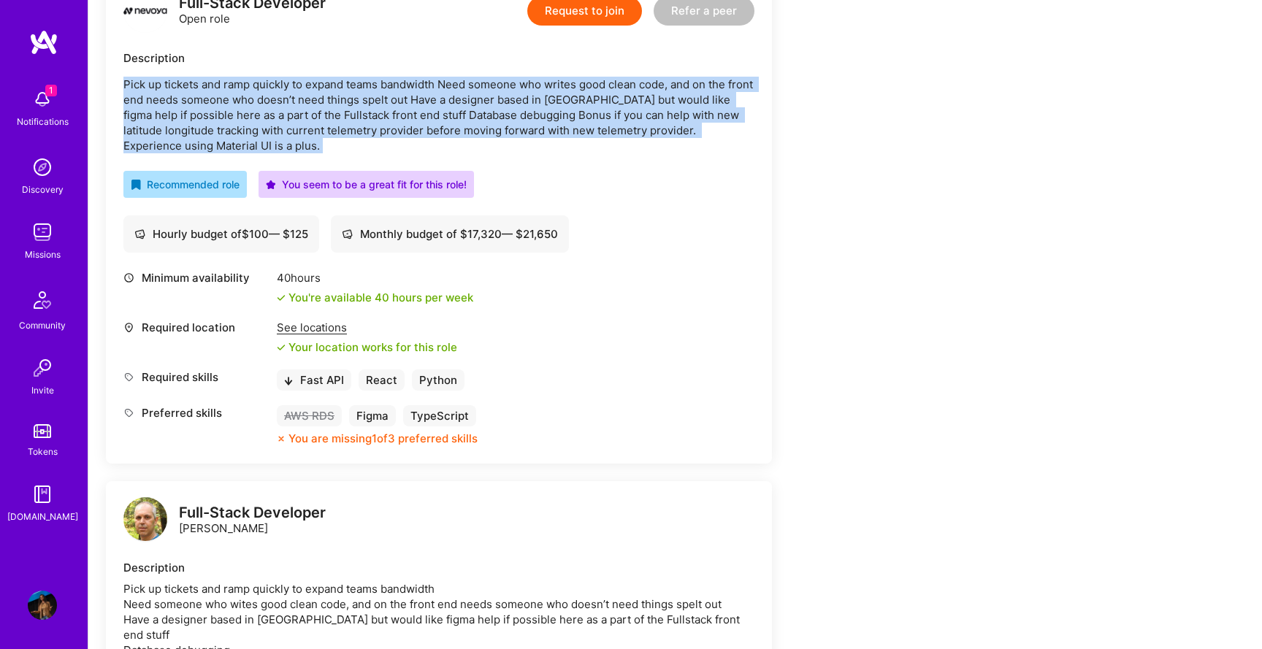
click at [369, 129] on p "Pick up tickets and ramp quickly to expand teams bandwidth Need someone who wri…" at bounding box center [438, 115] width 631 height 77
copy p "Pick up tickets and ramp quickly to expand teams bandwidth Need someone who wri…"
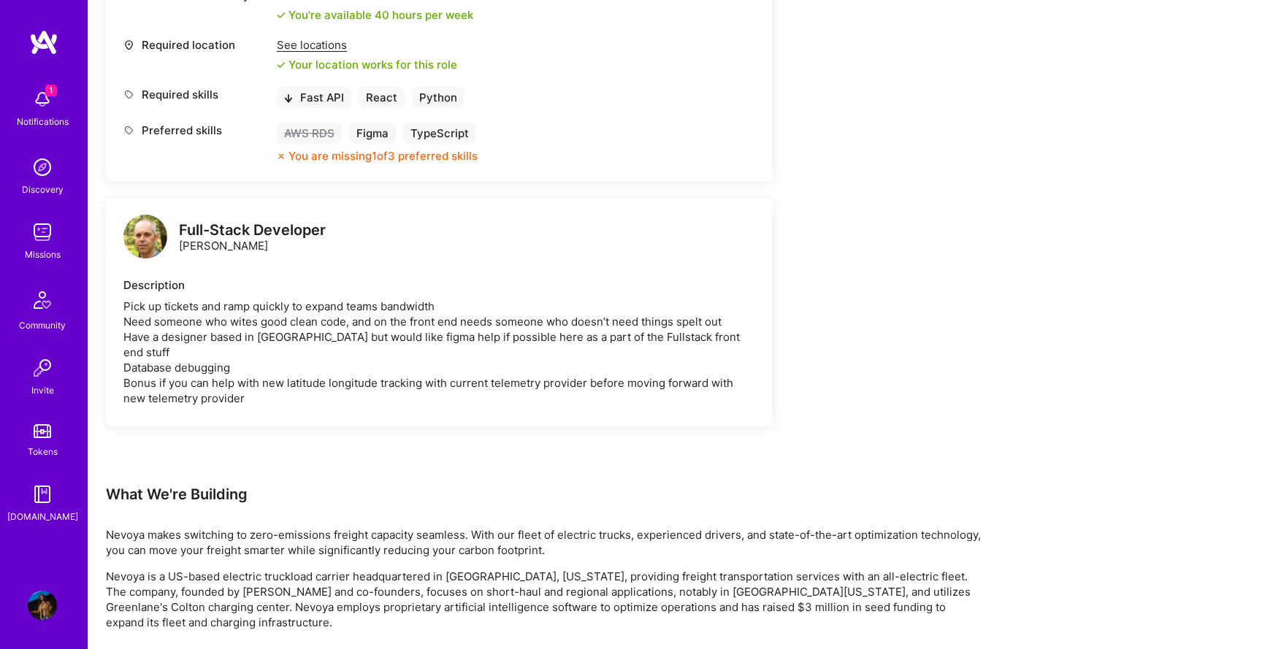
scroll to position [1000, 0]
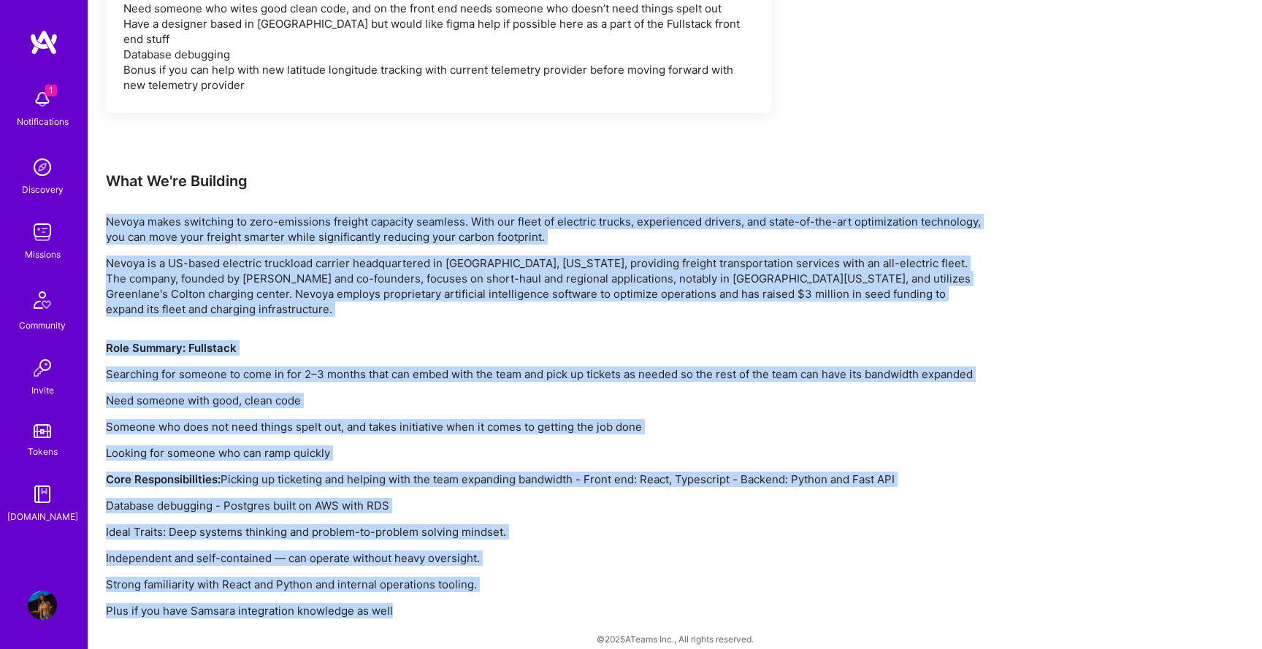
copy div "Loremi dolor sitametco ad elit-seddoeius tempori utlabore etdolore. Magn ali en…"
drag, startPoint x: 109, startPoint y: 204, endPoint x: 481, endPoint y: 613, distance: 553.0
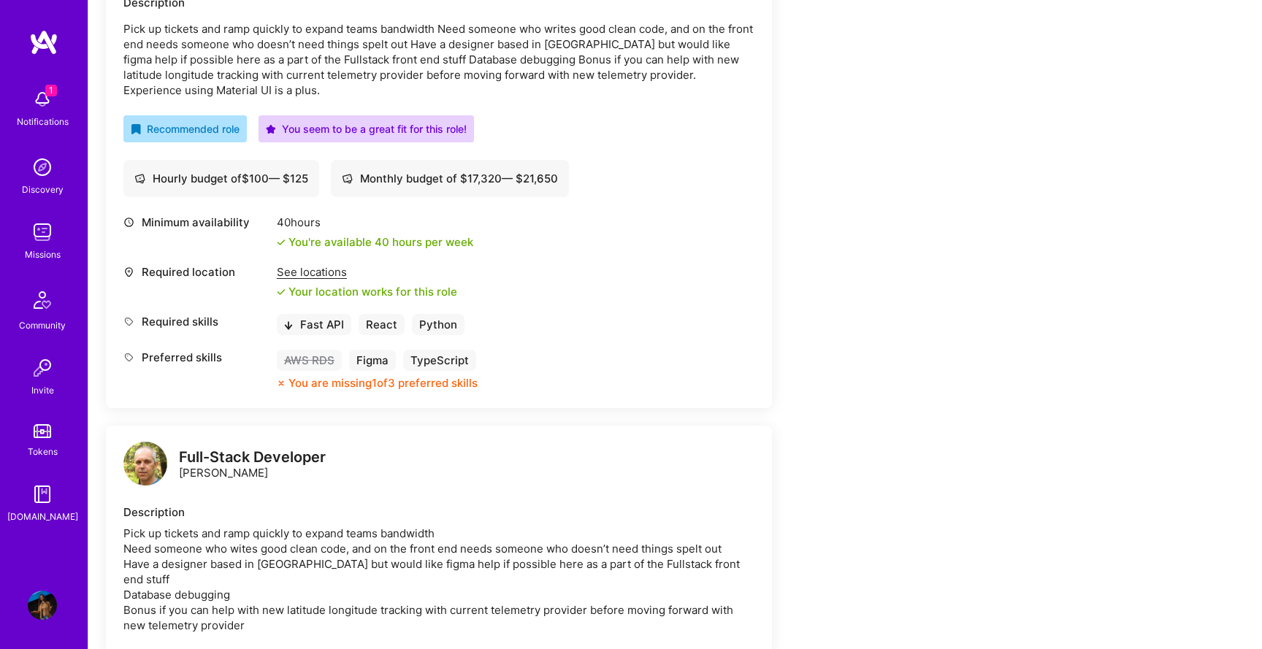
scroll to position [367, 0]
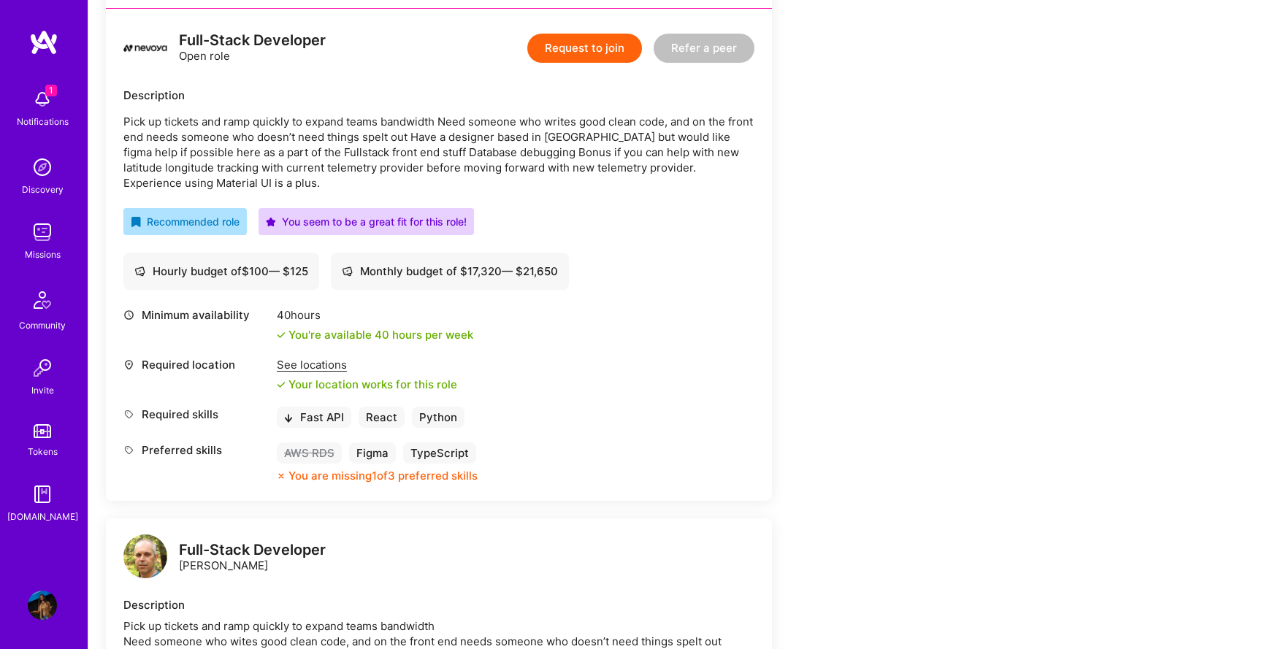
click at [572, 42] on button "Request to join" at bounding box center [584, 48] width 115 height 29
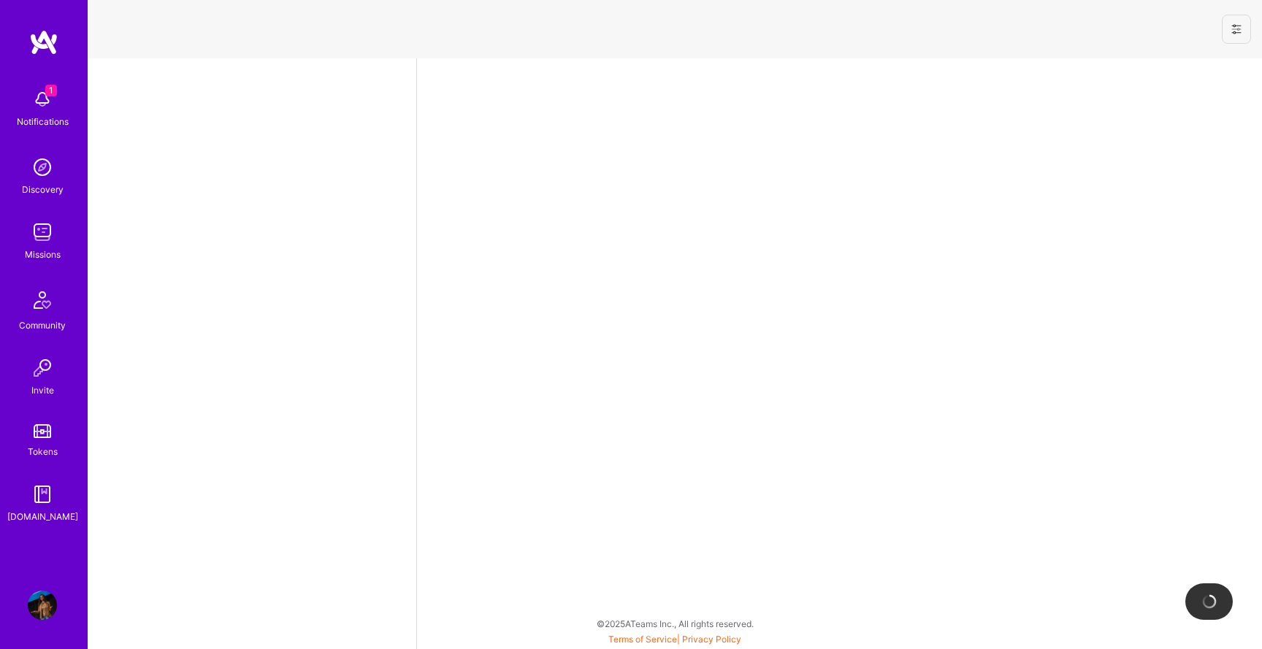
select select "US"
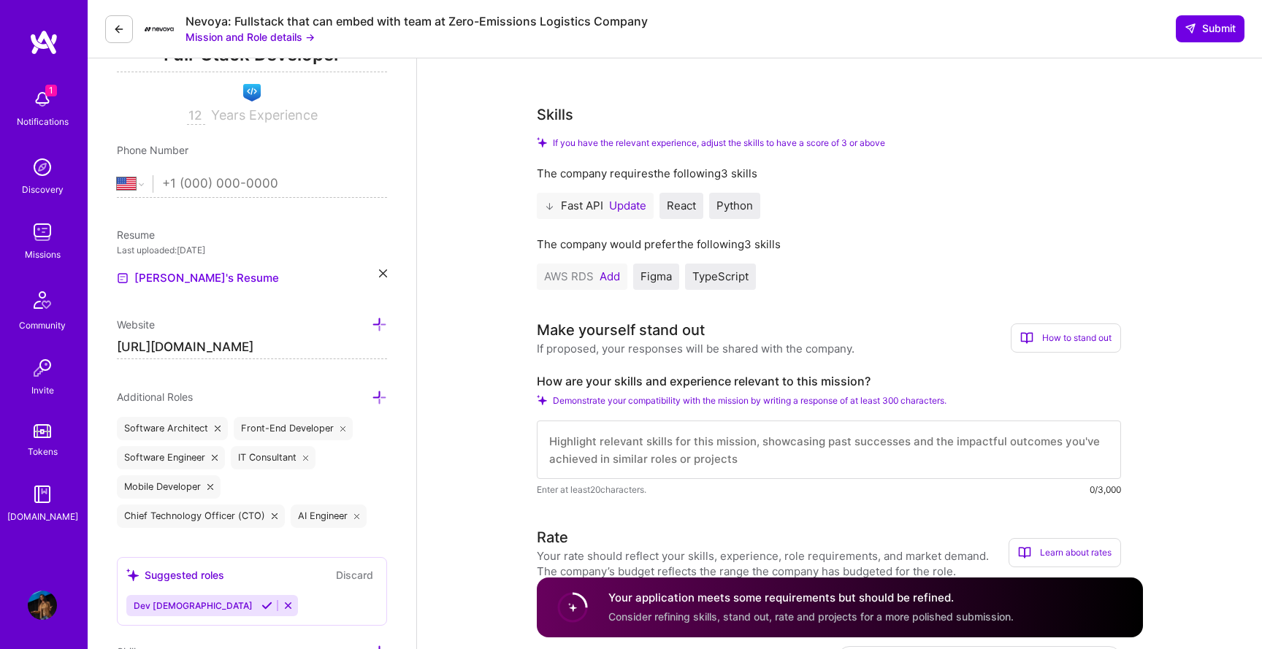
scroll to position [237, 0]
click at [598, 377] on label "How are your skills and experience relevant to this mission?" at bounding box center [829, 380] width 584 height 15
copy label "How are your skills and experience relevant to this mission?"
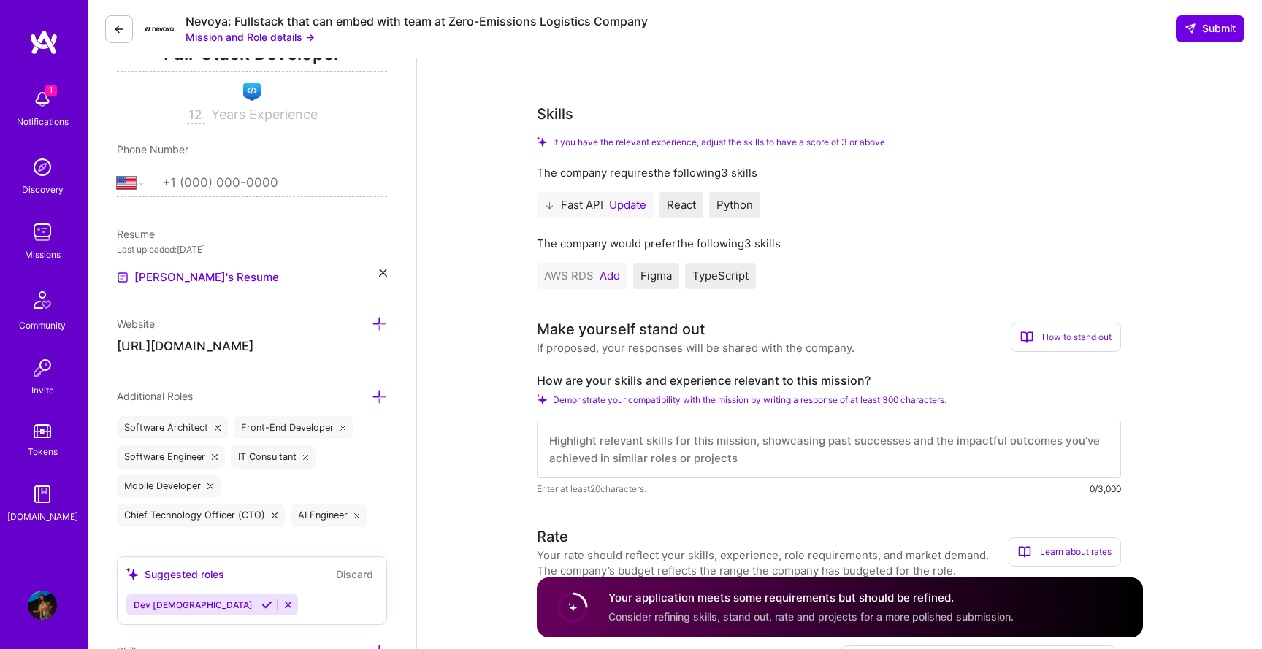
click at [677, 452] on textarea at bounding box center [829, 449] width 584 height 58
paste textarea "Relevance of My Skills and Experience to Nevoya’s Mission As a software consult…"
type textarea "Relevance of My Skills and Experience to Nevoya’s Mission As a software consult…"
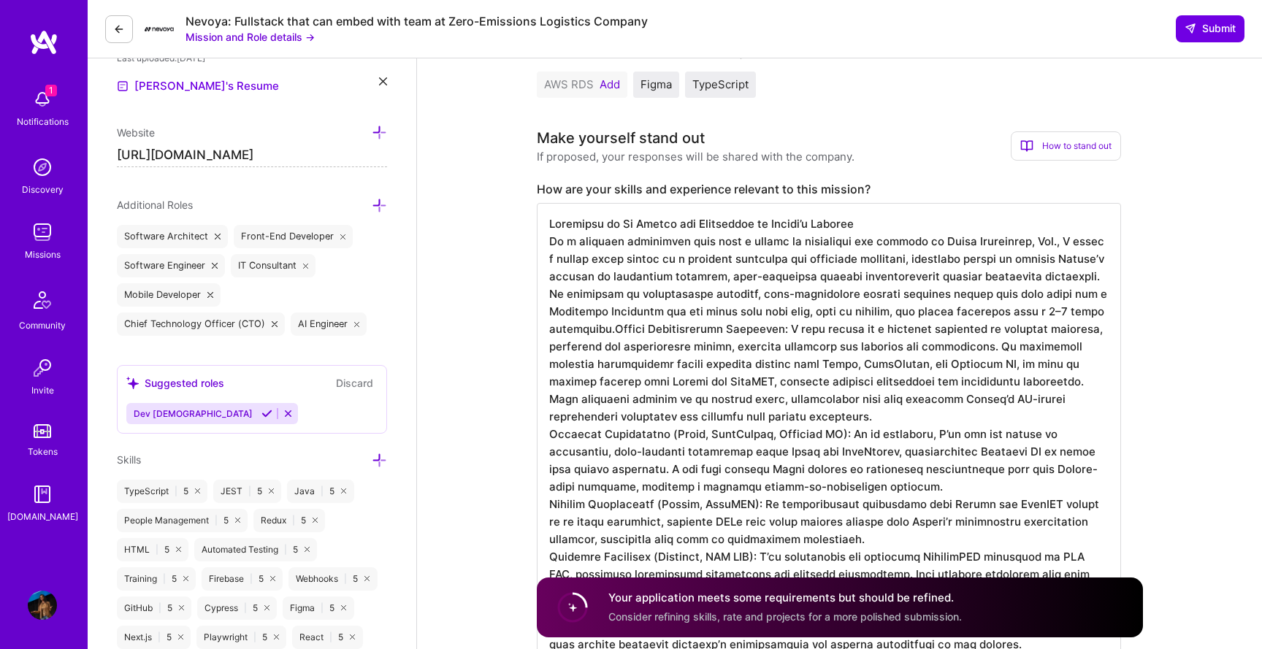
scroll to position [426, 0]
click at [868, 223] on textarea at bounding box center [829, 513] width 584 height 619
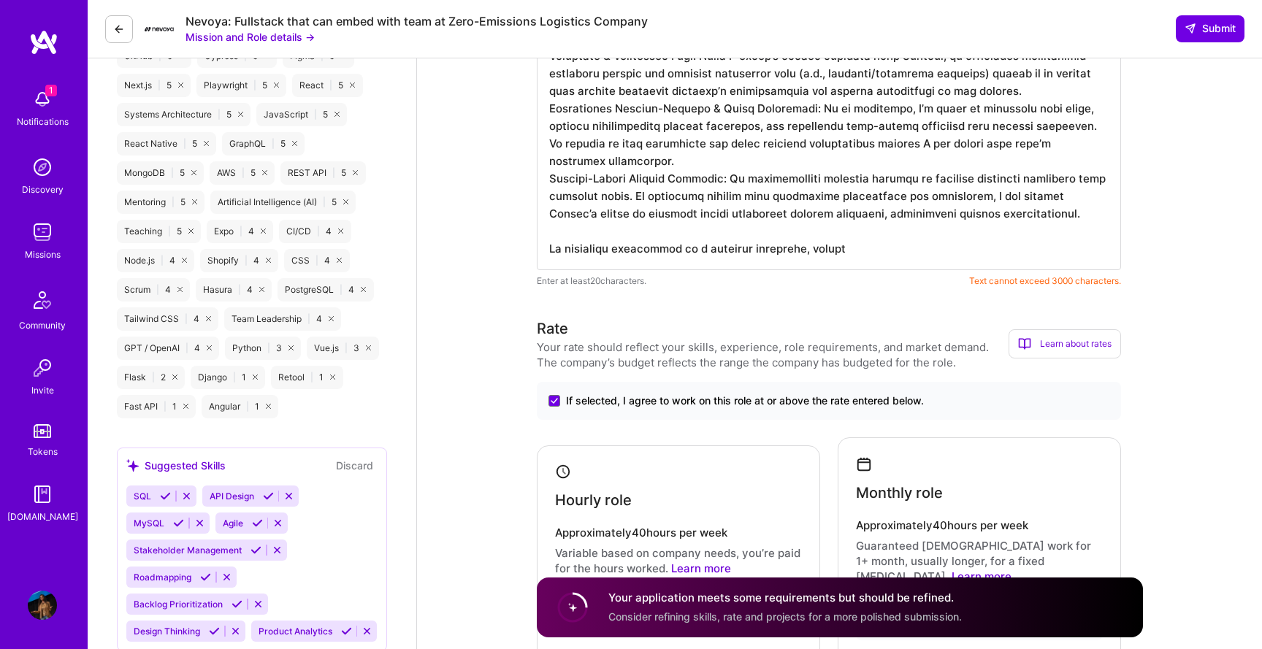
scroll to position [981, 0]
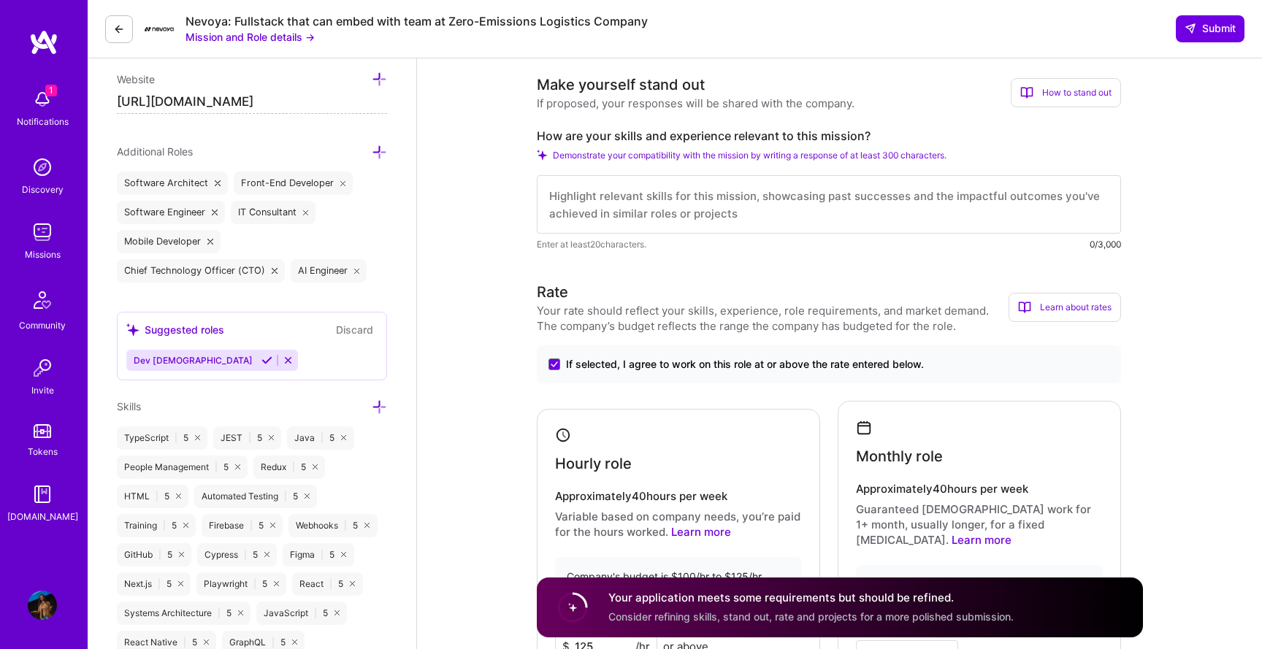
scroll to position [480, 0]
click at [640, 204] on textarea at bounding box center [829, 206] width 584 height 58
paste textarea "As a software consultant with over a decade of experience and founder of Surya …"
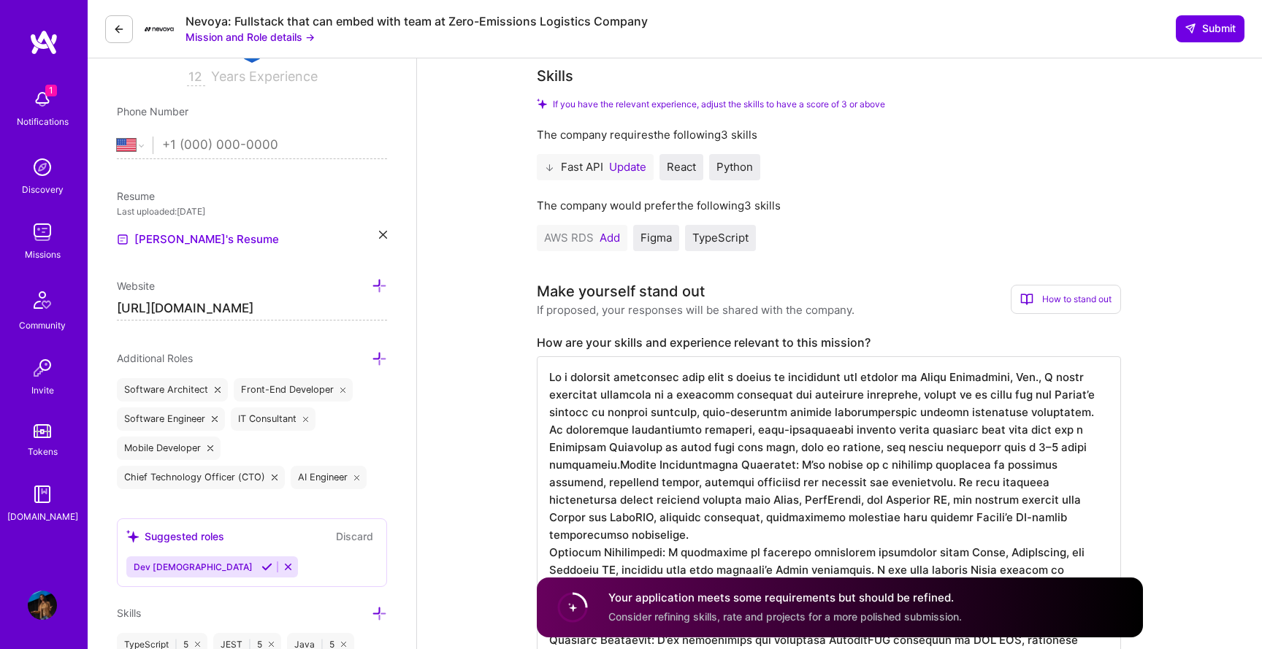
scroll to position [277, 0]
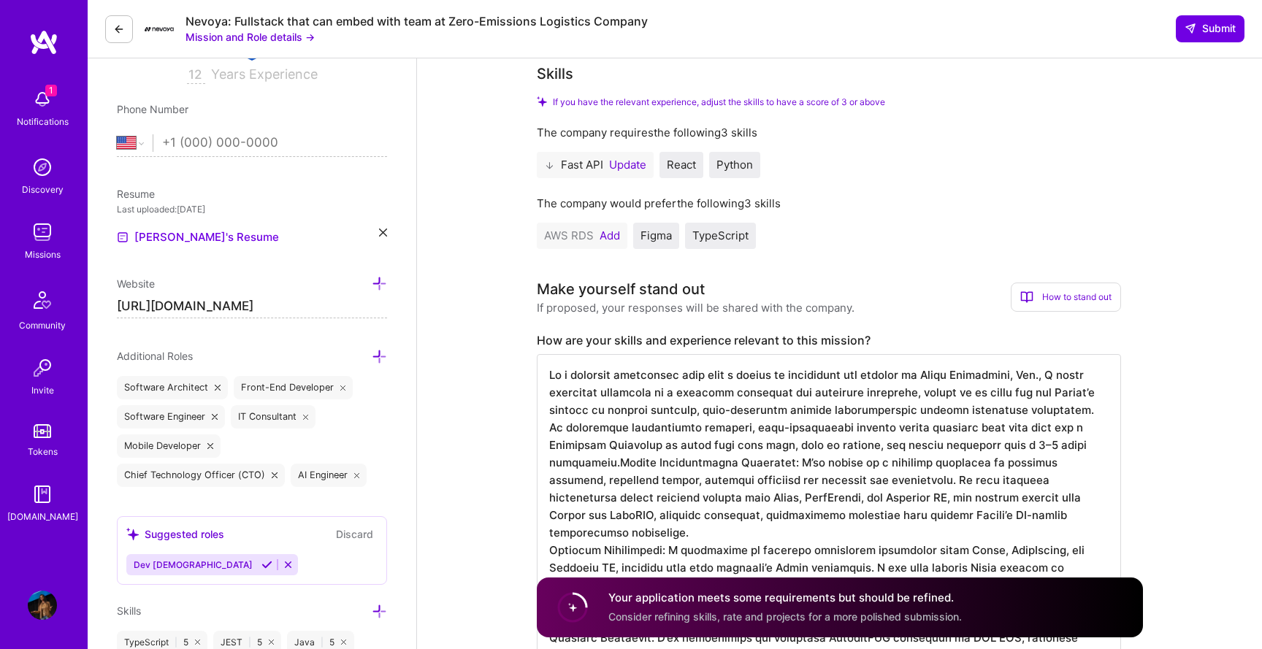
click at [824, 392] on textarea at bounding box center [829, 628] width 584 height 549
click at [816, 393] on textarea at bounding box center [829, 628] width 584 height 549
click at [1015, 463] on textarea at bounding box center [829, 628] width 584 height 549
click at [683, 396] on textarea at bounding box center [829, 628] width 584 height 549
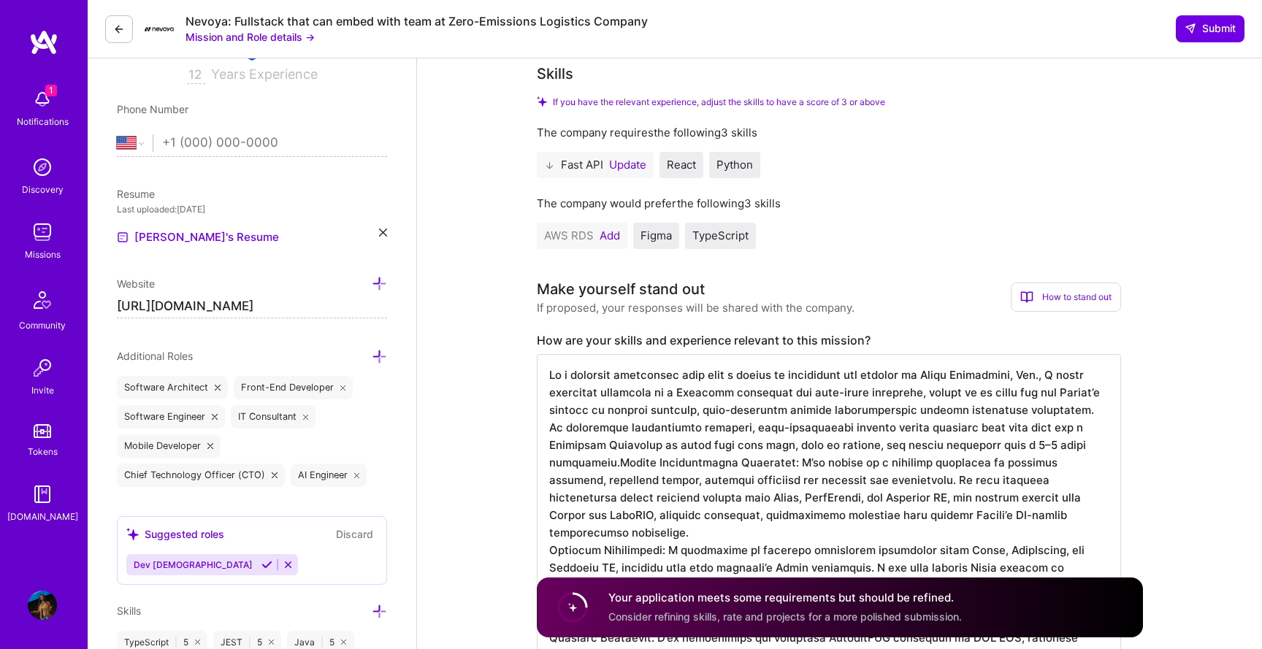
click at [731, 393] on textarea at bounding box center [829, 628] width 584 height 549
click at [801, 391] on textarea at bounding box center [829, 628] width 584 height 549
drag, startPoint x: 802, startPoint y: 391, endPoint x: 850, endPoint y: 391, distance: 48.2
click at [850, 391] on textarea at bounding box center [829, 628] width 584 height 549
click at [859, 399] on textarea at bounding box center [829, 628] width 584 height 549
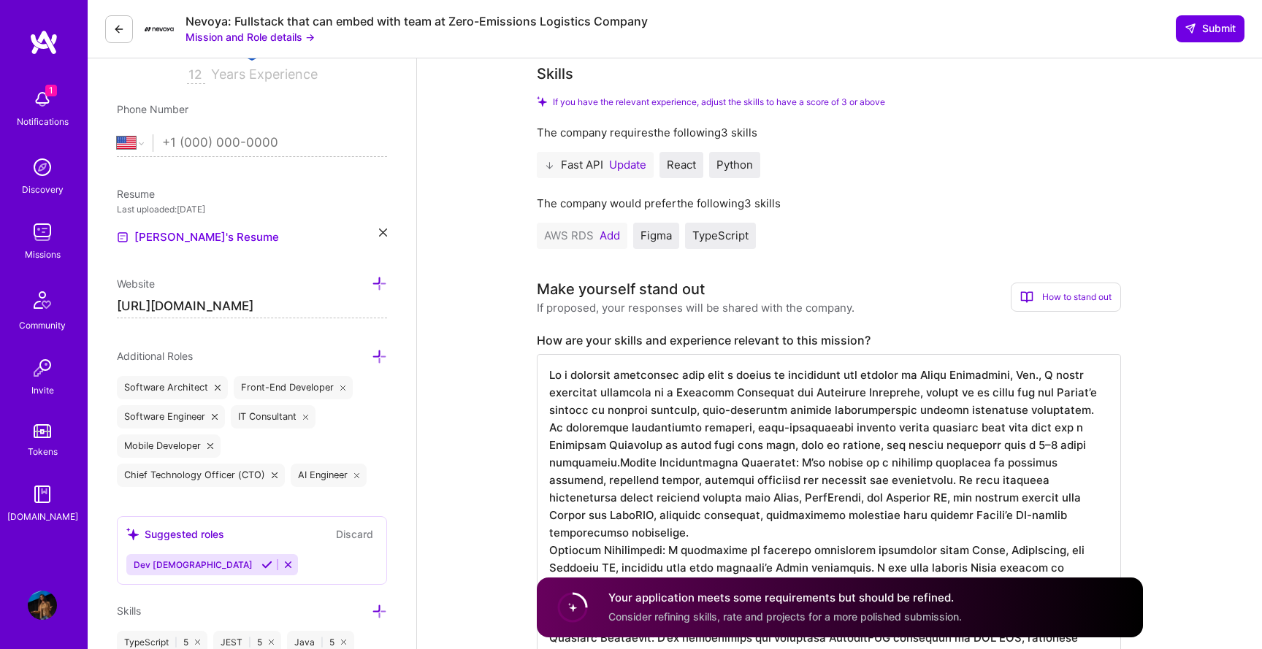
click at [823, 399] on textarea at bounding box center [829, 628] width 584 height 549
click at [821, 396] on textarea at bounding box center [829, 628] width 584 height 549
click at [859, 432] on textarea at bounding box center [829, 628] width 584 height 549
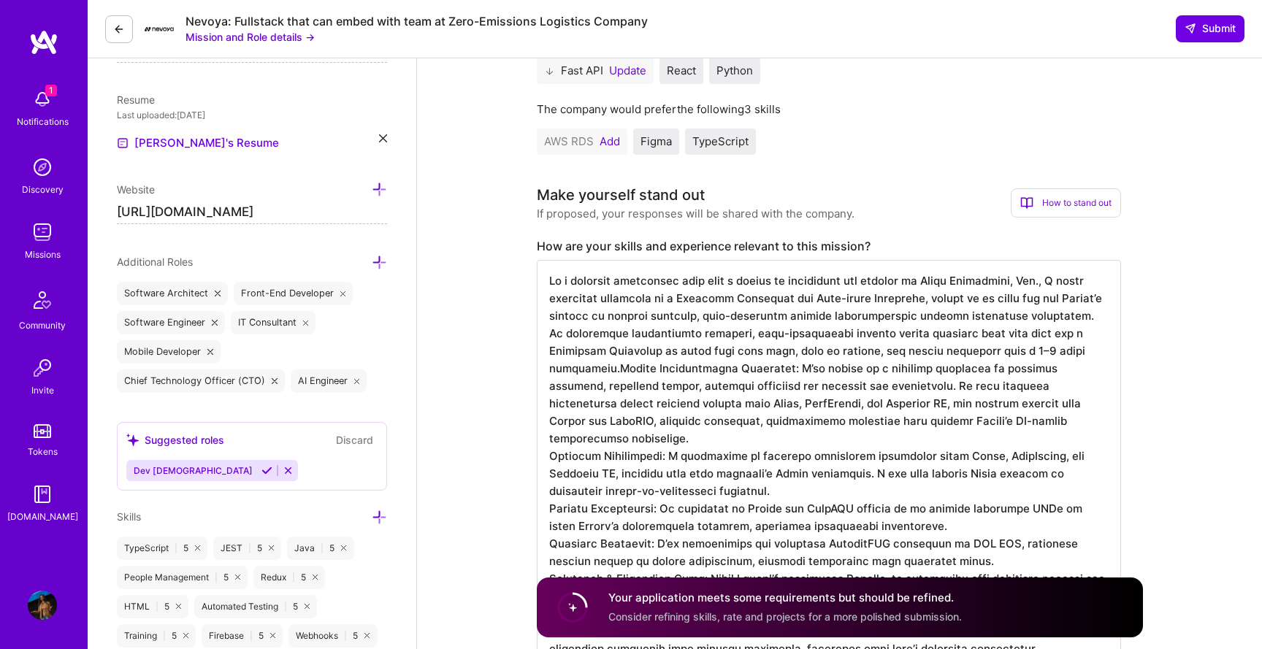
scroll to position [372, 0]
click at [828, 297] on textarea at bounding box center [829, 533] width 584 height 549
click at [995, 363] on textarea at bounding box center [829, 533] width 584 height 549
click at [1059, 321] on textarea at bounding box center [829, 533] width 584 height 549
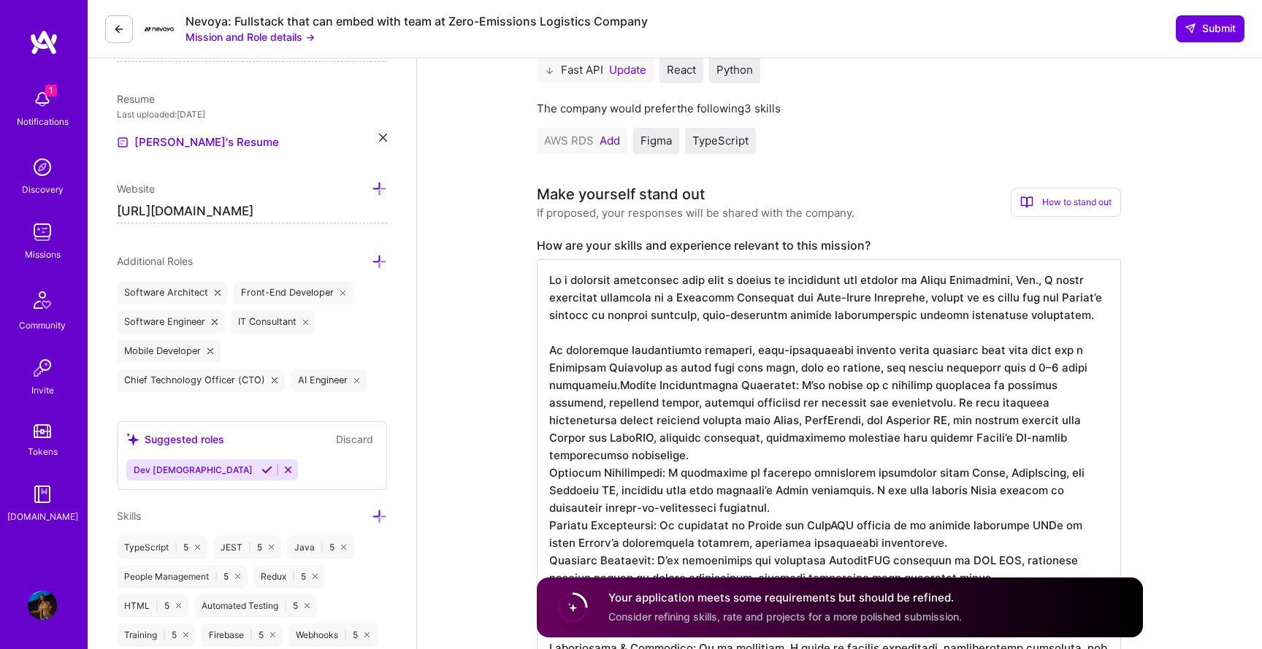
click at [961, 449] on textarea at bounding box center [829, 542] width 584 height 567
click at [567, 366] on textarea at bounding box center [829, 542] width 584 height 567
click at [617, 385] on textarea at bounding box center [829, 542] width 584 height 567
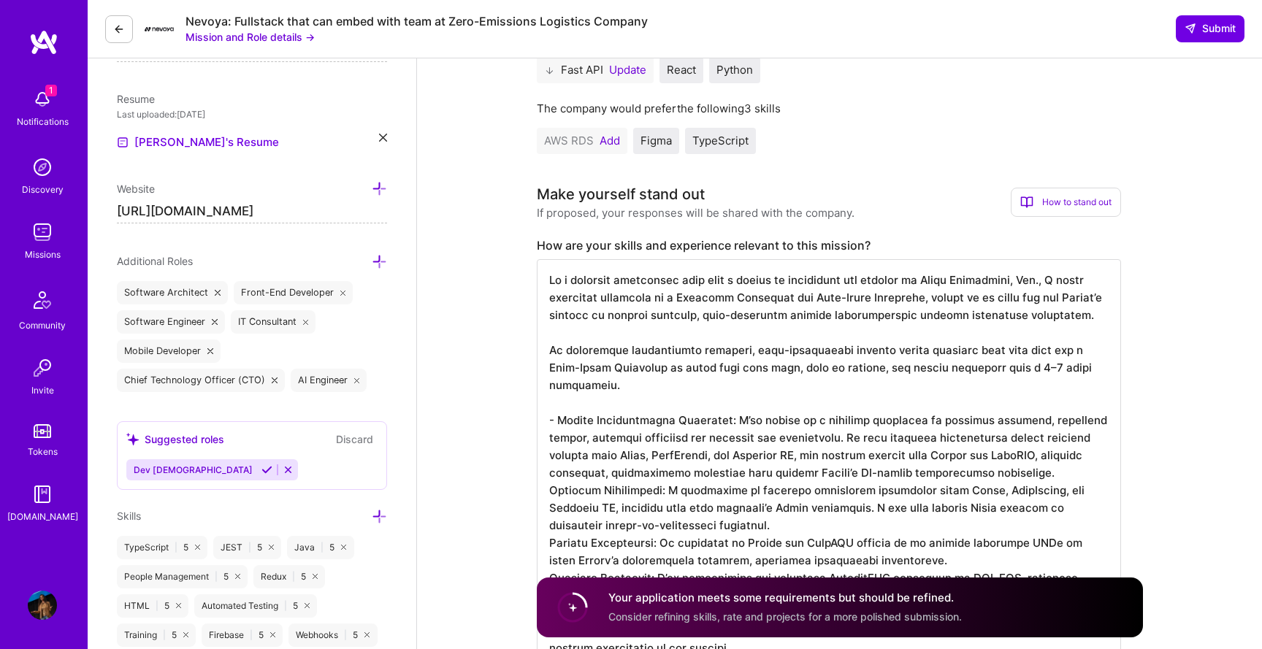
click at [1006, 475] on textarea at bounding box center [829, 560] width 584 height 602
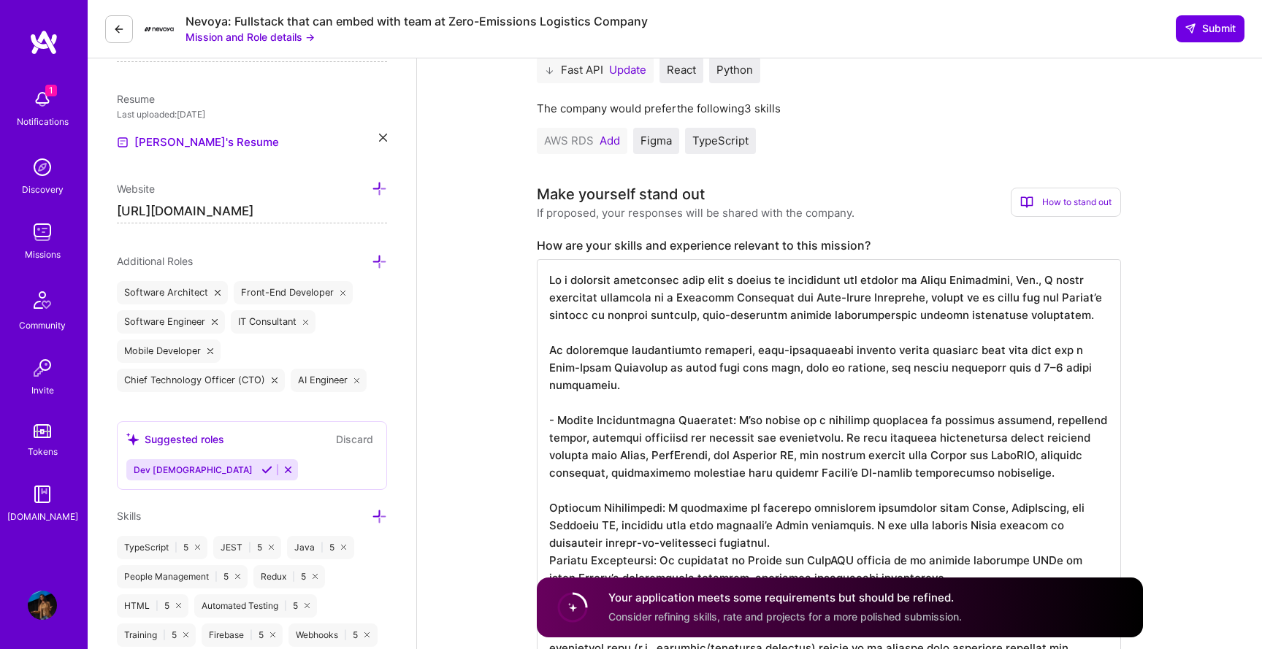
click at [548, 509] on textarea at bounding box center [829, 568] width 584 height 619
click at [676, 509] on textarea at bounding box center [829, 568] width 584 height 619
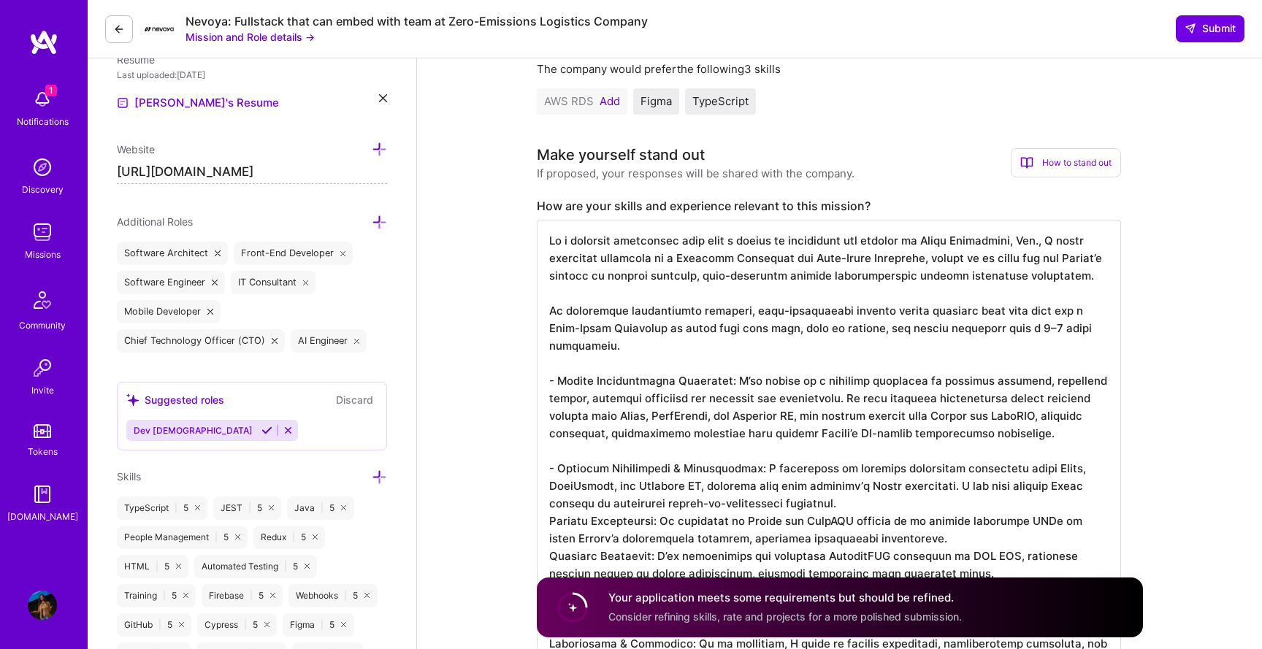
click at [851, 502] on textarea at bounding box center [829, 529] width 584 height 619
click at [867, 502] on textarea at bounding box center [829, 529] width 584 height 619
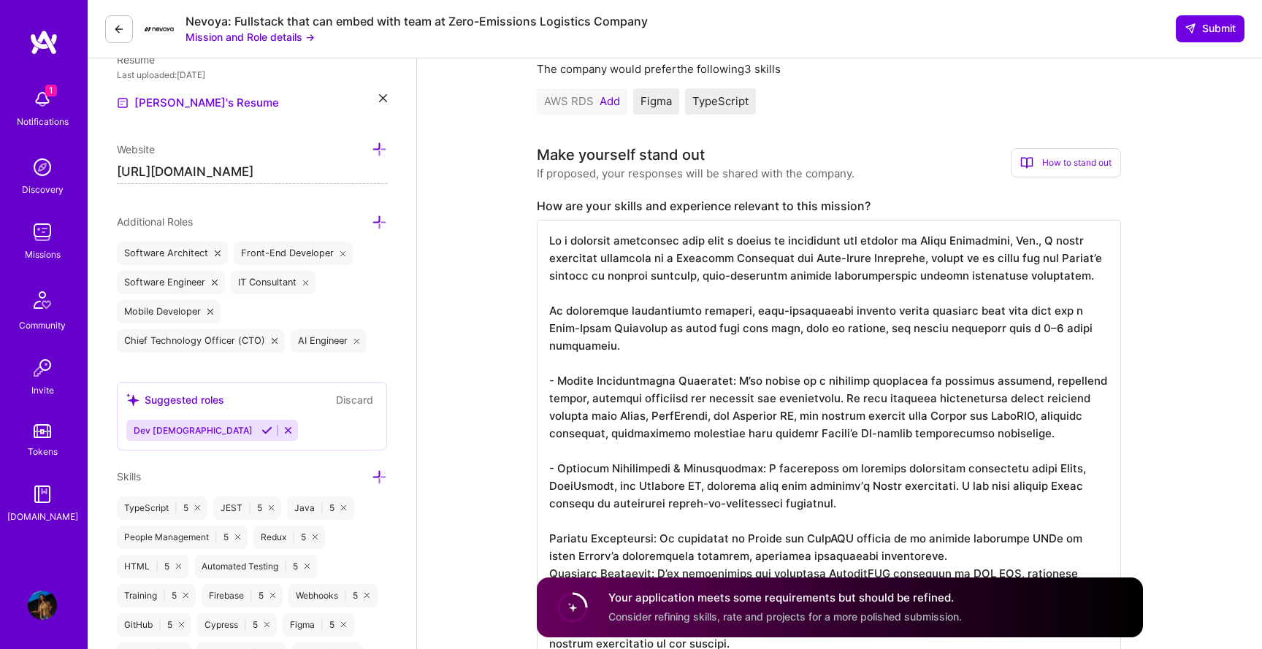
click at [552, 536] on textarea at bounding box center [829, 538] width 584 height 637
click at [551, 536] on textarea at bounding box center [829, 538] width 584 height 637
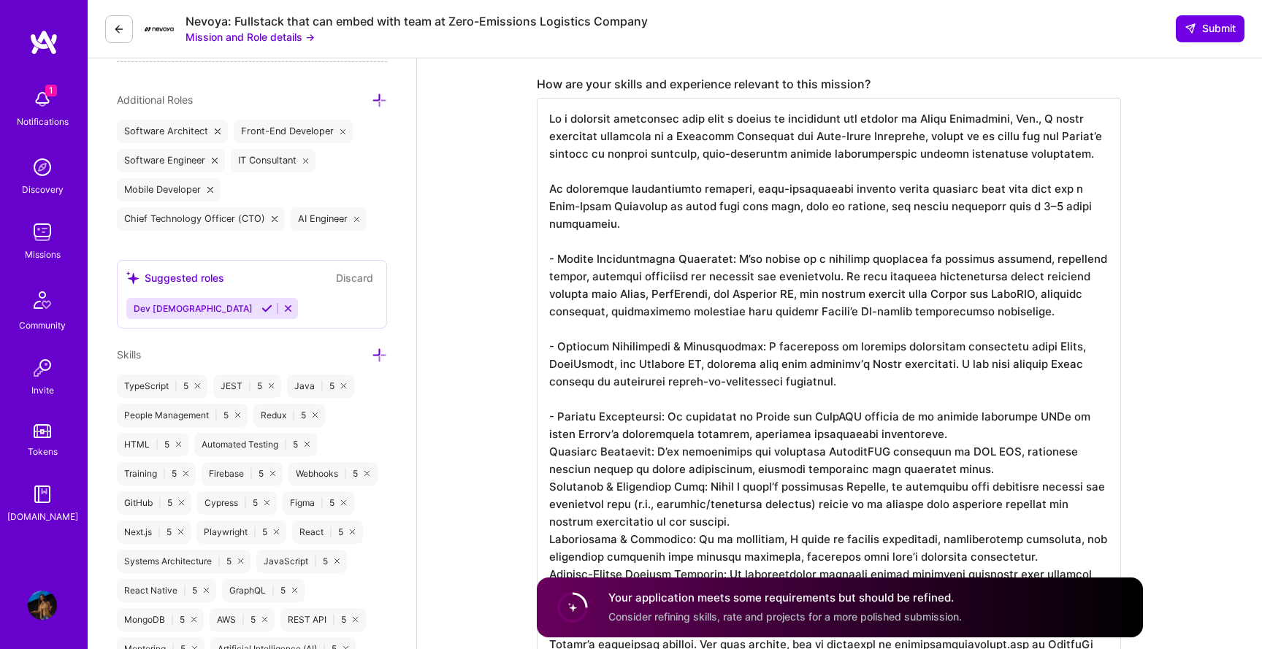
scroll to position [540, 0]
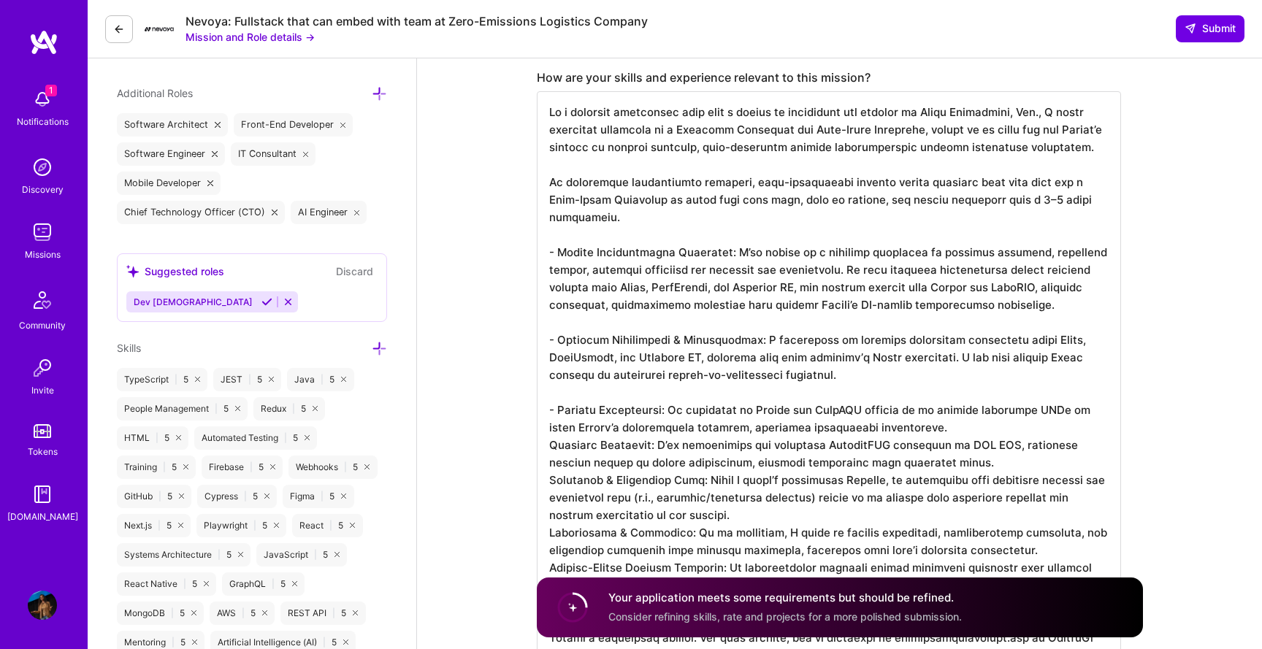
click at [996, 459] on textarea at bounding box center [829, 409] width 584 height 637
click at [989, 437] on textarea at bounding box center [829, 409] width 584 height 637
click at [986, 428] on textarea at bounding box center [829, 409] width 584 height 637
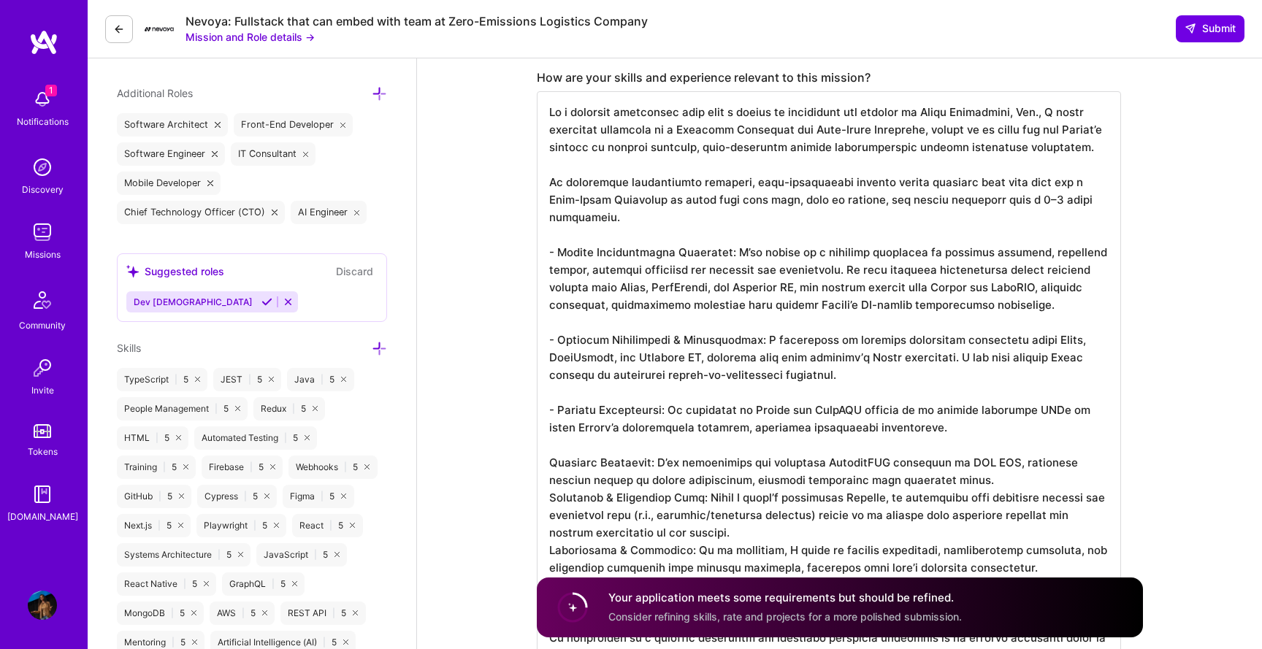
click at [553, 462] on textarea at bounding box center [829, 418] width 584 height 654
click at [540, 464] on textarea at bounding box center [829, 418] width 584 height 654
click at [986, 476] on textarea at bounding box center [829, 418] width 584 height 654
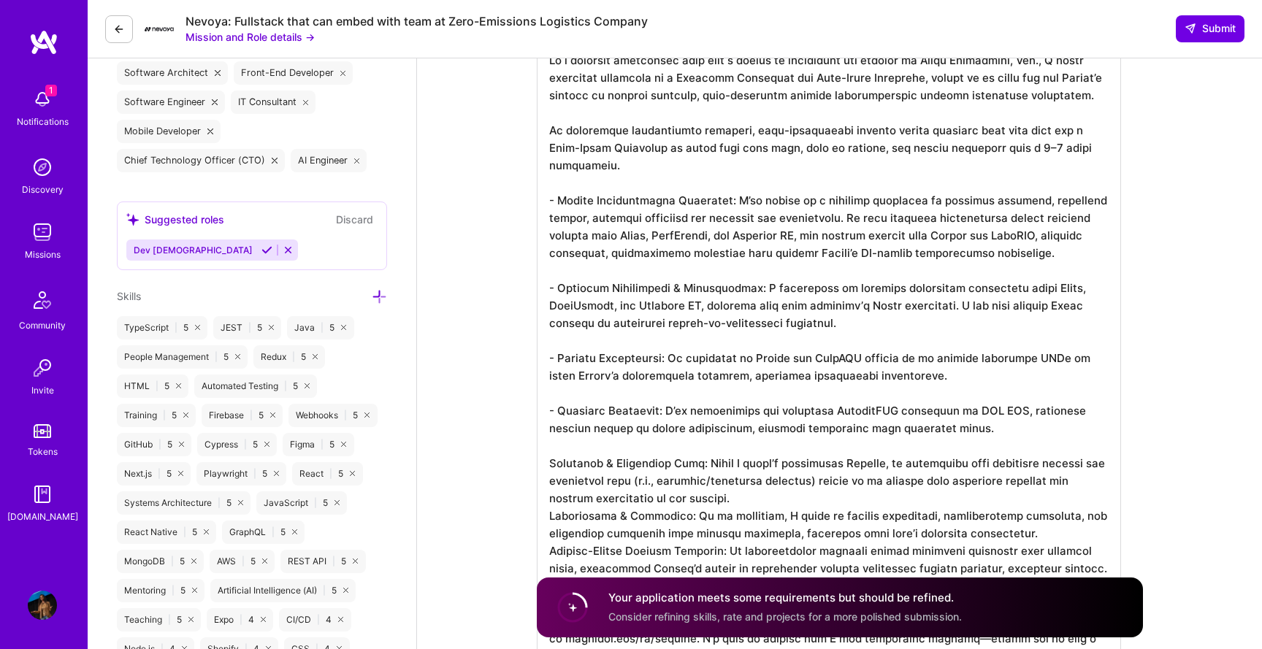
scroll to position [608, 0]
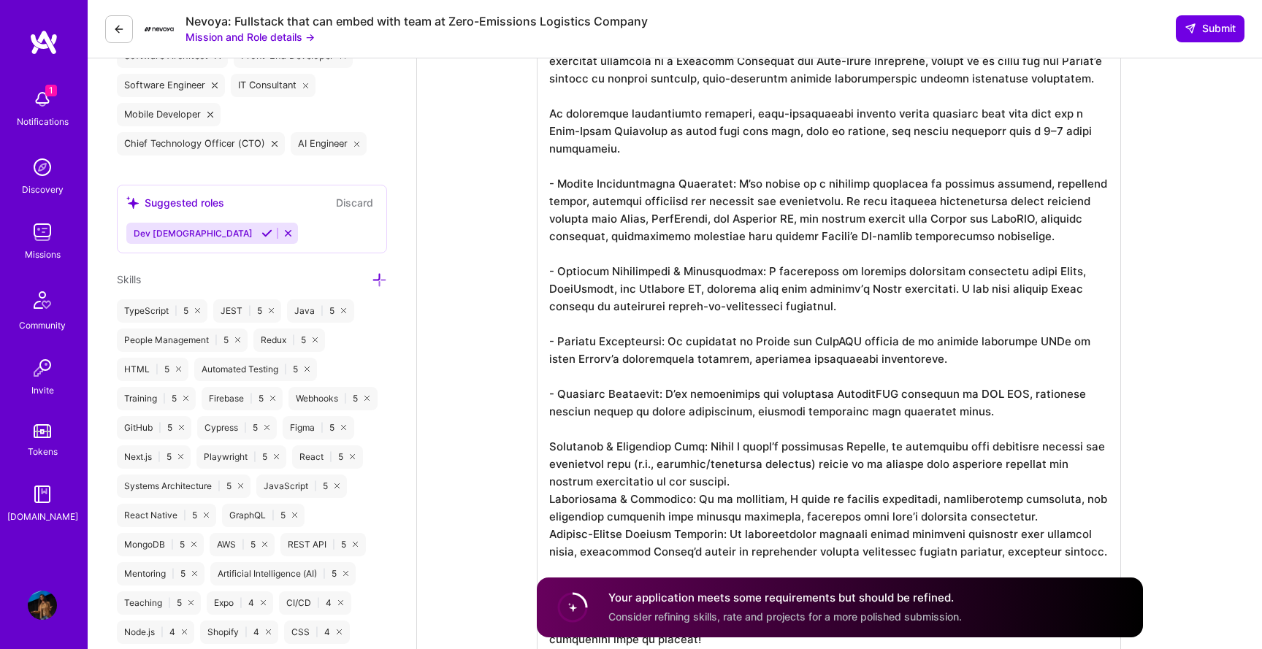
click at [551, 448] on textarea at bounding box center [829, 359] width 584 height 672
click at [797, 478] on textarea at bounding box center [829, 359] width 584 height 672
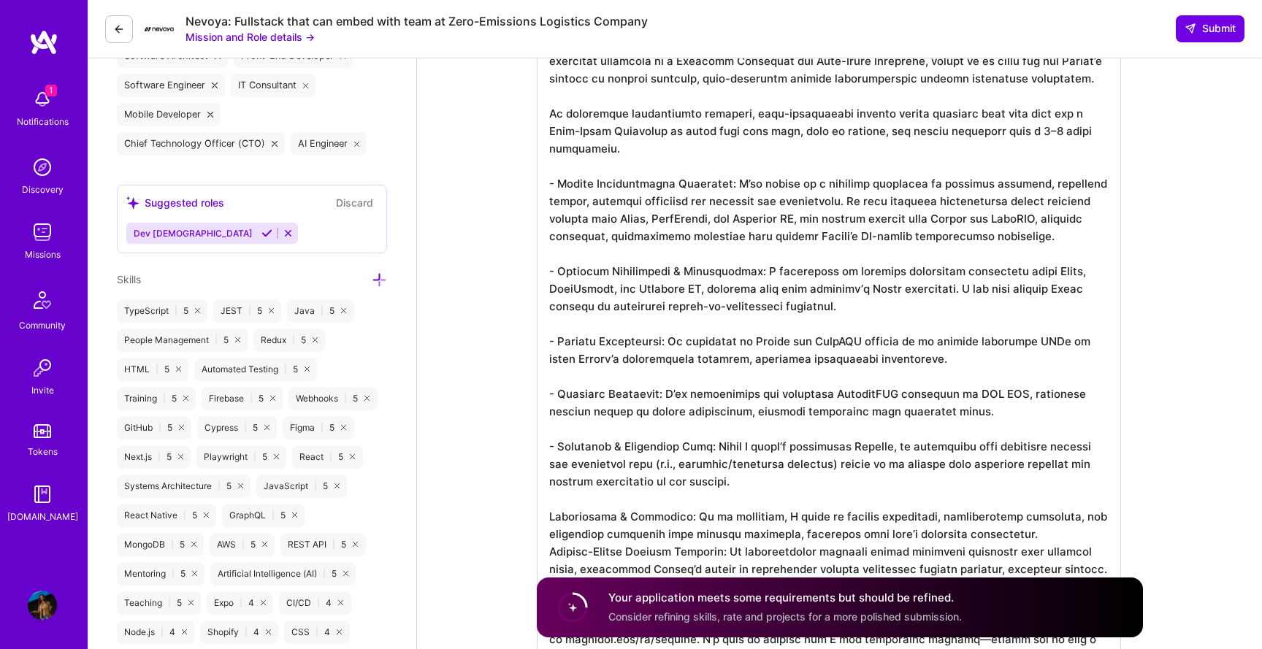
click at [548, 514] on textarea at bounding box center [829, 367] width 584 height 689
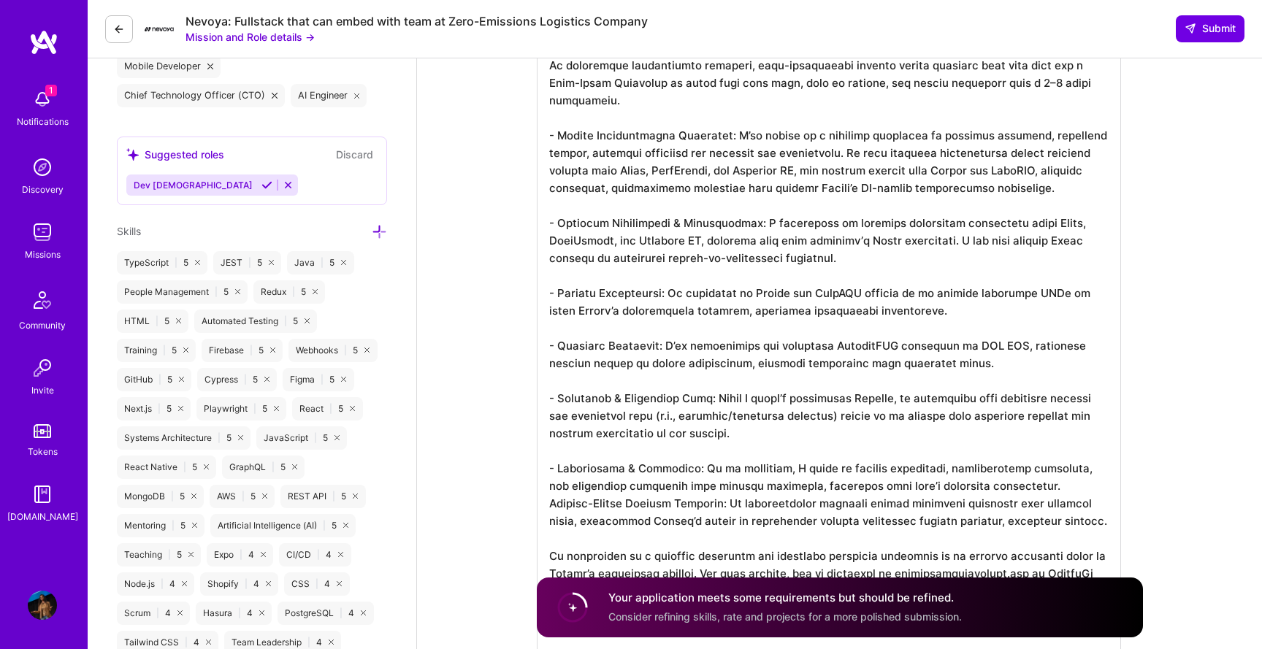
click at [1032, 483] on textarea at bounding box center [829, 318] width 584 height 689
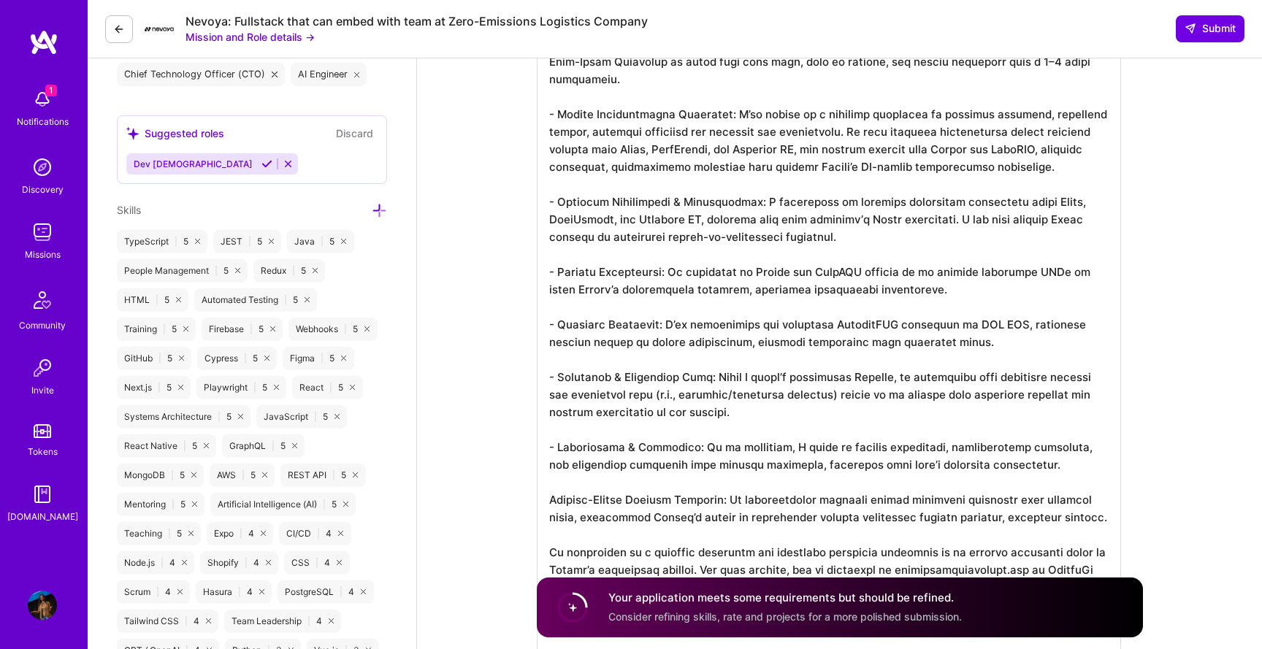
scroll to position [699, 0]
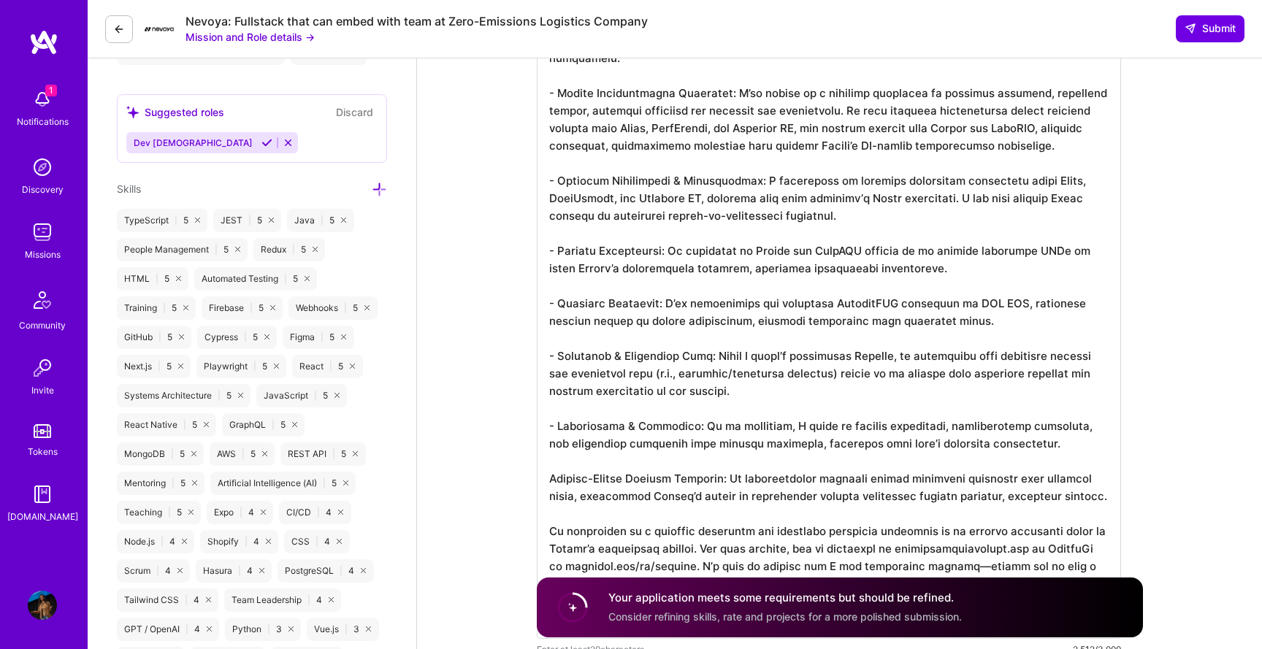
click at [551, 480] on textarea at bounding box center [829, 285] width 584 height 707
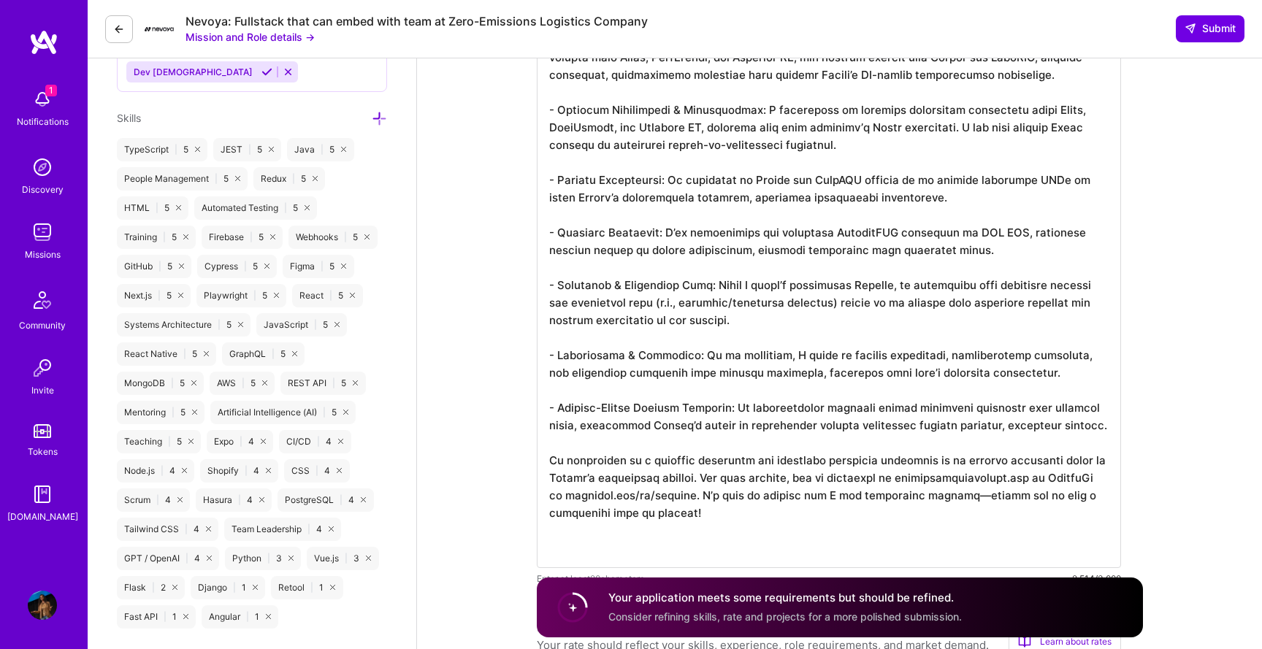
scroll to position [784, 0]
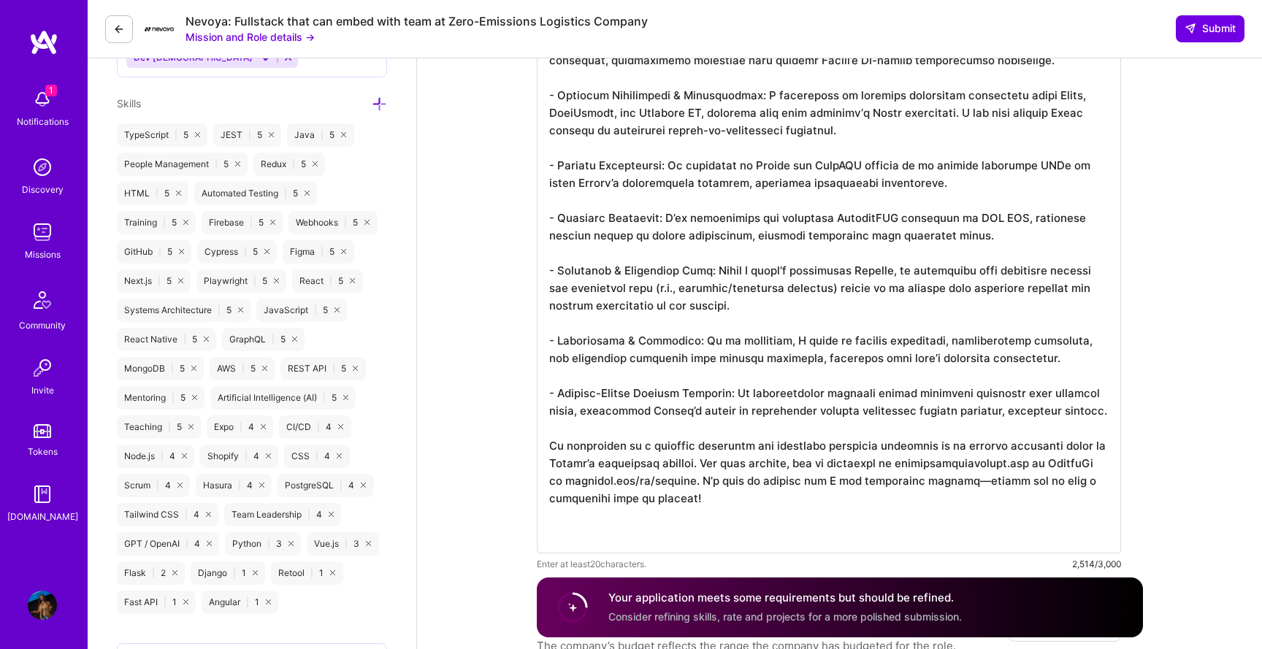
click at [661, 443] on textarea at bounding box center [829, 200] width 584 height 707
click at [708, 448] on textarea at bounding box center [829, 200] width 584 height 707
click at [793, 445] on textarea at bounding box center [829, 200] width 584 height 707
drag, startPoint x: 872, startPoint y: 444, endPoint x: 776, endPoint y: 448, distance: 95.7
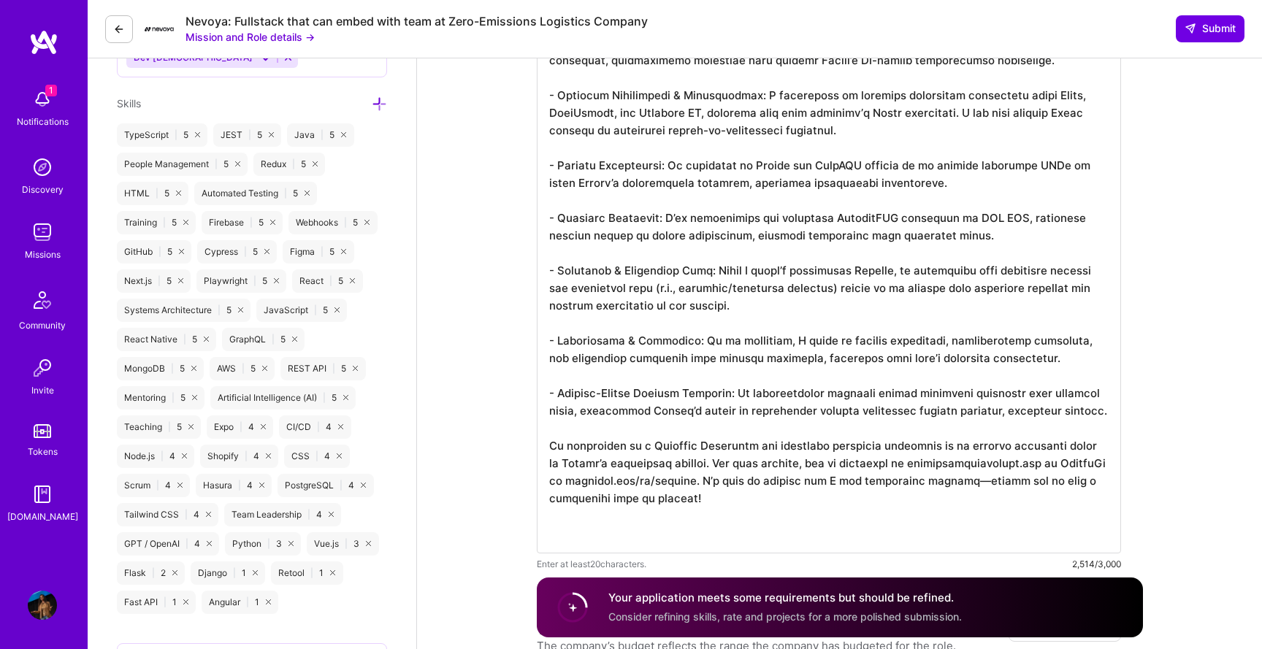
click at [776, 448] on textarea at bounding box center [829, 200] width 584 height 707
click at [782, 445] on textarea at bounding box center [829, 200] width 584 height 707
drag, startPoint x: 890, startPoint y: 462, endPoint x: 1020, endPoint y: 461, distance: 130.0
click at [1020, 461] on textarea at bounding box center [829, 200] width 584 height 707
paste textarea "[URL][DOMAIN_NAME]"
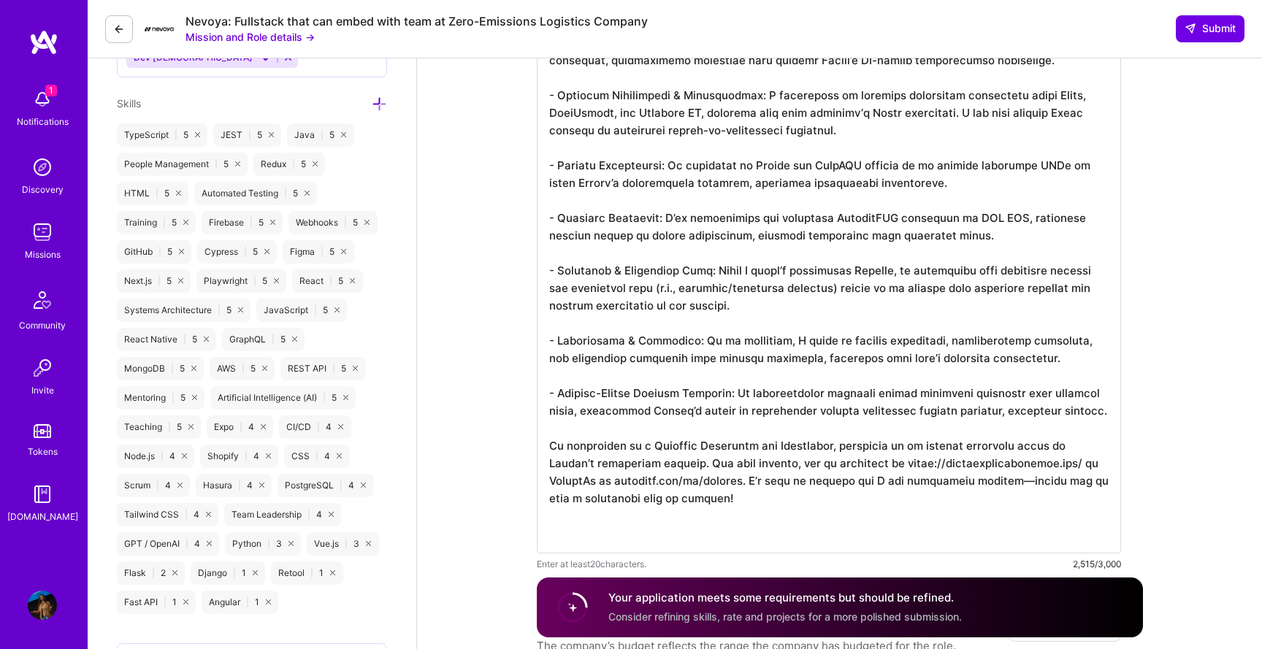
click at [918, 543] on textarea at bounding box center [829, 200] width 584 height 707
drag, startPoint x: 610, startPoint y: 481, endPoint x: 728, endPoint y: 478, distance: 117.6
click at [728, 478] on textarea at bounding box center [829, 200] width 584 height 707
paste textarea "https://www.linkedin.com/in/adhithi/"
click at [821, 483] on textarea at bounding box center [829, 200] width 584 height 707
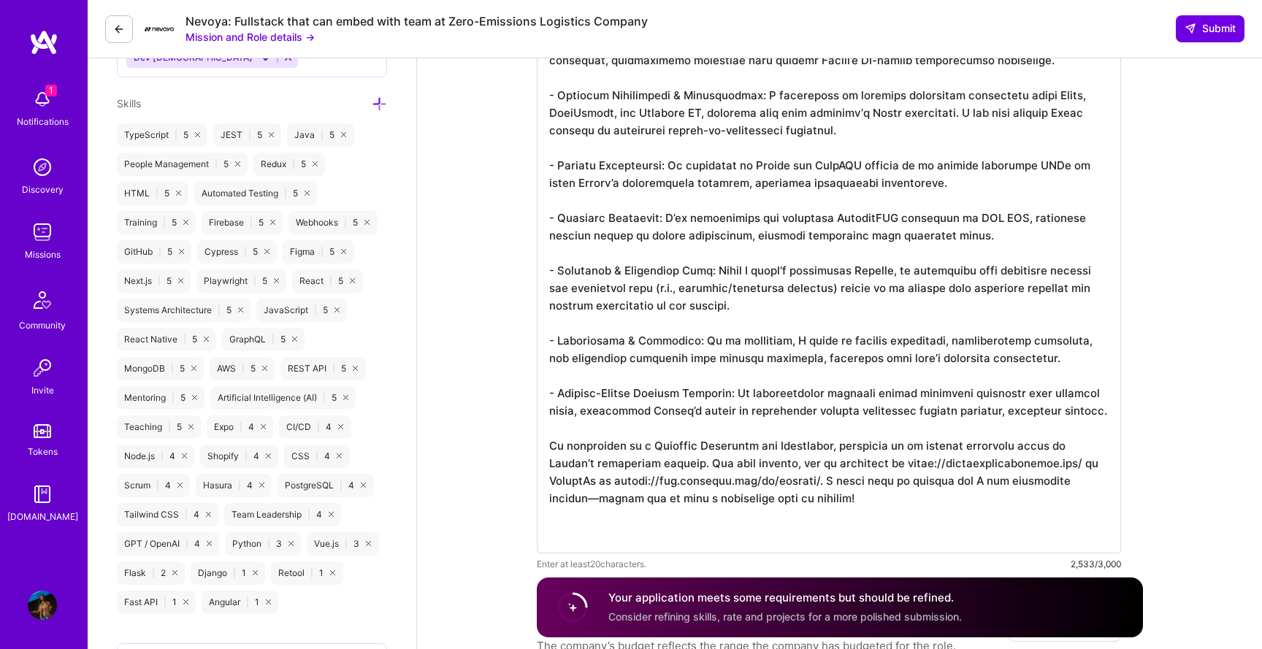
click at [1039, 516] on textarea at bounding box center [829, 200] width 584 height 707
click at [1090, 483] on textarea at bounding box center [829, 200] width 584 height 707
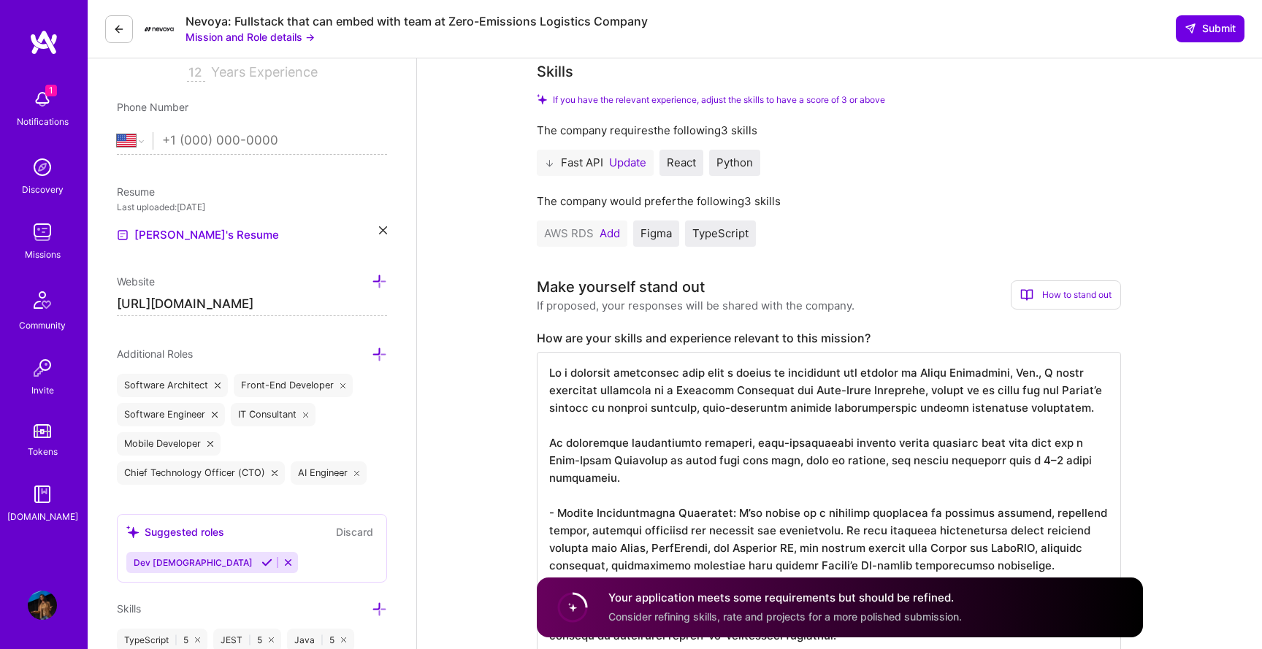
scroll to position [290, 0]
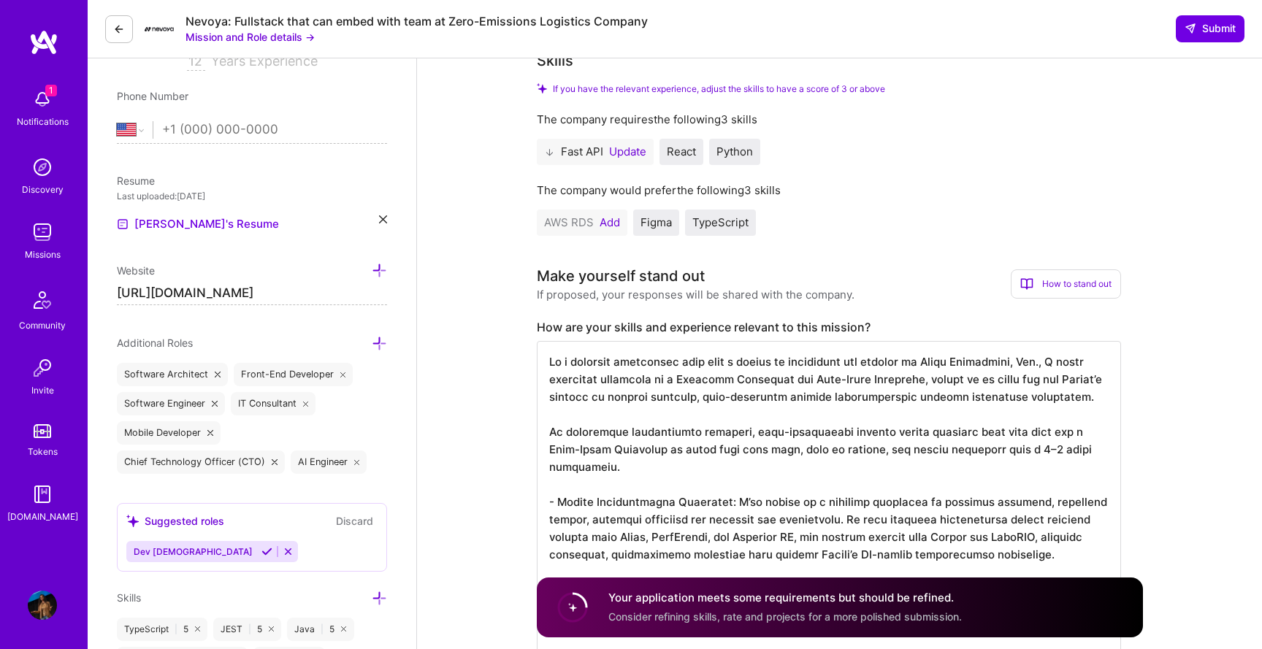
click at [609, 218] on button "Add" at bounding box center [609, 223] width 20 height 12
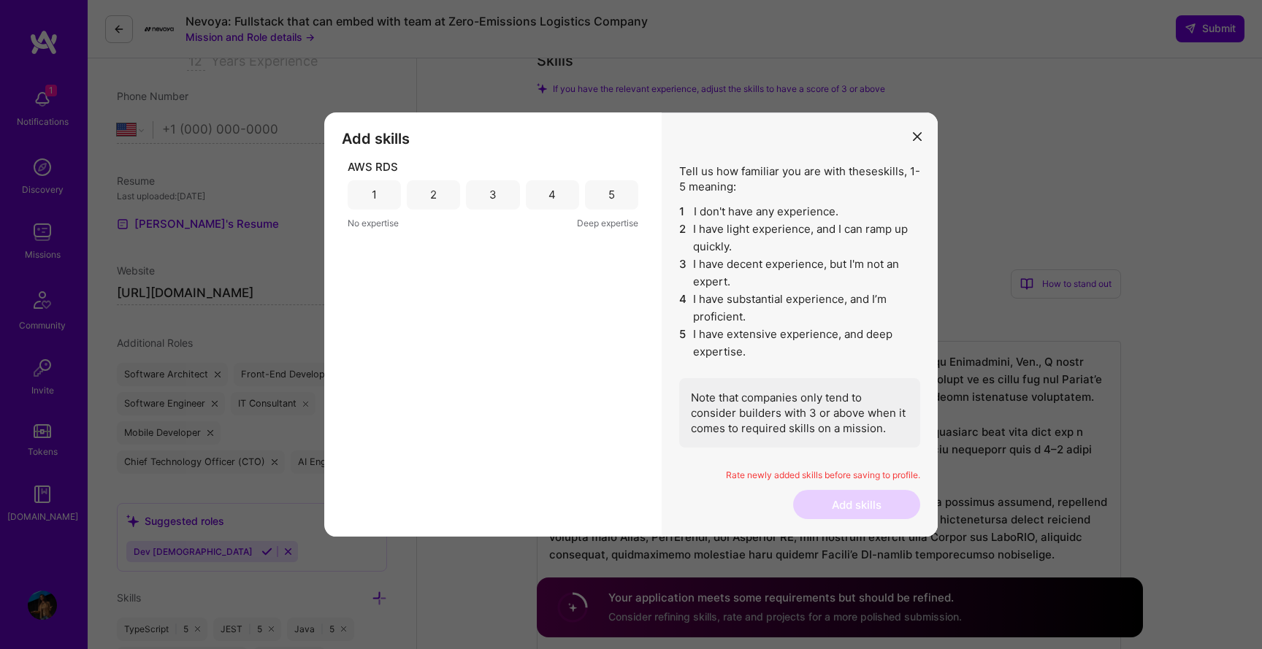
click at [542, 203] on div "4" at bounding box center [552, 194] width 53 height 29
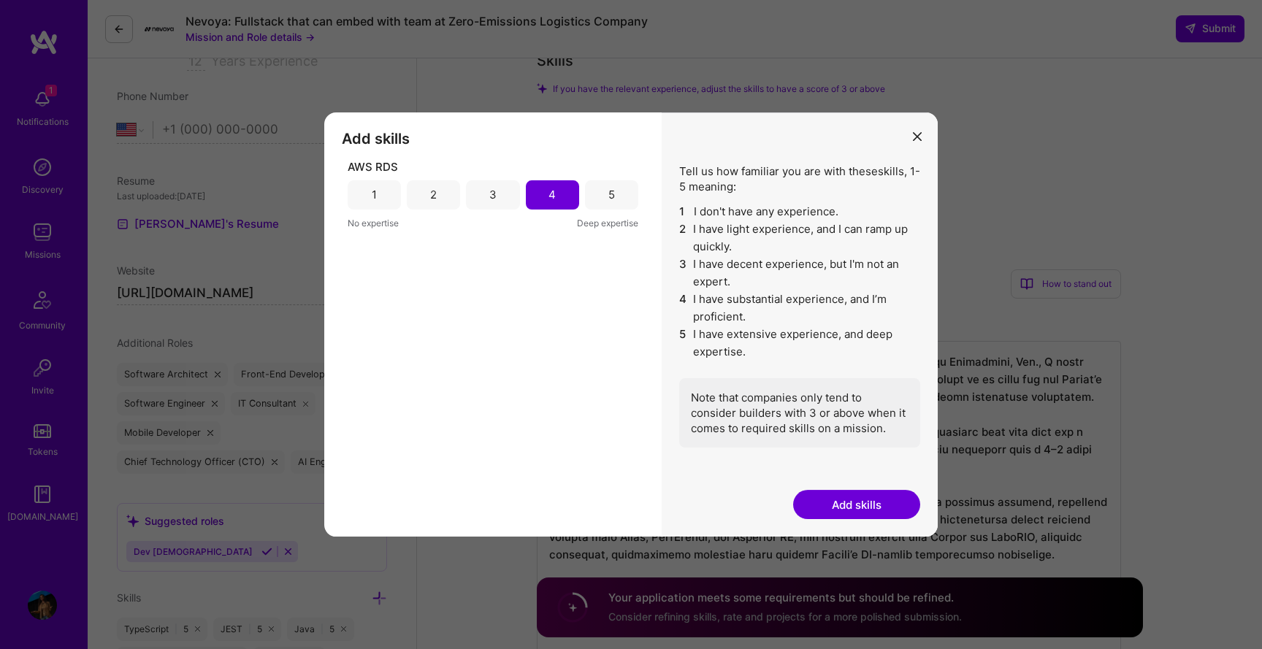
click at [837, 506] on button "Add skills" at bounding box center [856, 504] width 127 height 29
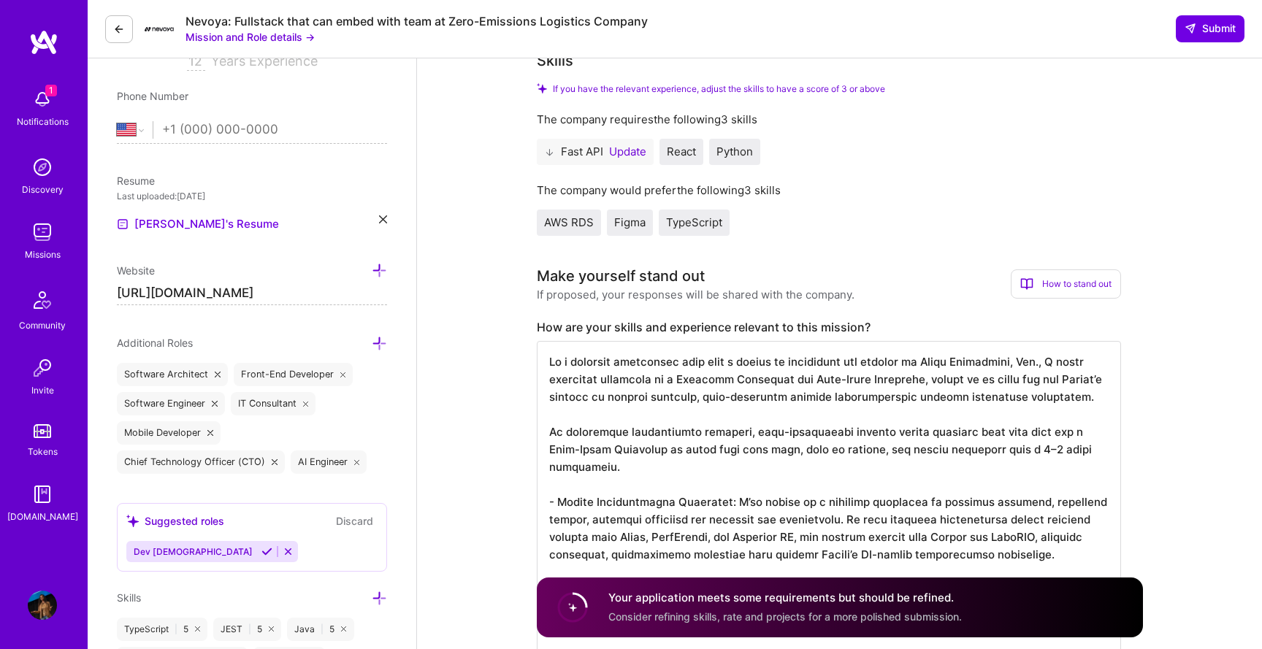
click at [626, 146] on button "Update" at bounding box center [627, 152] width 37 height 12
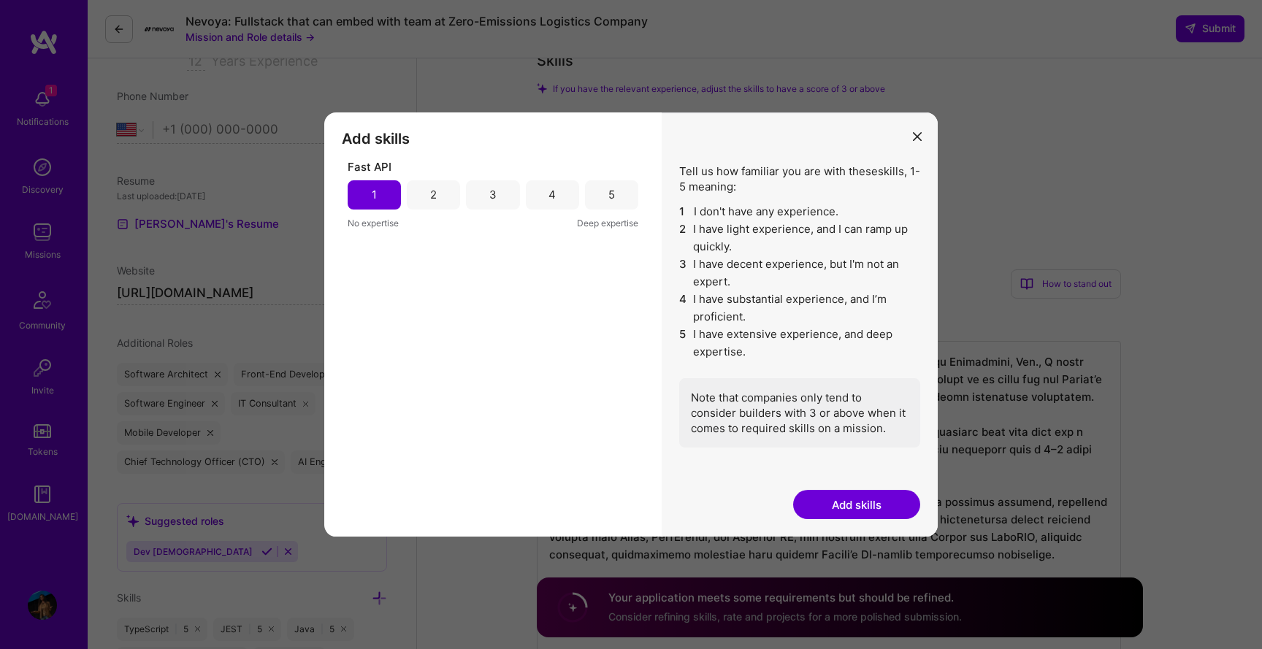
click at [612, 191] on div "5" at bounding box center [611, 194] width 7 height 15
click at [833, 504] on button "Add skills" at bounding box center [856, 504] width 127 height 29
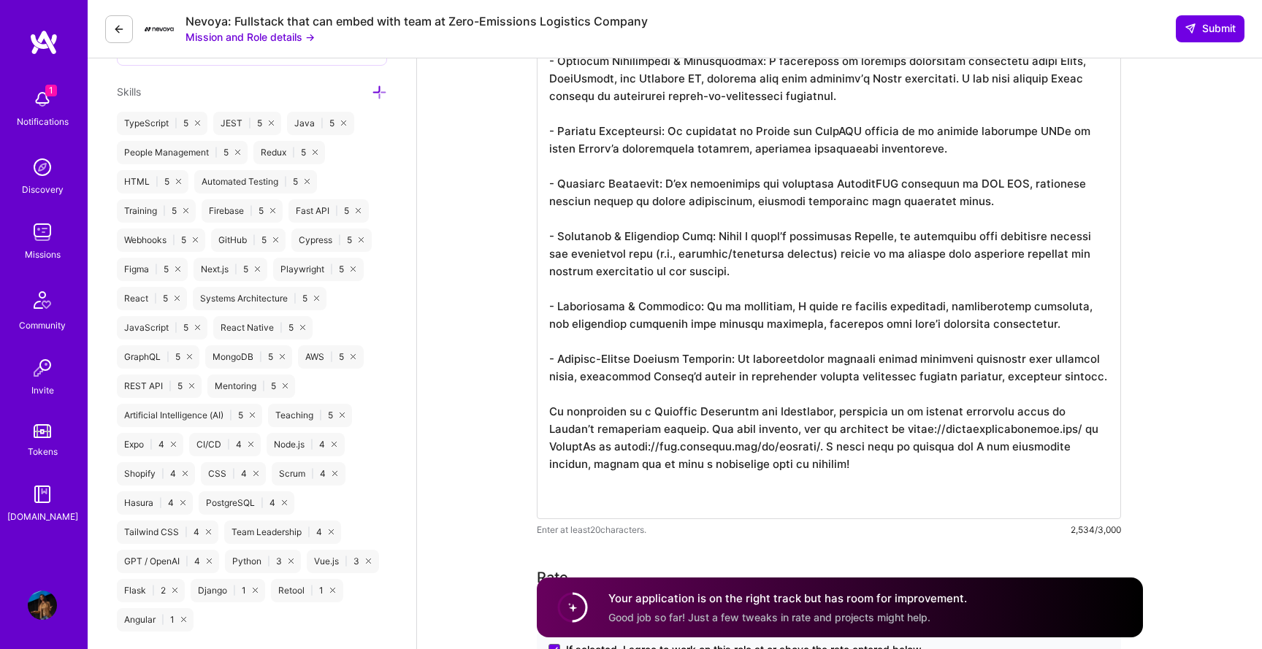
scroll to position [0, 0]
click at [829, 496] on textarea at bounding box center [829, 165] width 584 height 707
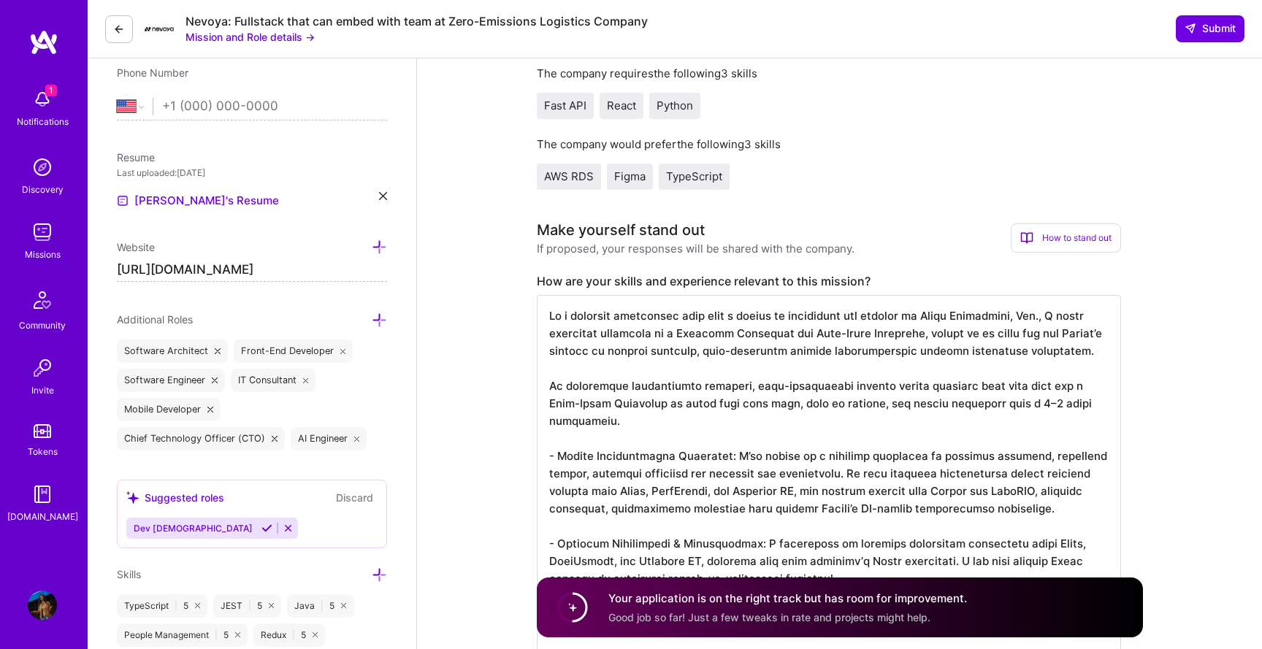
scroll to position [362, 0]
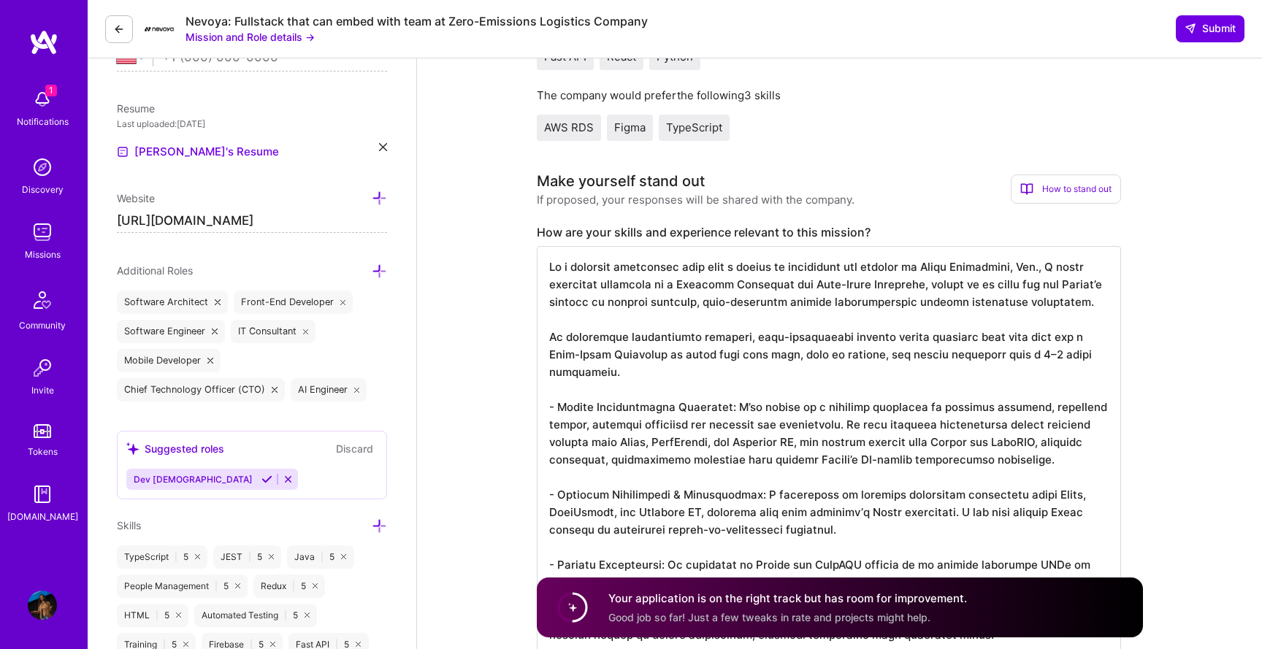
click at [580, 267] on textarea at bounding box center [829, 582] width 584 height 672
click at [629, 269] on textarea at bounding box center [829, 582] width 584 height 672
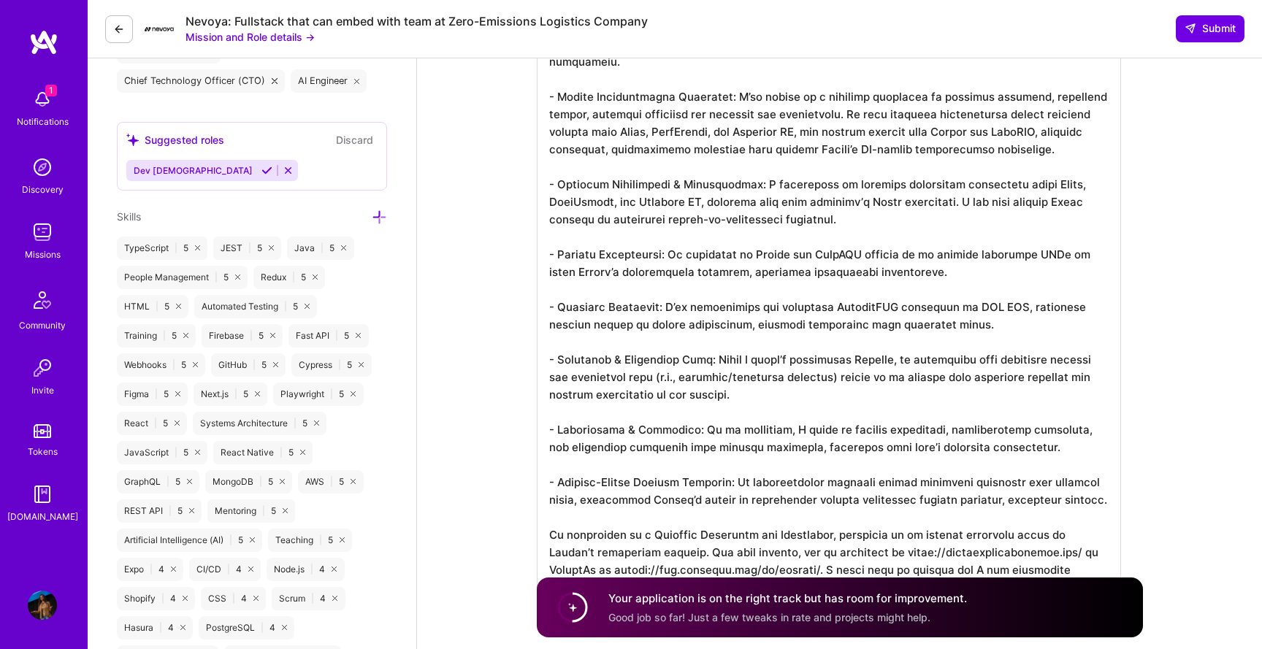
scroll to position [672, 0]
drag, startPoint x: 653, startPoint y: 375, endPoint x: 829, endPoint y: 375, distance: 176.0
click at [829, 375] on textarea at bounding box center [829, 272] width 584 height 672
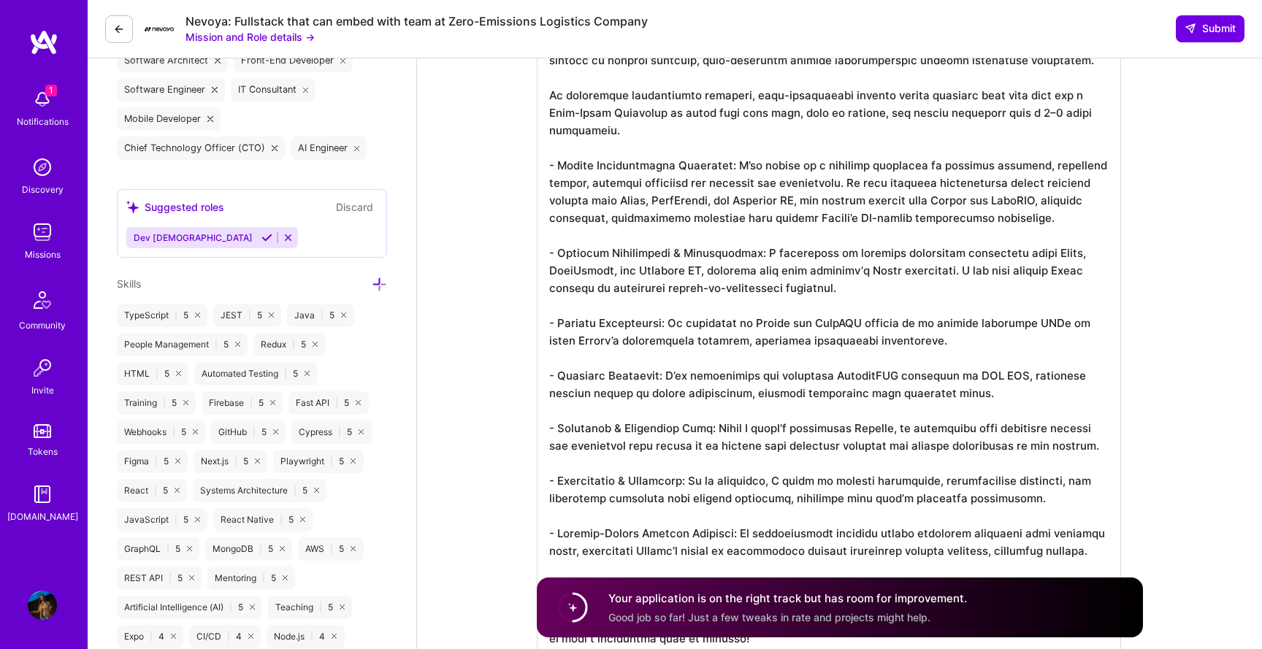
scroll to position [594, 0]
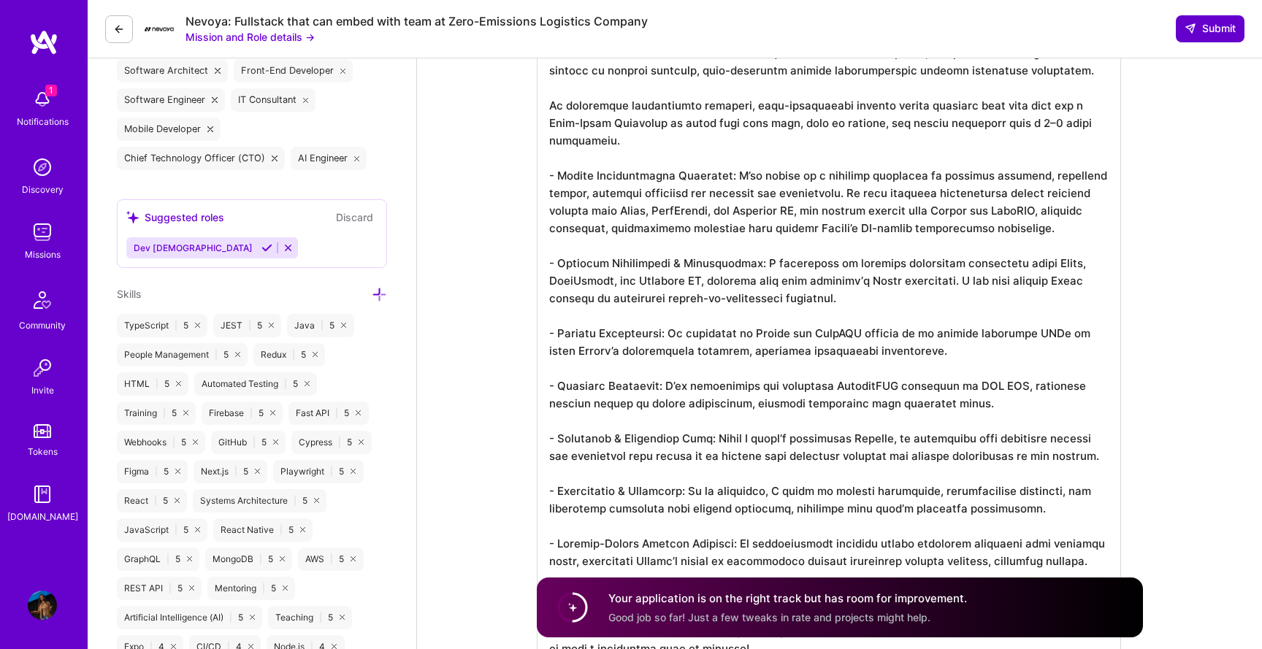
type textarea "As a Software Consultant with over a decade of experience and founder of Surya …"
click at [1209, 20] on button "Submit" at bounding box center [1210, 28] width 69 height 26
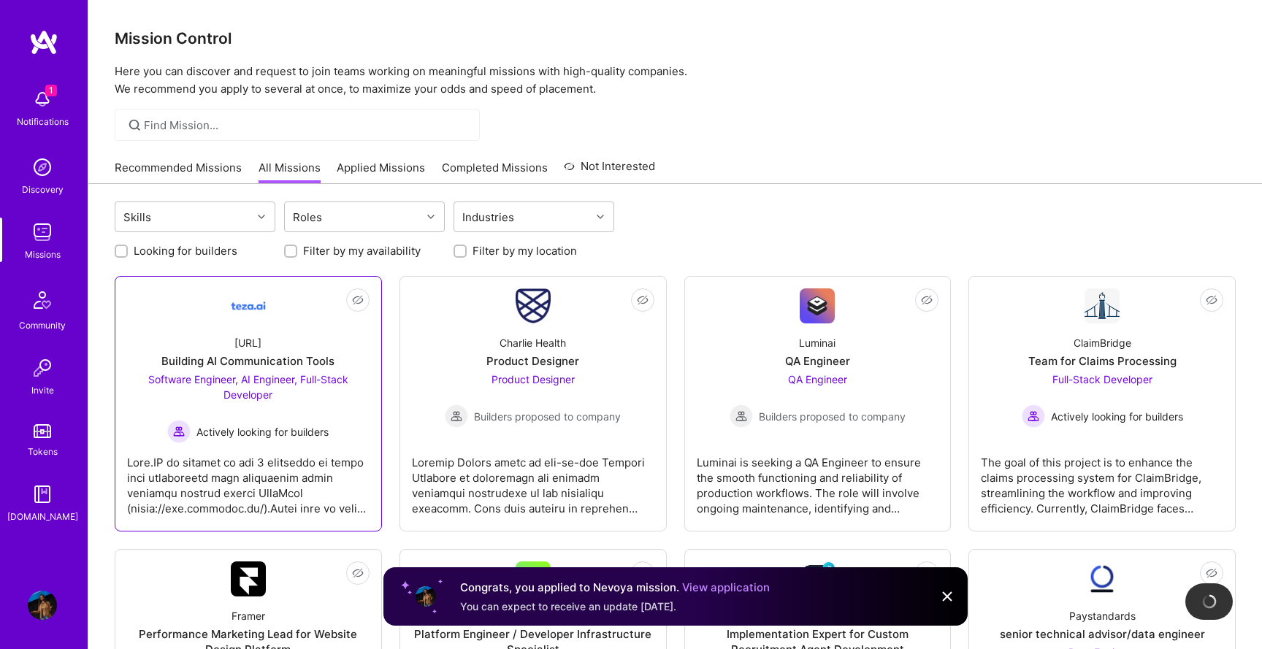
click at [289, 325] on div "teza.ai Building AI Communication Tools Software Engineer, AI Engineer, Full-St…" at bounding box center [248, 383] width 242 height 120
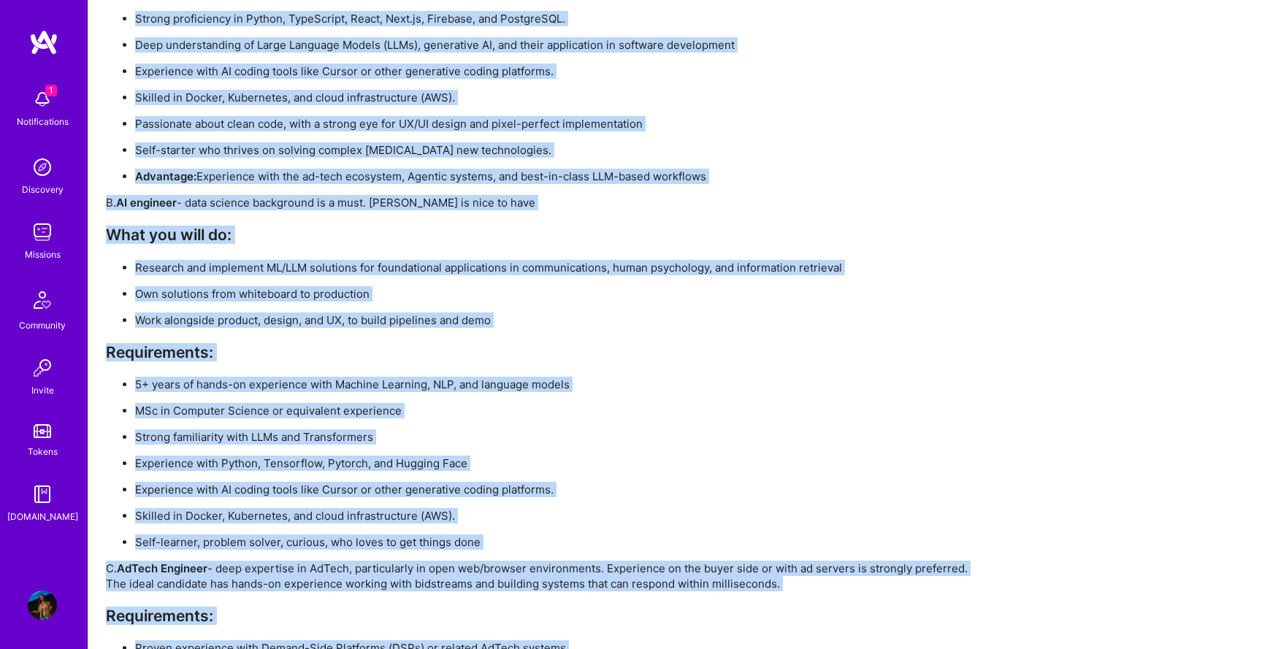
scroll to position [2603, 0]
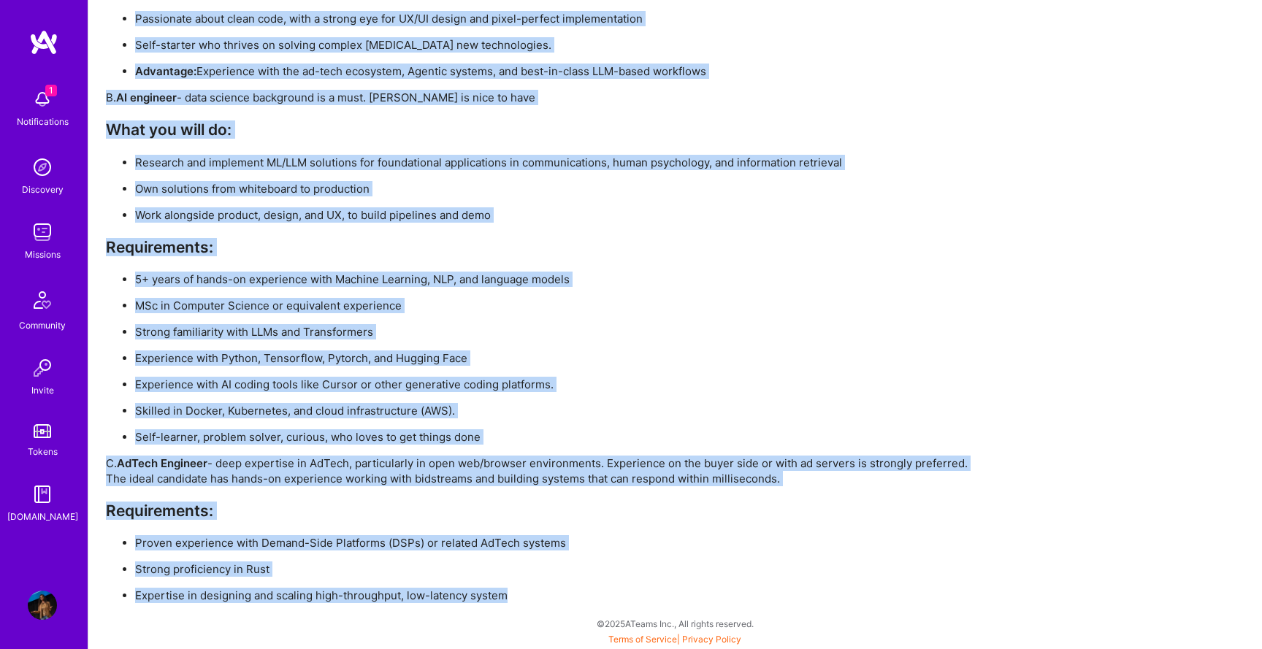
drag, startPoint x: 108, startPoint y: 61, endPoint x: 509, endPoint y: 608, distance: 678.0
copy div "Teza is an AI-powered marketing and communications firm. They build technology …"
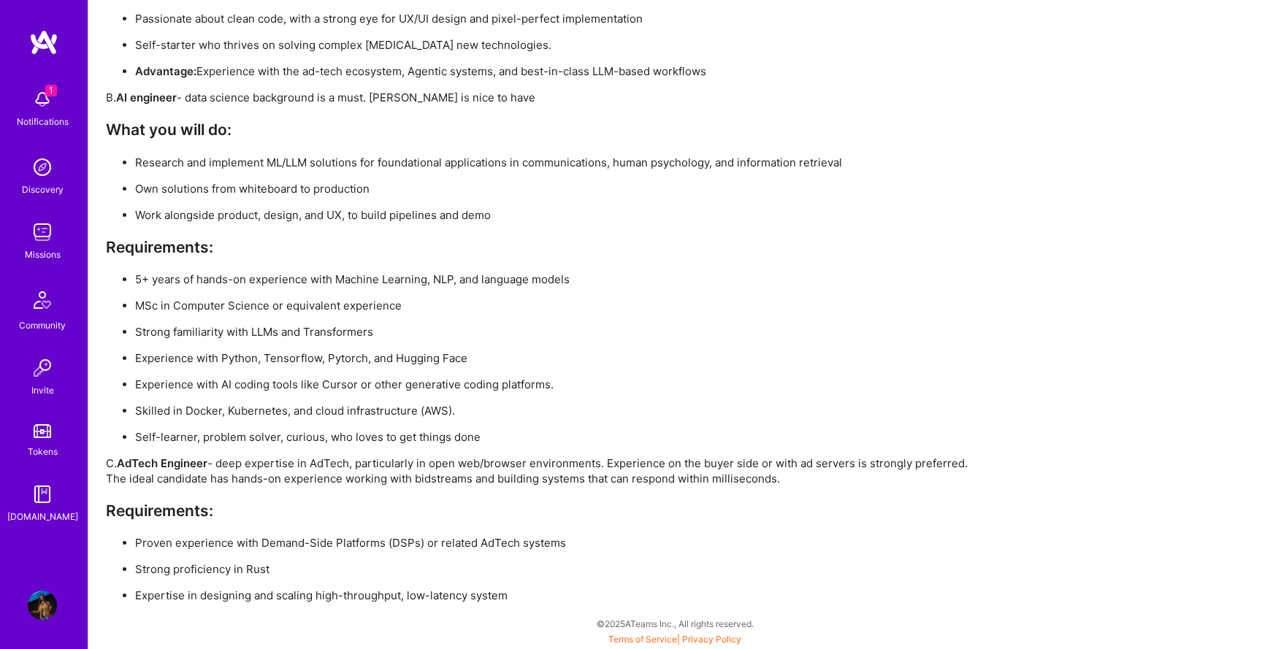
click at [661, 155] on p "Research and implement ML/LLM solutions for foundational applications in commun…" at bounding box center [558, 162] width 847 height 15
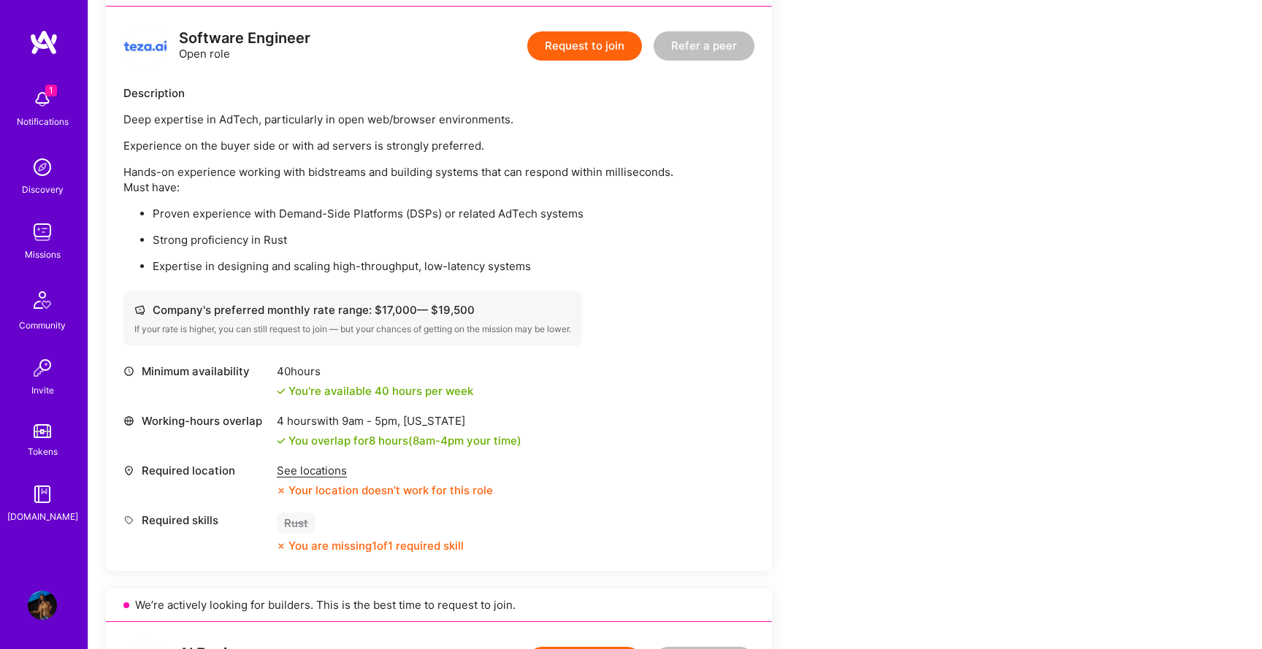
scroll to position [900, 0]
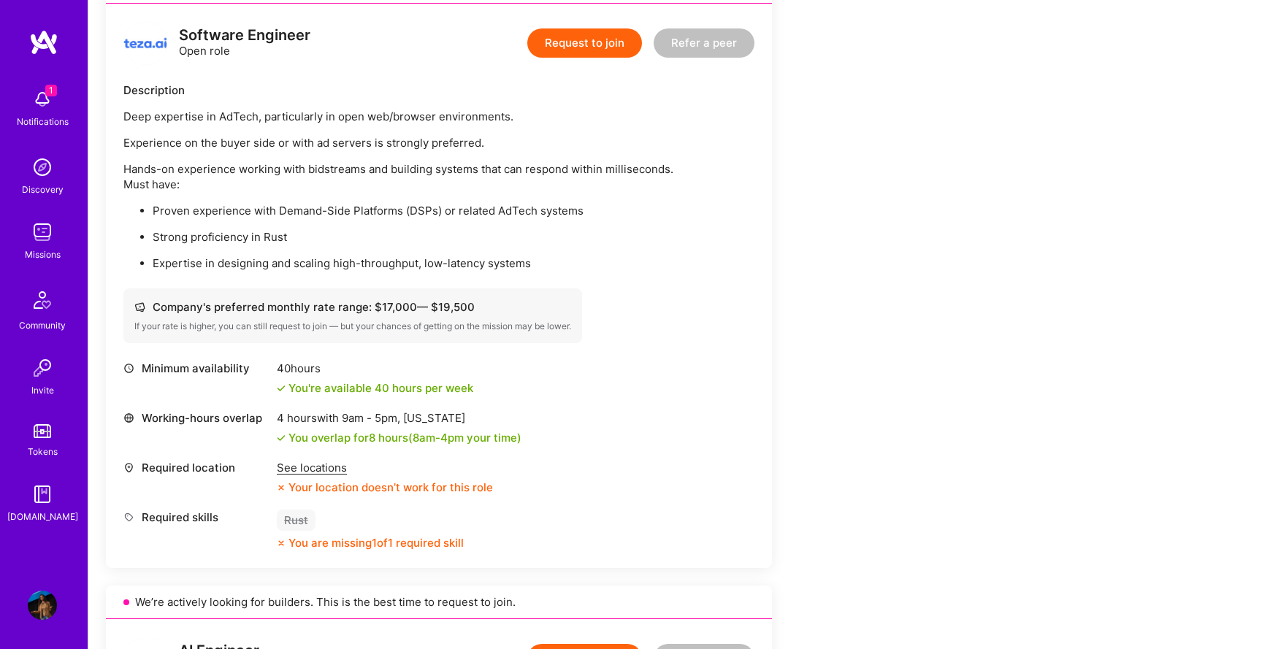
click at [162, 156] on div "Deep expertise in AdTech, particularly in open web/browser environments. Experi…" at bounding box center [438, 190] width 631 height 162
click at [121, 111] on div "Software Engineer Open role Request to join Refer a peer Description Deep exper…" at bounding box center [439, 286] width 666 height 564
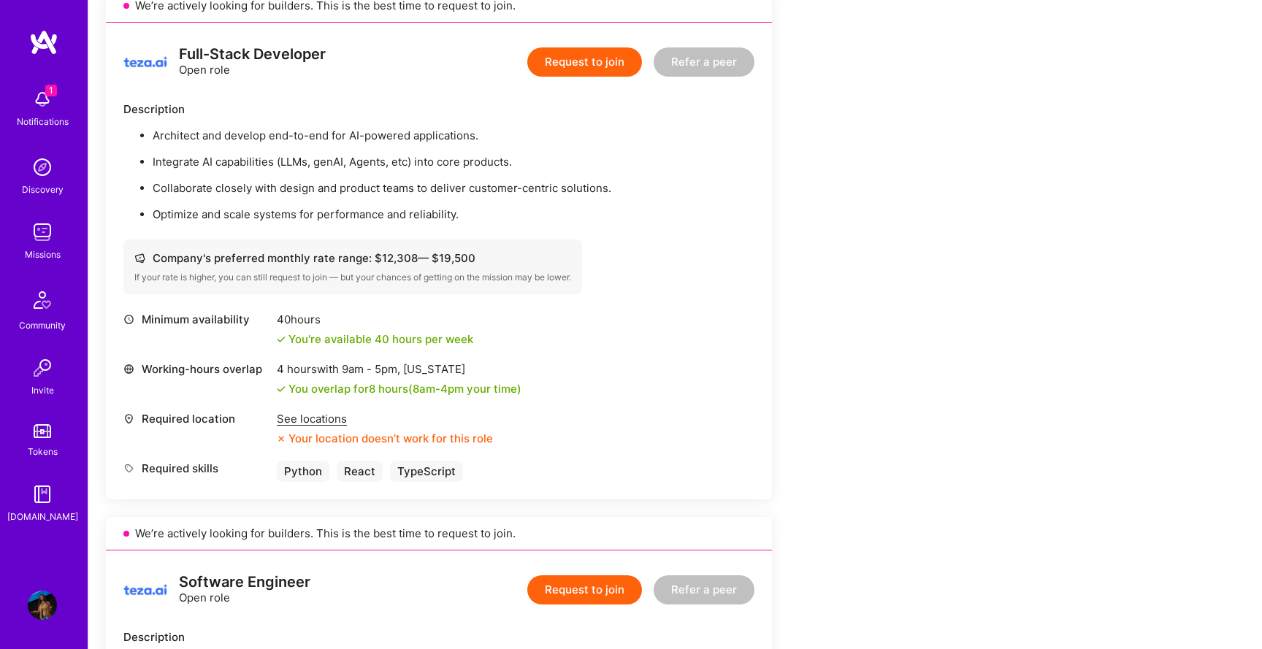
scroll to position [335, 0]
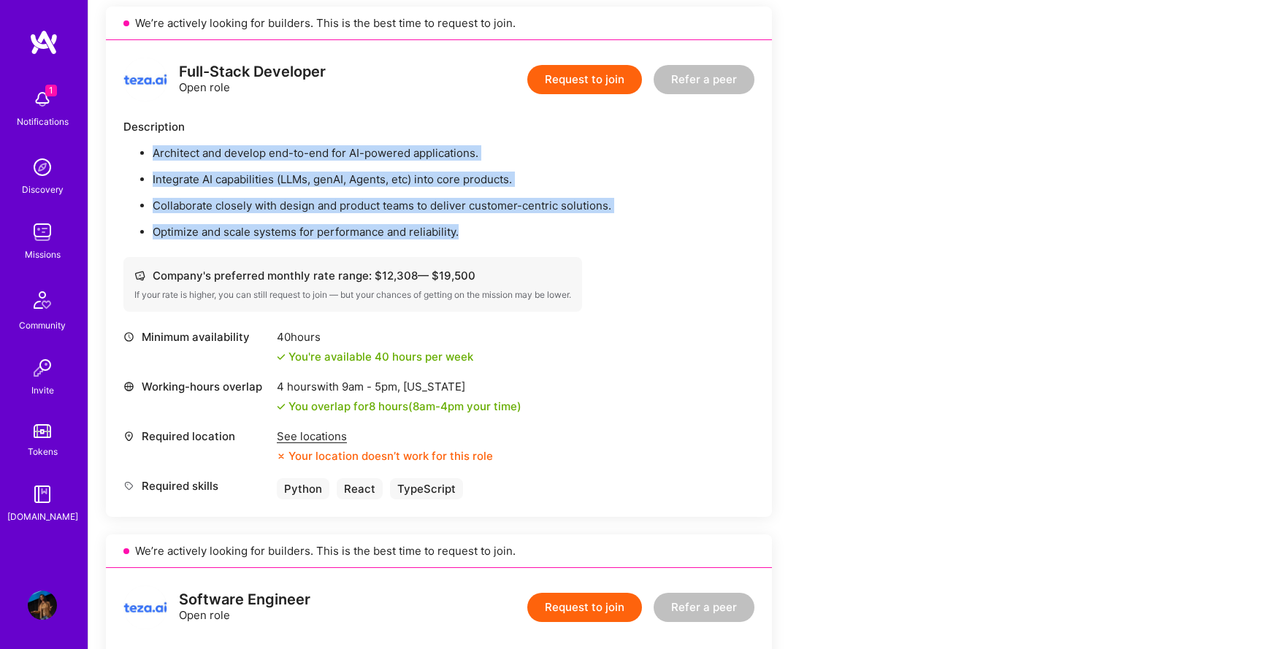
drag, startPoint x: 135, startPoint y: 158, endPoint x: 496, endPoint y: 241, distance: 370.9
click at [498, 241] on div "Full-Stack Developer Open role Request to join Refer a peer Description Archite…" at bounding box center [439, 278] width 666 height 477
copy ul "Architect and develop end-to-end for AI-powered applications. Integrate AI capa…"
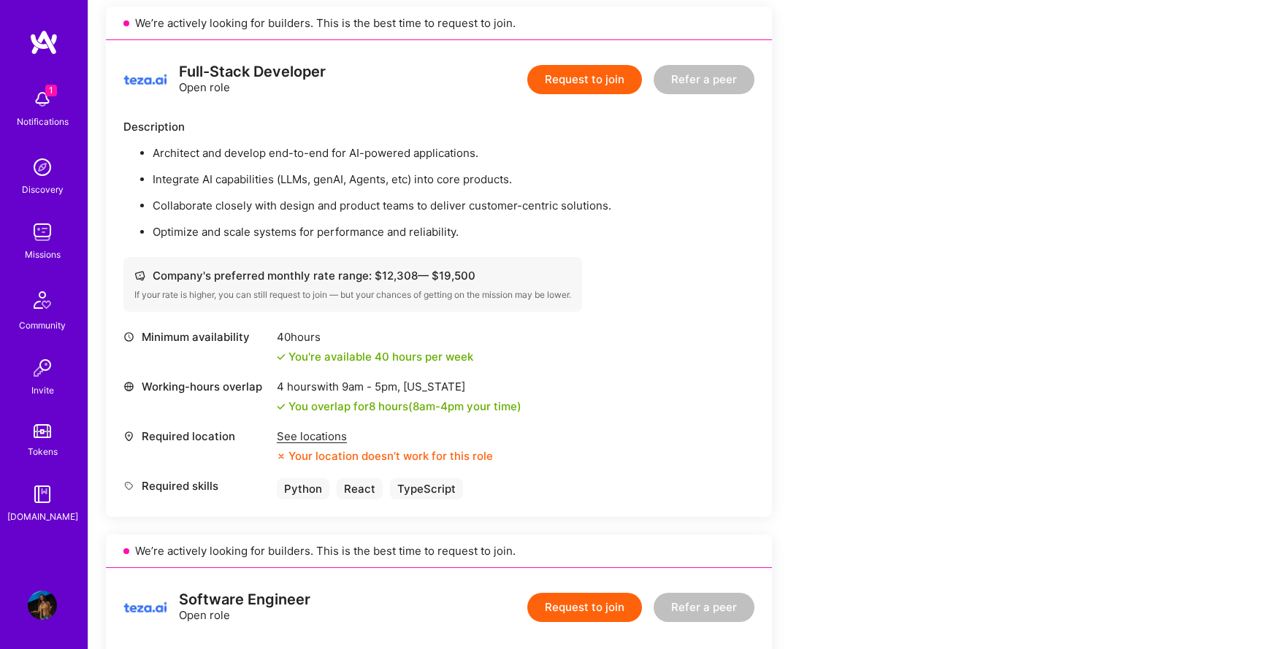
click at [533, 170] on ul "Architect and develop end-to-end for AI-powered applications. Integrate AI capa…" at bounding box center [438, 192] width 631 height 94
click at [561, 89] on button "Request to join" at bounding box center [584, 79] width 115 height 29
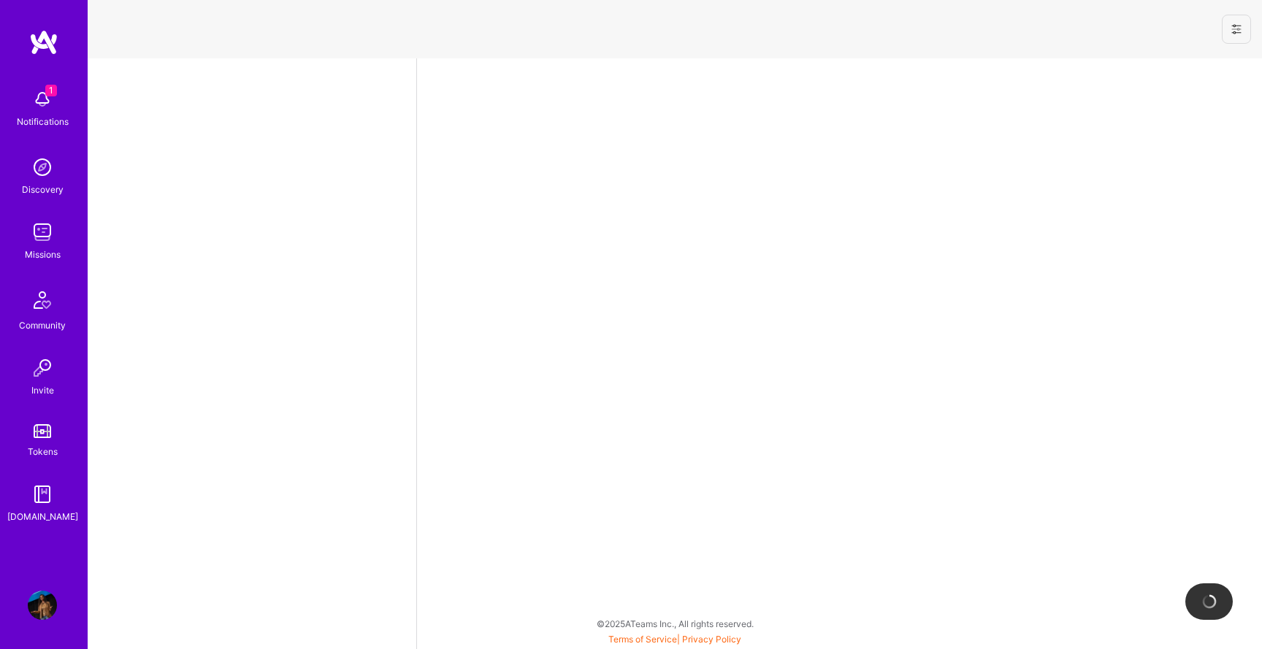
select select "US"
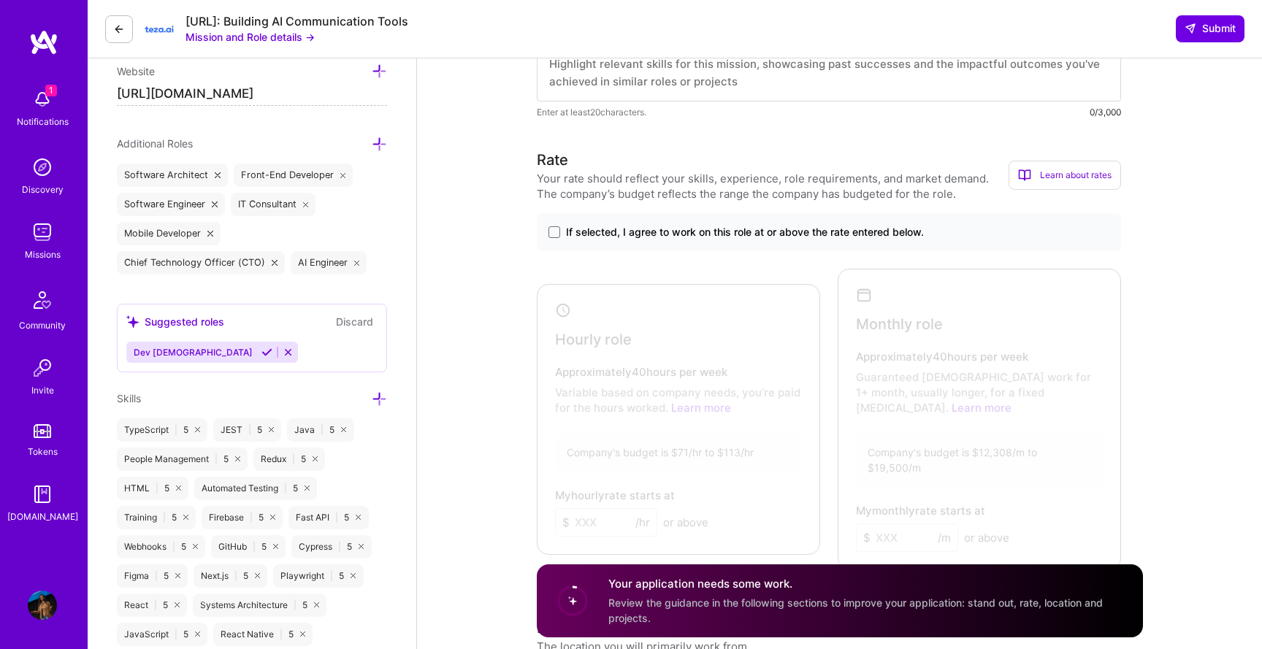
scroll to position [493, 0]
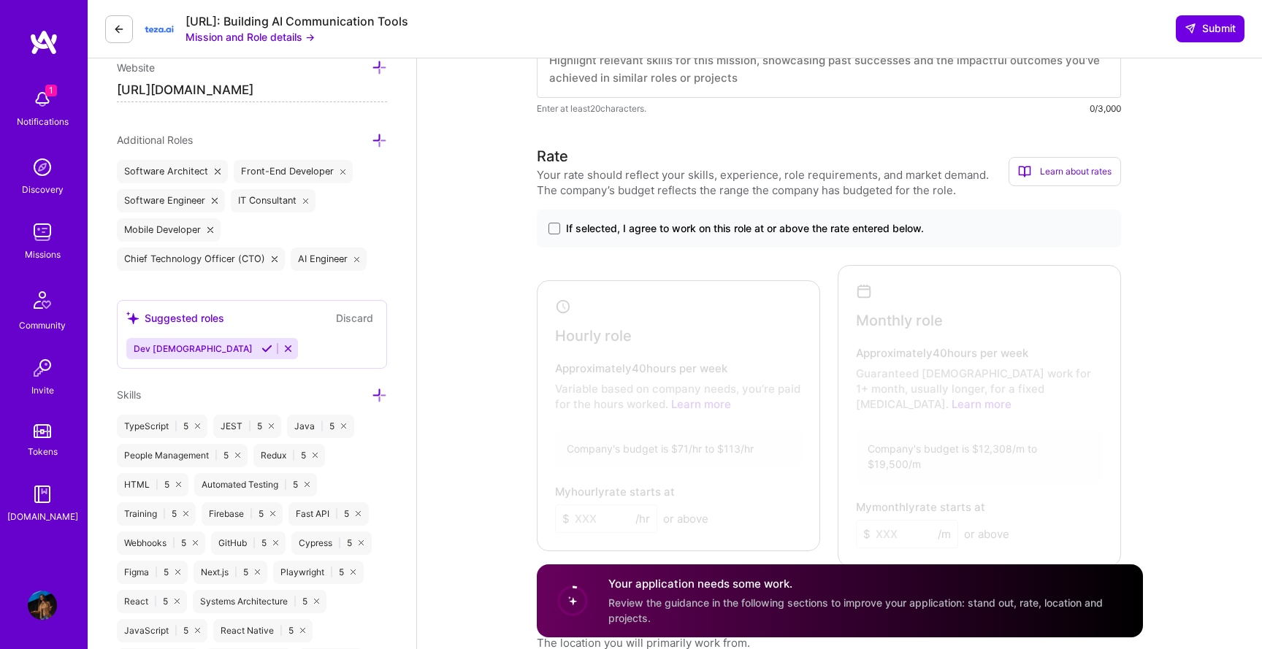
click at [599, 231] on span "If selected, I agree to work on this role at or above the rate entered below." at bounding box center [745, 228] width 358 height 15
click at [0, 0] on input "If selected, I agree to work on this role at or above the rate entered below." at bounding box center [0, 0] width 0 height 0
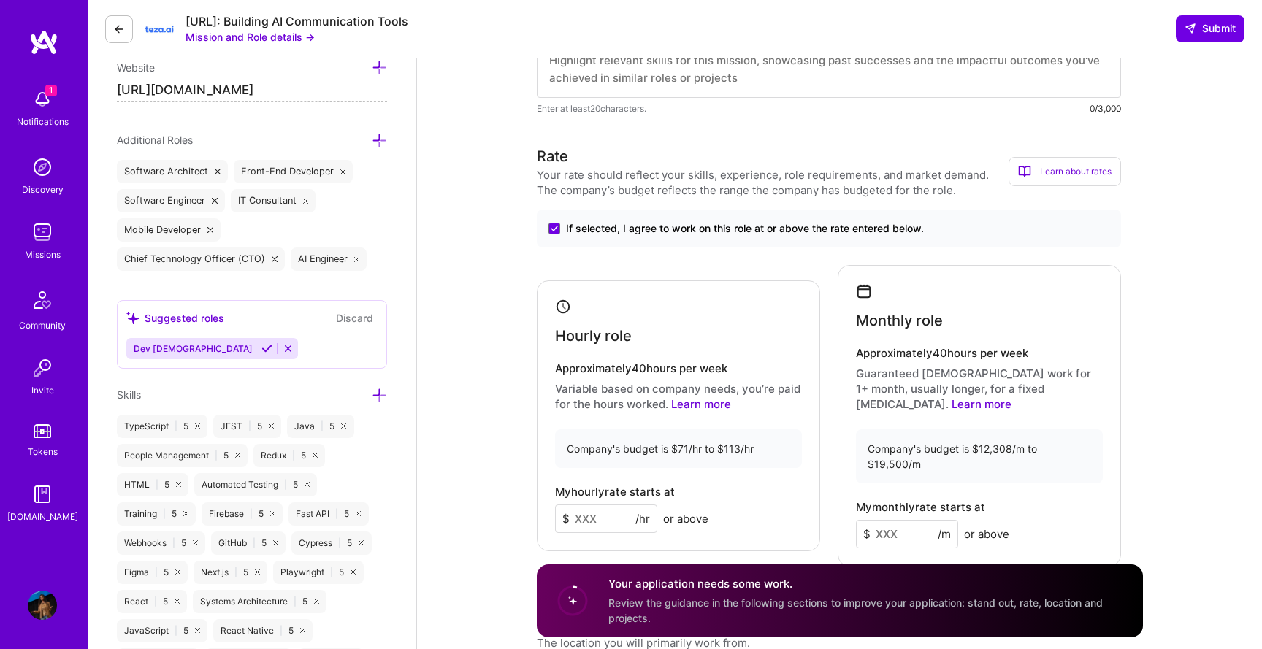
click at [615, 505] on input at bounding box center [606, 519] width 102 height 28
click at [898, 520] on input at bounding box center [907, 534] width 102 height 28
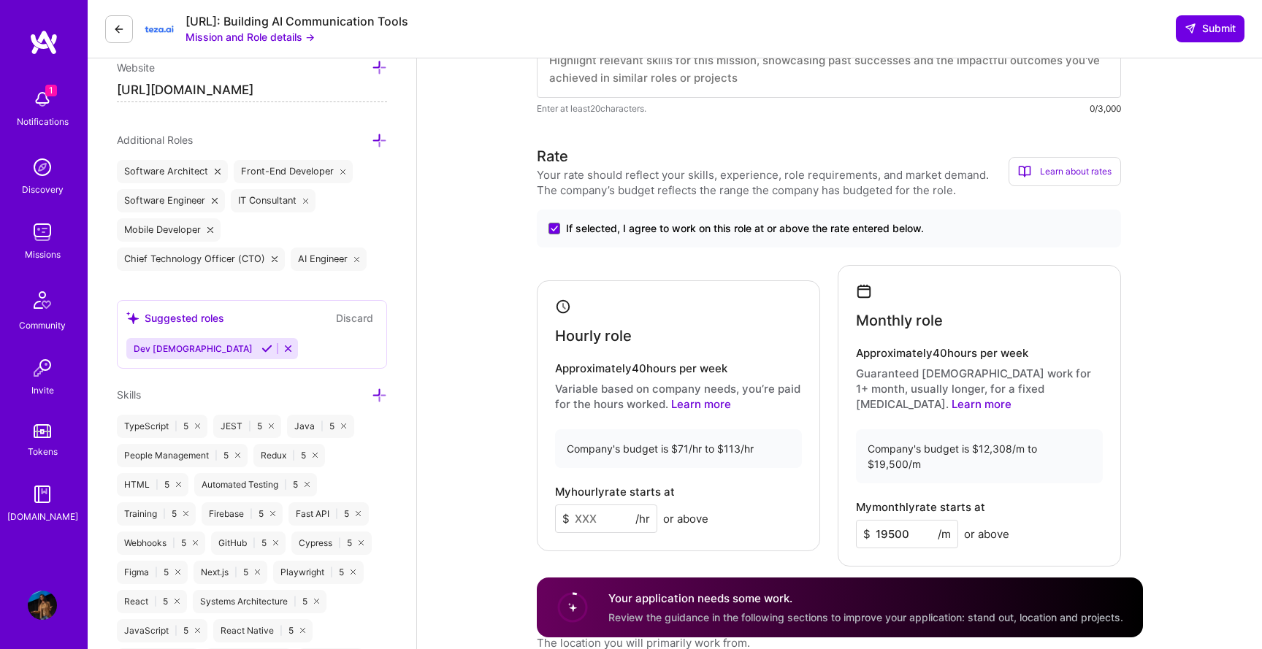
type input "19500"
click at [597, 505] on input at bounding box center [606, 519] width 102 height 28
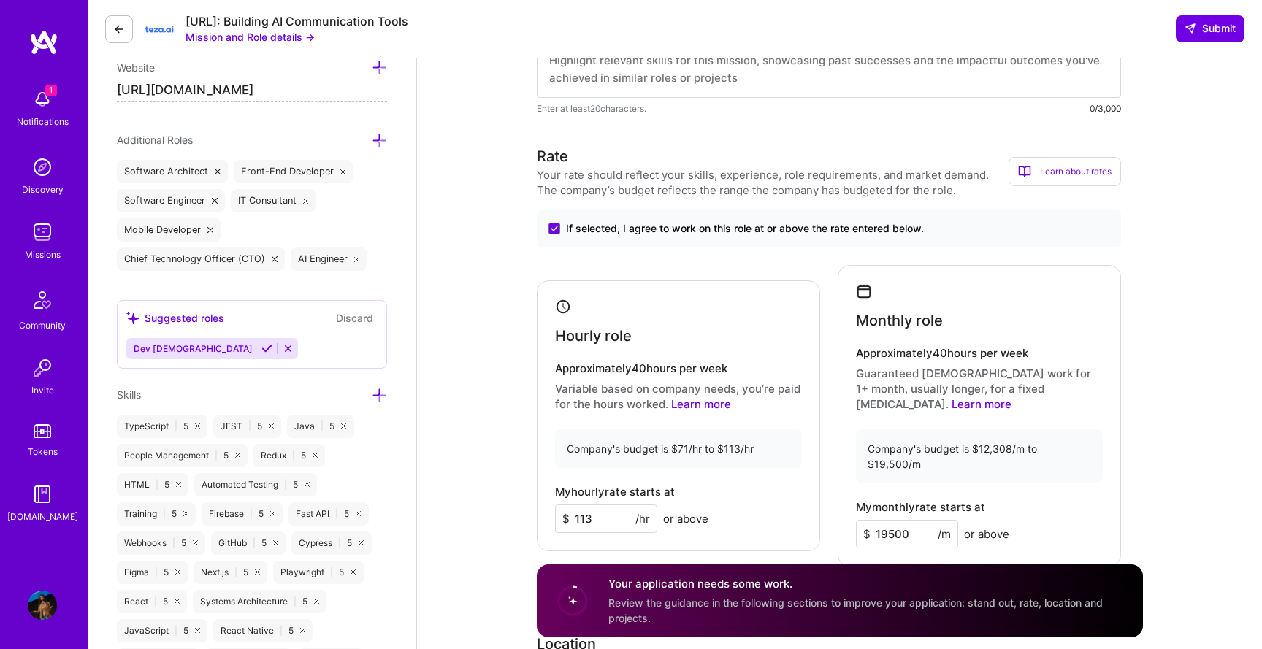
click at [913, 520] on input "19500" at bounding box center [907, 534] width 102 height 28
click at [1024, 432] on div "Company's budget is $12,308/m to $19,500/m" at bounding box center [979, 456] width 247 height 54
drag, startPoint x: 707, startPoint y: 459, endPoint x: 606, endPoint y: 467, distance: 101.9
click at [706, 459] on div "Hourly role Approximately 40 hours per week Variable based on company needs, yo…" at bounding box center [678, 415] width 283 height 271
click at [604, 505] on input "113" at bounding box center [606, 519] width 102 height 28
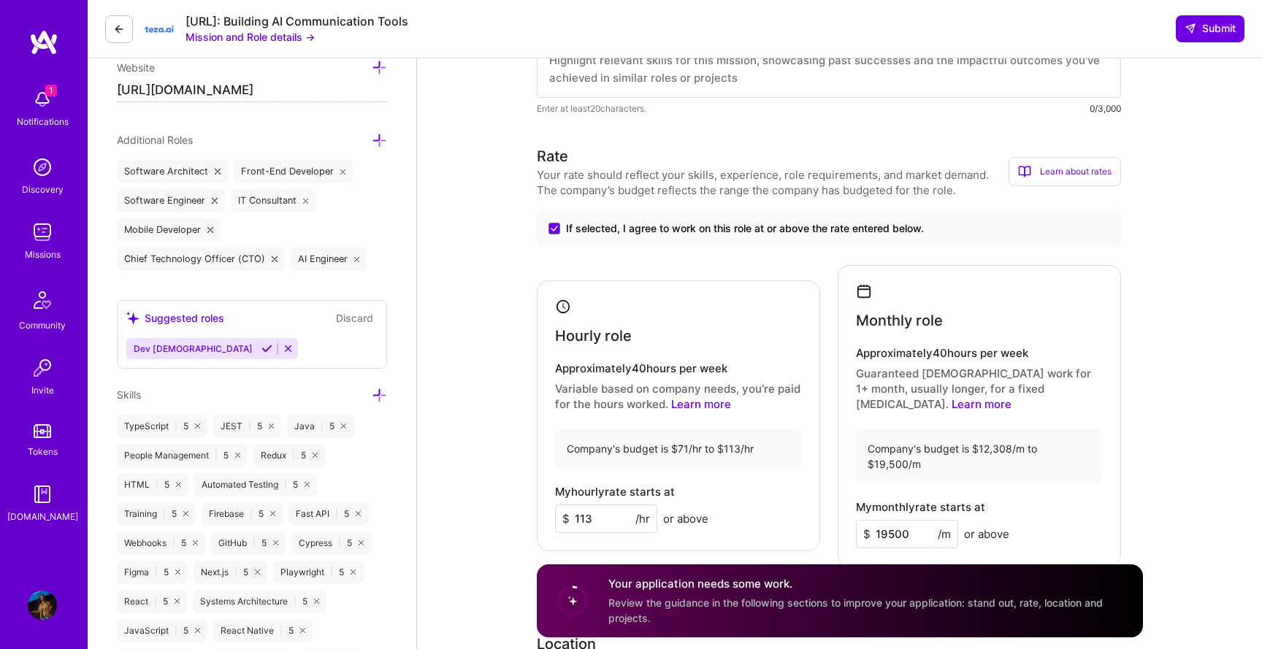
click at [604, 505] on input "113" at bounding box center [606, 519] width 102 height 28
type input "125"
click at [732, 466] on div "Hourly role Approximately 40 hours per week Variable based on company needs, yo…" at bounding box center [678, 415] width 283 height 271
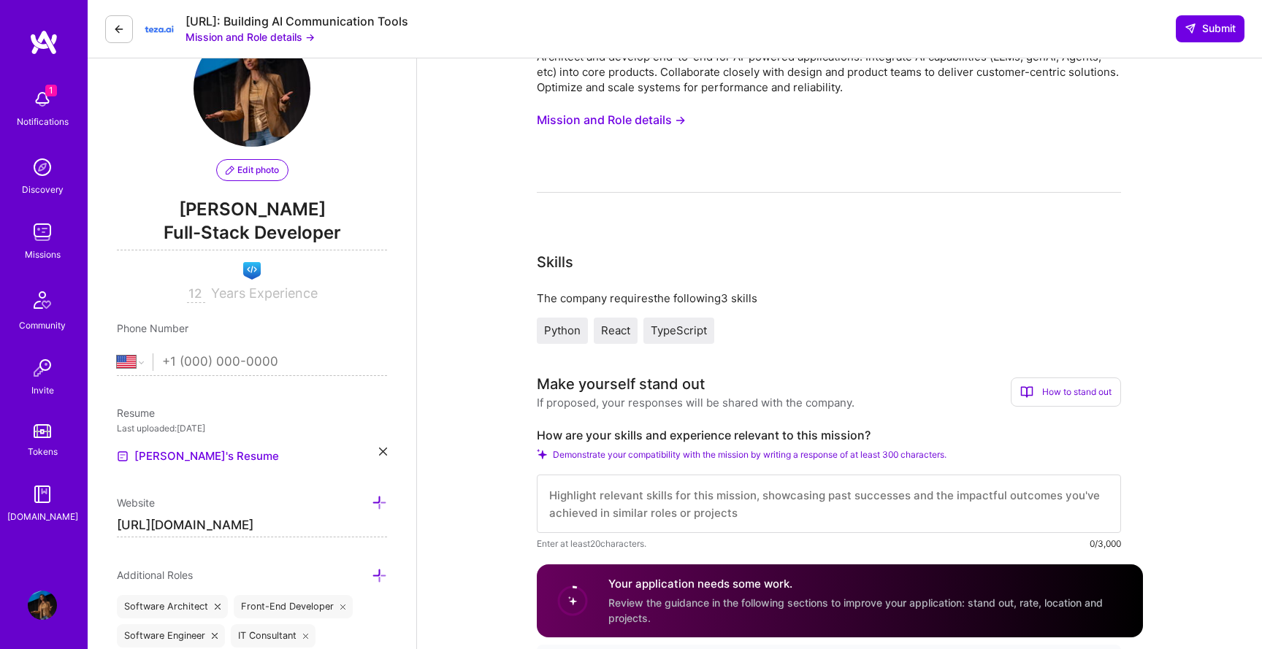
scroll to position [0, 0]
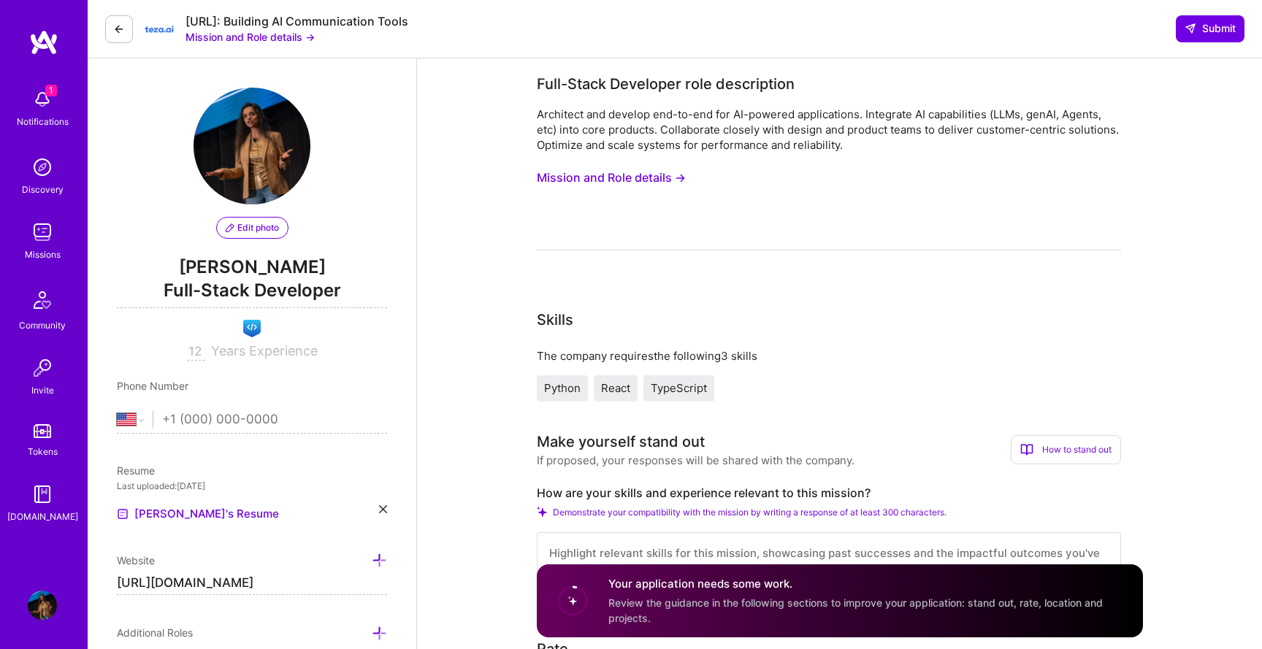
click at [146, 28] on img at bounding box center [159, 29] width 29 height 29
click at [118, 28] on icon at bounding box center [119, 29] width 12 height 12
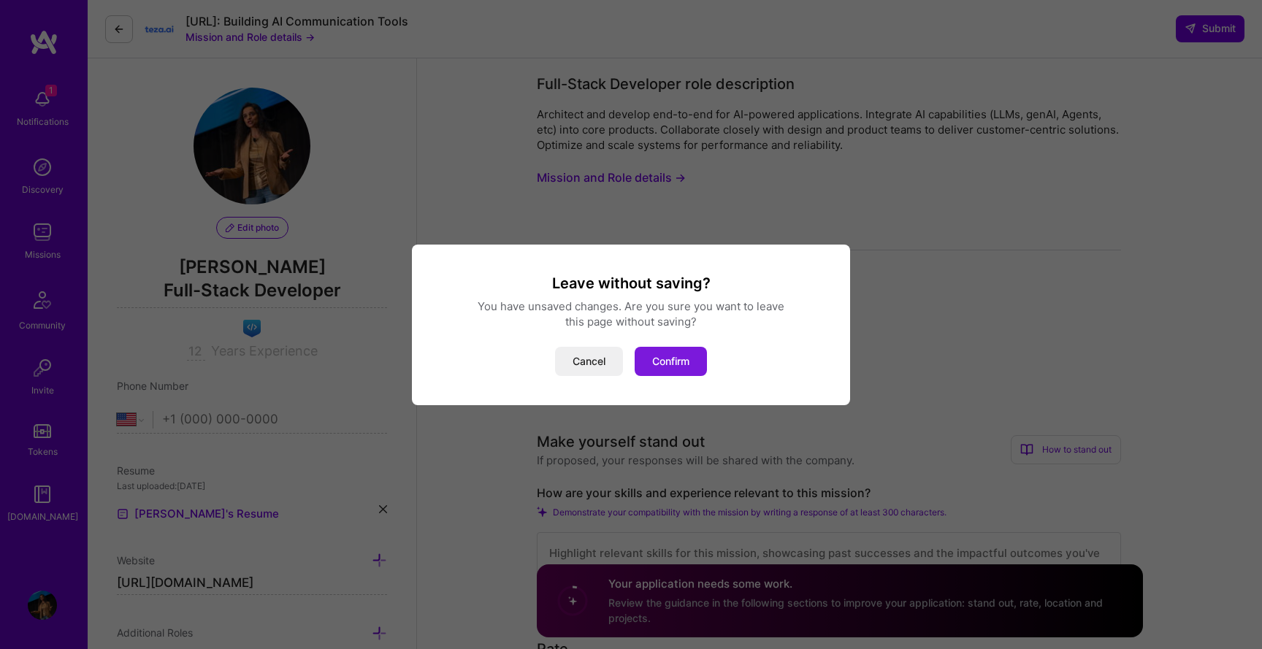
click at [672, 365] on button "Confirm" at bounding box center [670, 361] width 72 height 29
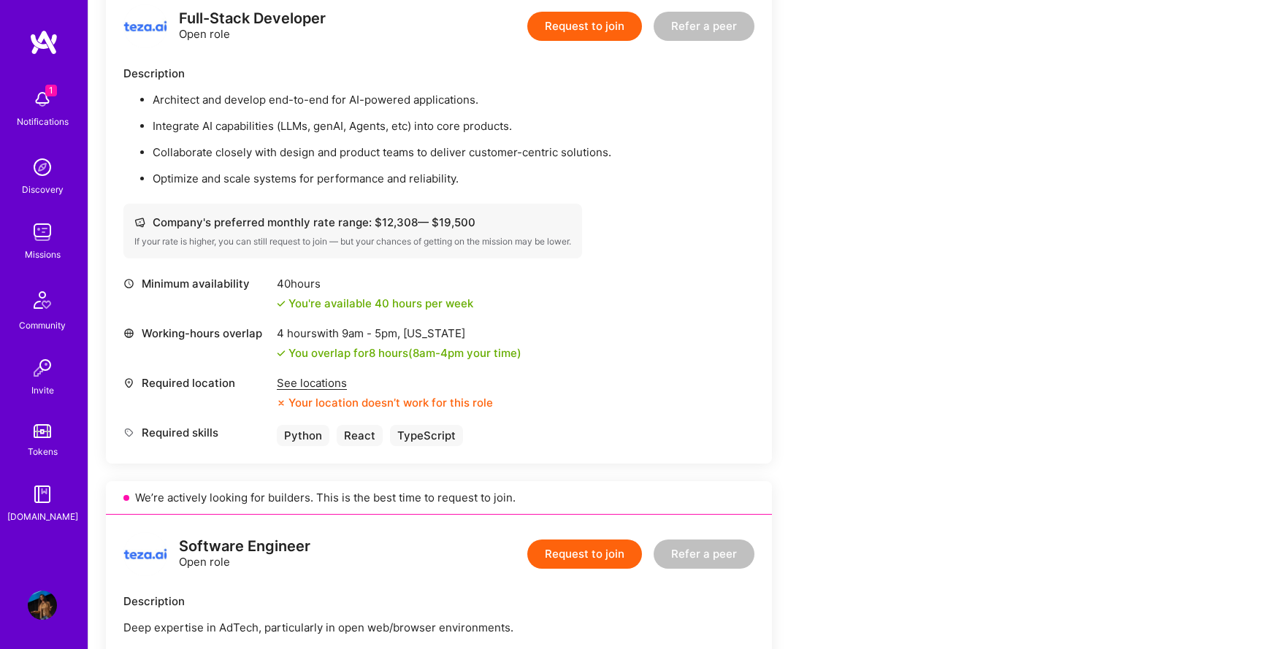
scroll to position [394, 0]
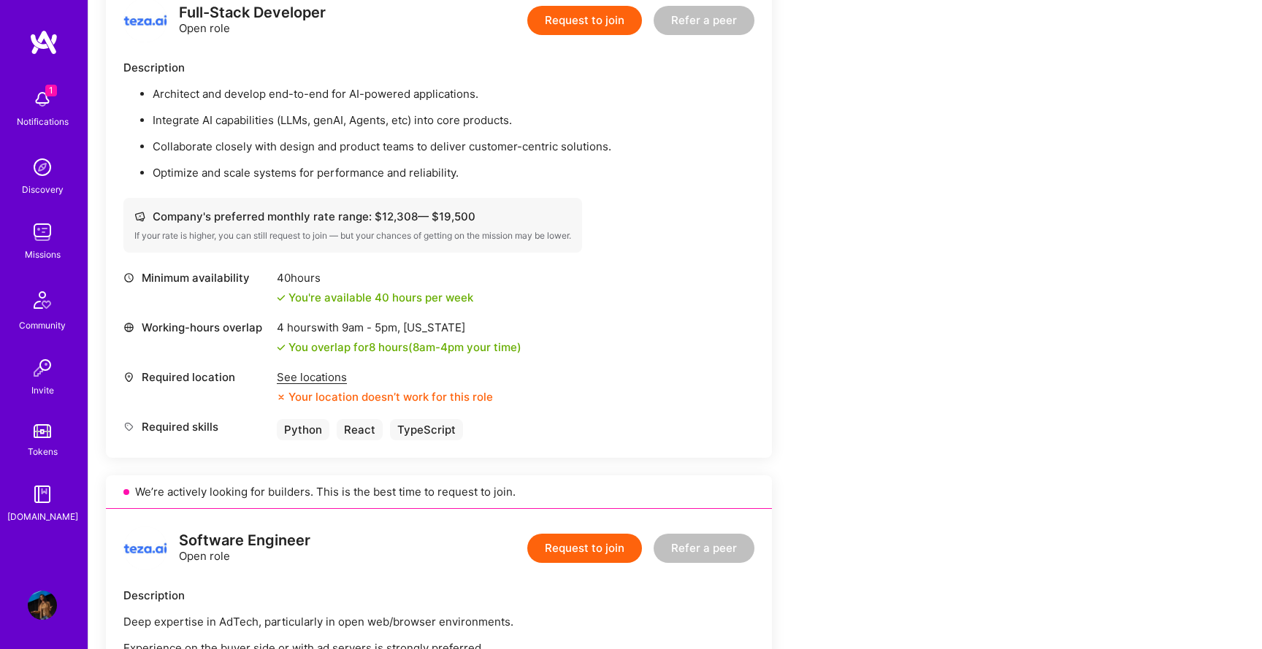
click at [321, 383] on div "See locations" at bounding box center [385, 376] width 216 height 15
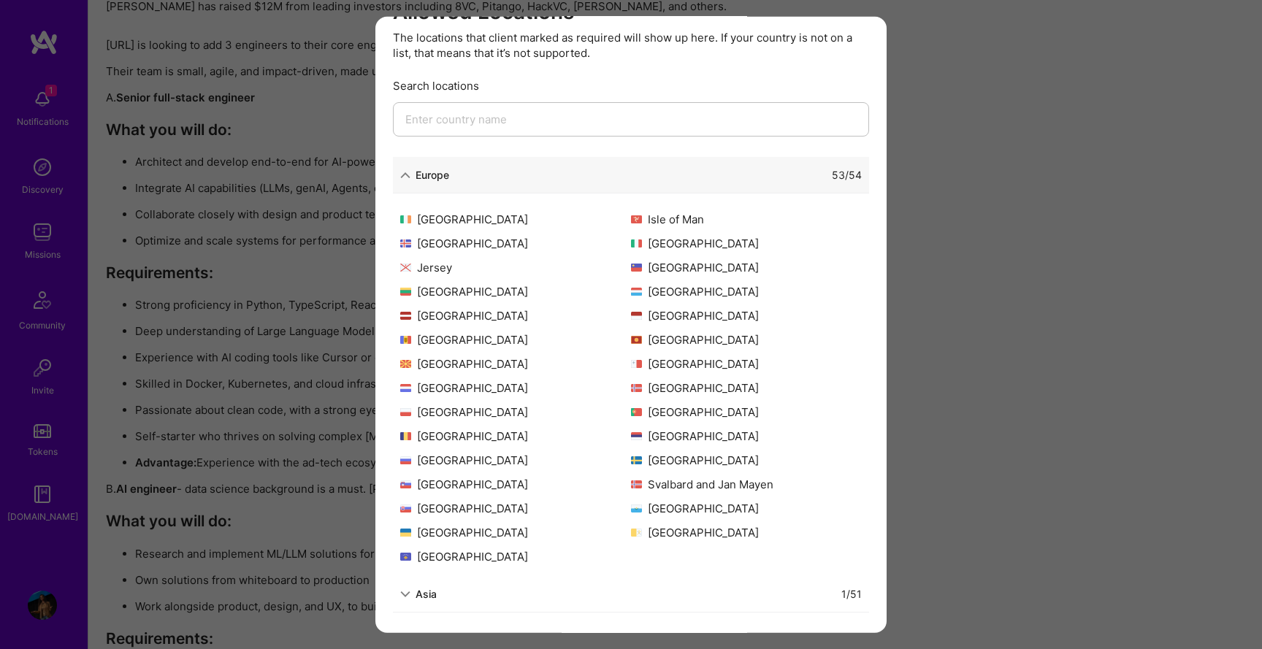
scroll to position [2215, 0]
click at [917, 221] on div "Allowed Locations The locations that client marked as required will show up her…" at bounding box center [631, 324] width 1262 height 649
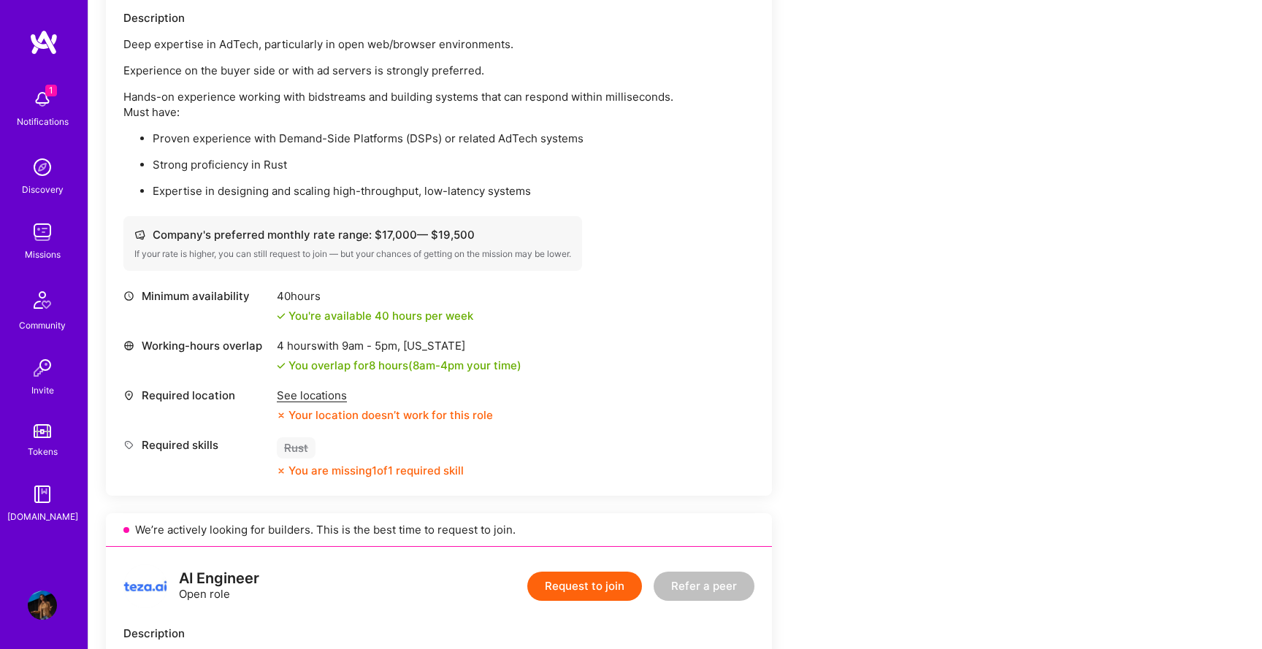
scroll to position [0, 0]
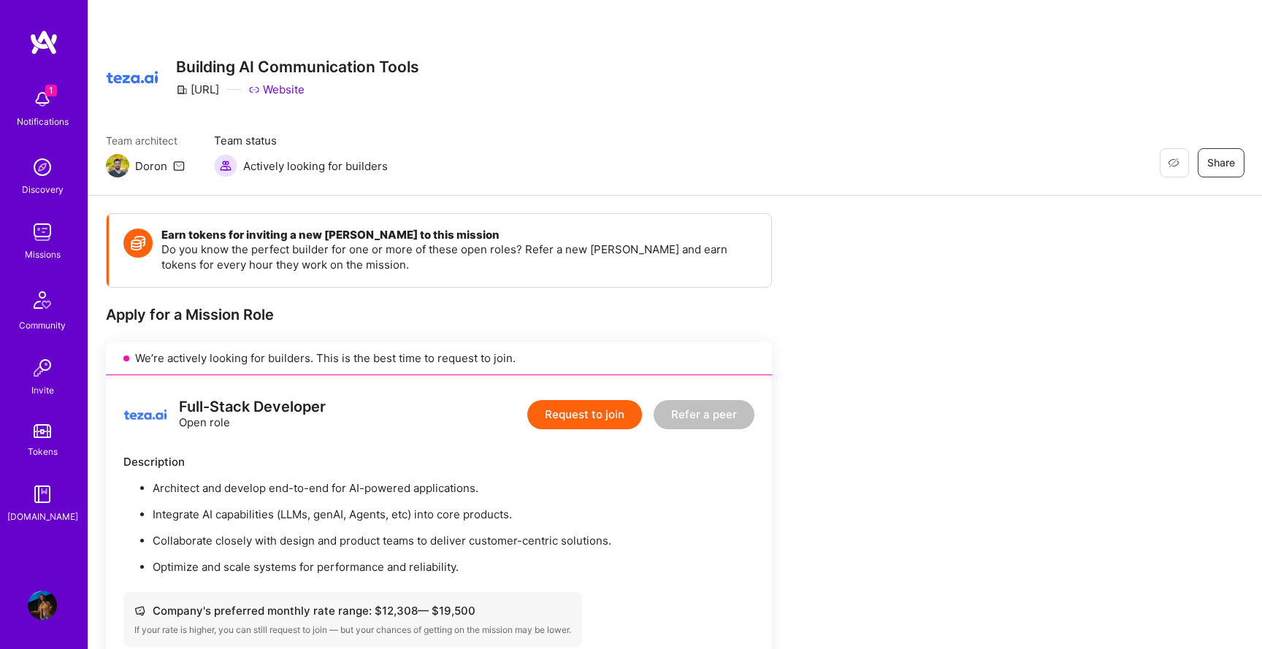
click at [50, 240] on img at bounding box center [42, 232] width 29 height 29
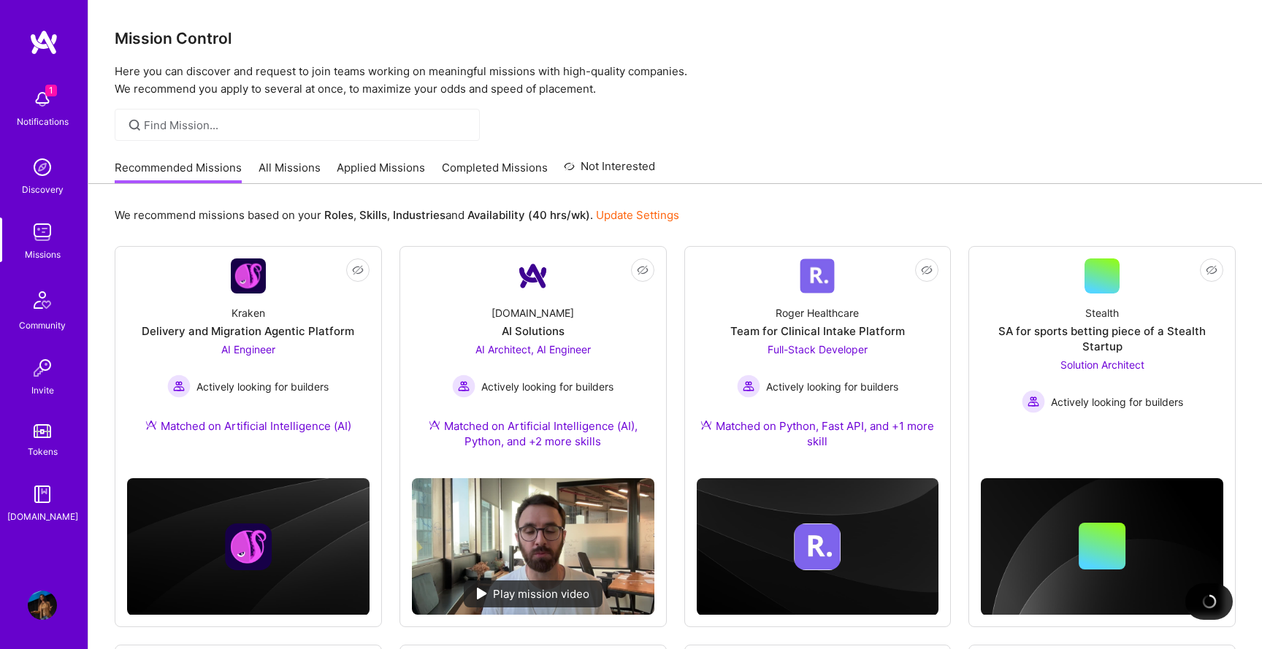
click at [388, 172] on link "Applied Missions" at bounding box center [381, 172] width 88 height 24
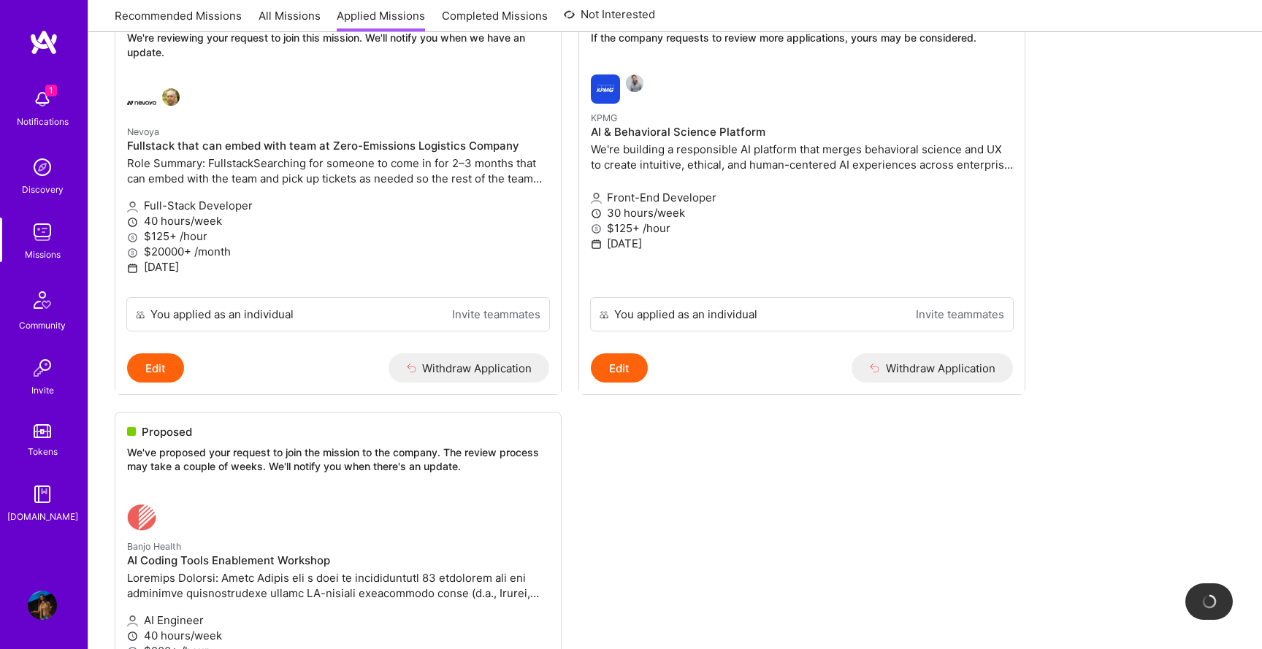
scroll to position [242, 0]
click at [728, 110] on p "KPMG" at bounding box center [802, 117] width 422 height 16
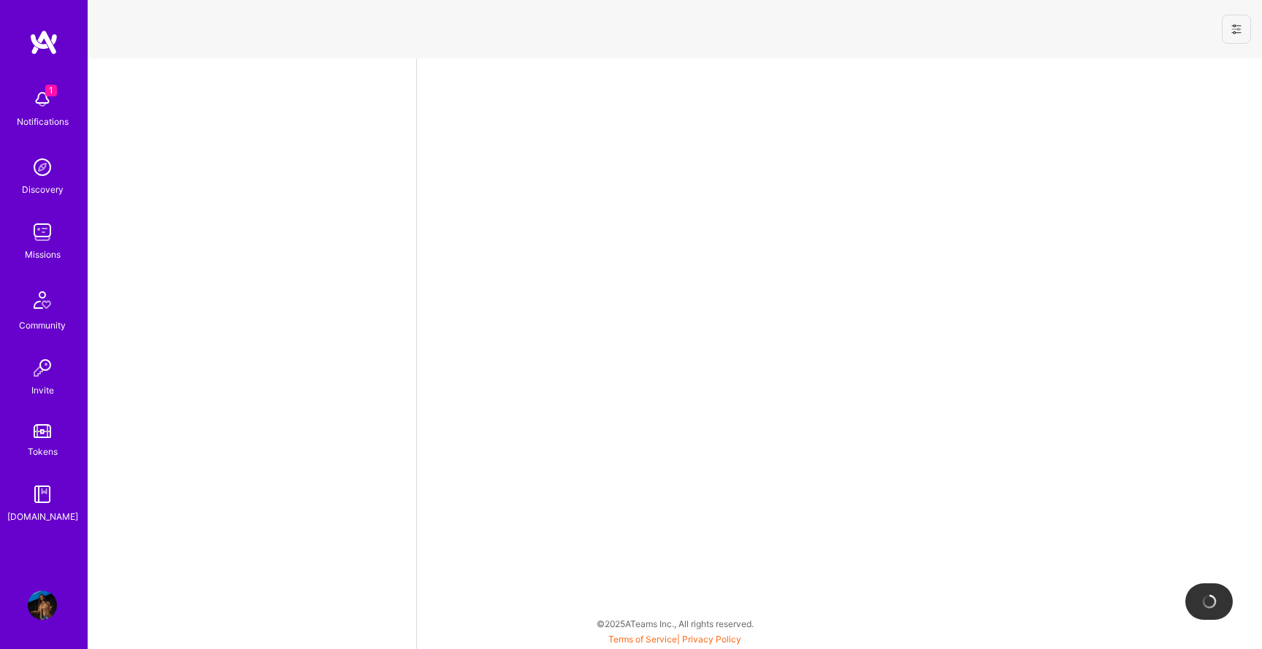
select select "US"
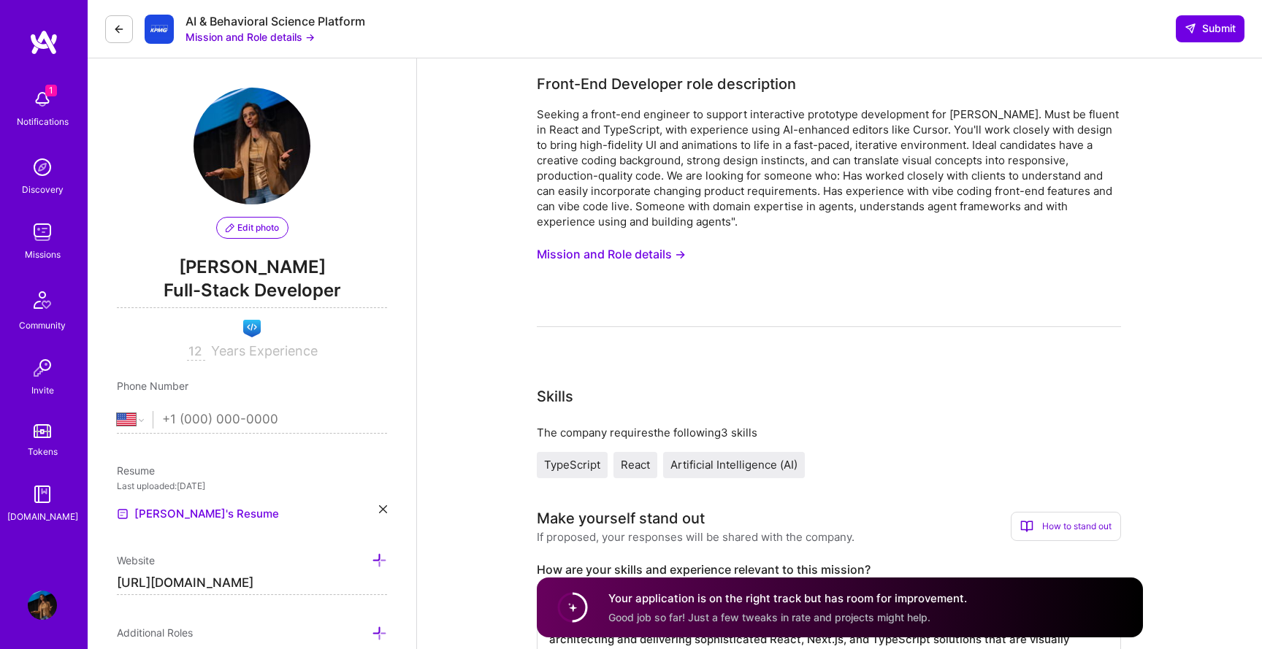
click at [626, 241] on button "Mission and Role details →" at bounding box center [611, 254] width 149 height 27
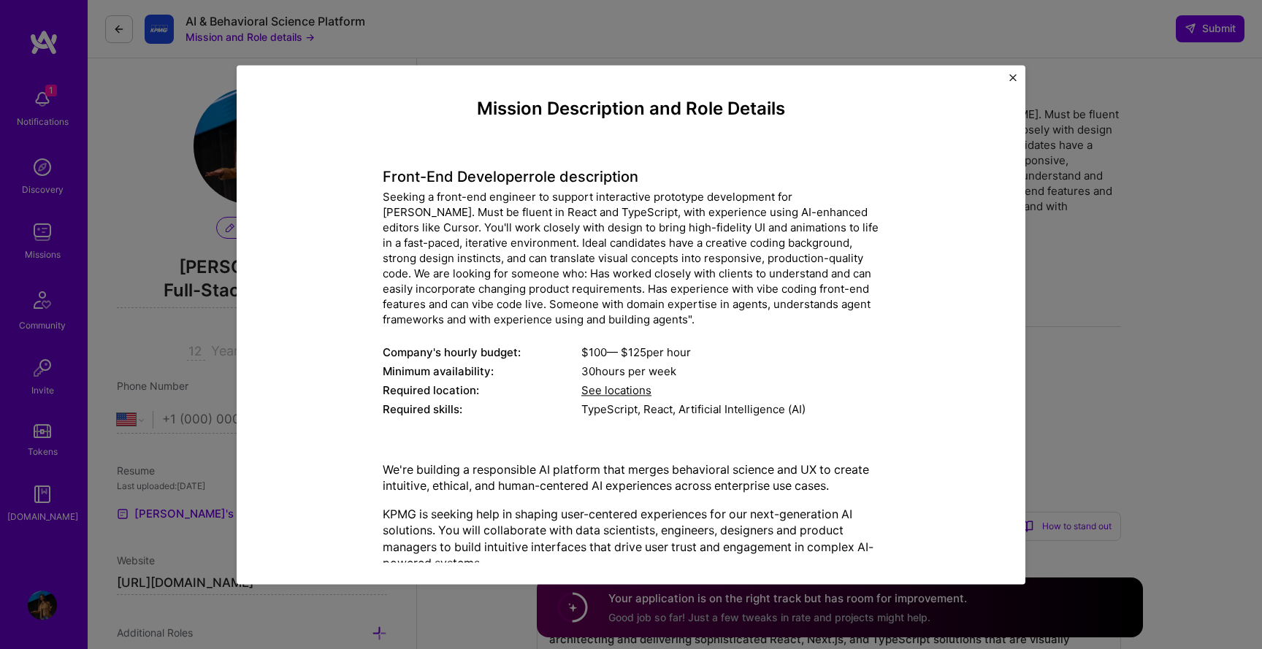
click at [686, 30] on div "Mission Description and Role Details Front-End Developer role description Seeki…" at bounding box center [631, 324] width 1262 height 649
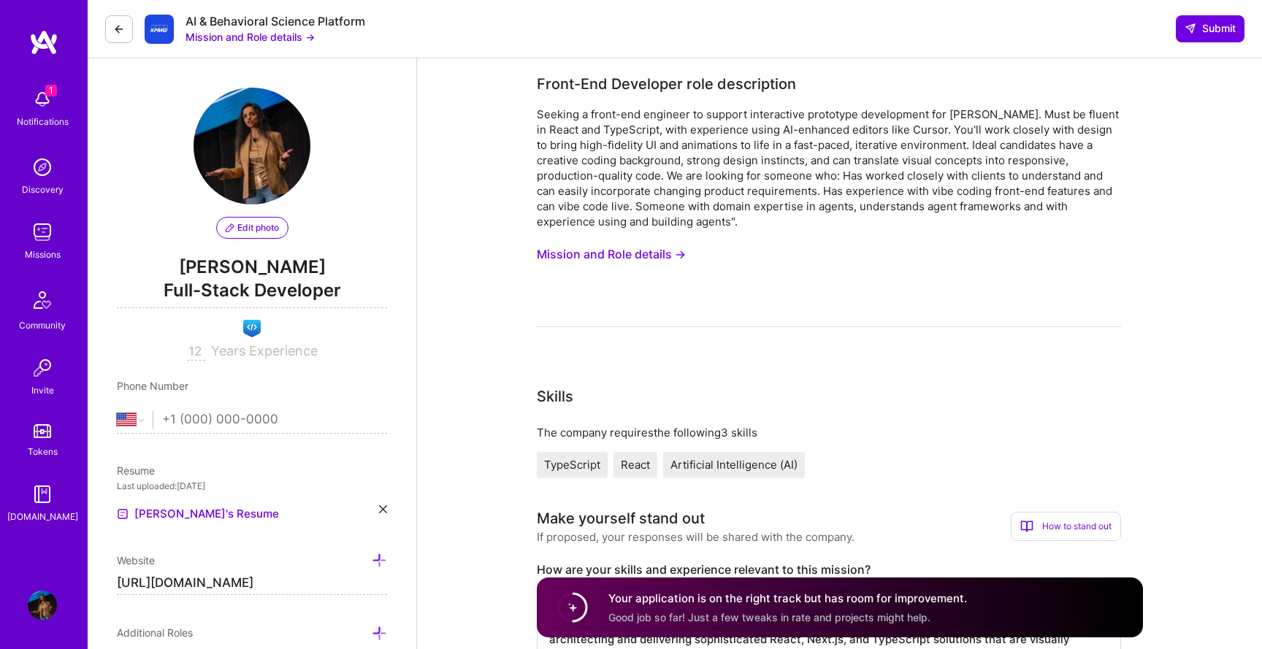
click at [261, 32] on button "Mission and Role details →" at bounding box center [249, 36] width 129 height 15
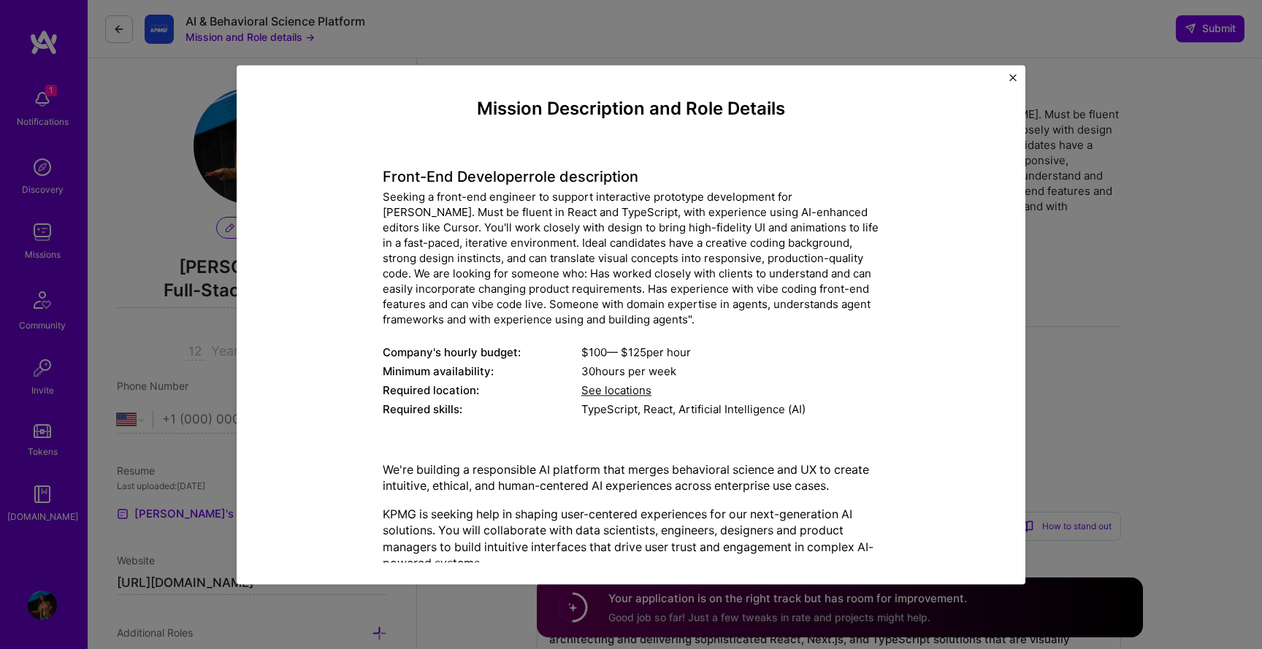
click at [261, 32] on div "Mission Description and Role Details Front-End Developer role description Seeki…" at bounding box center [631, 324] width 1262 height 649
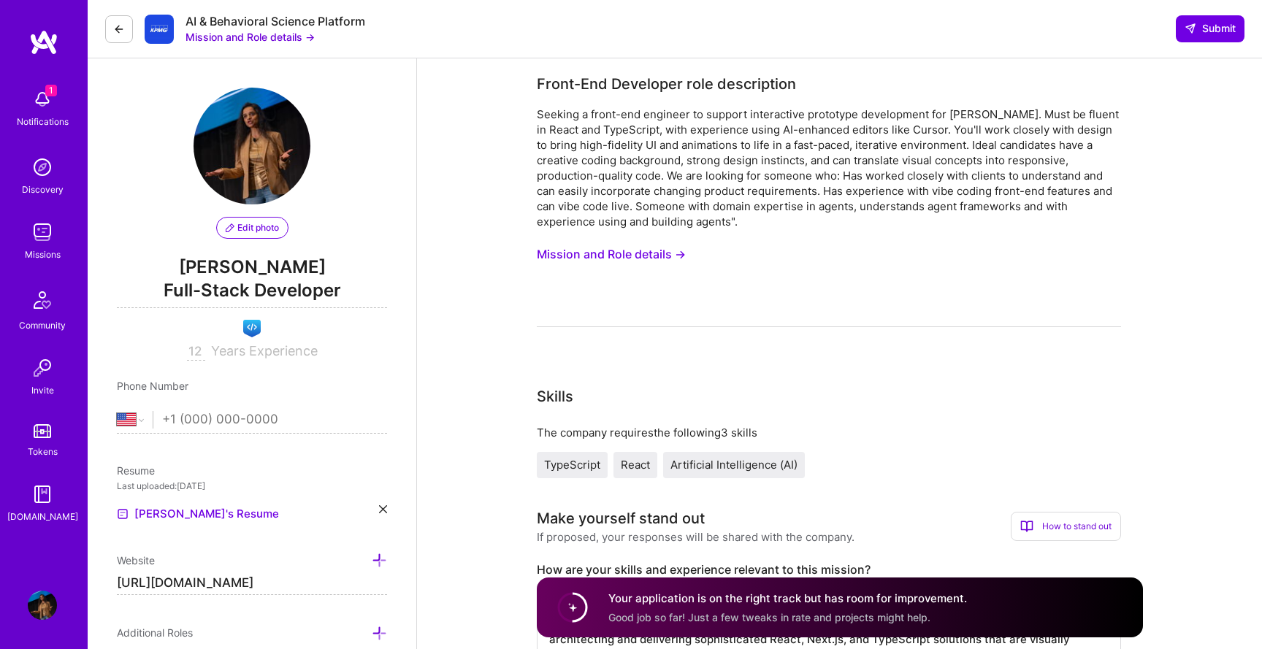
click at [154, 29] on img at bounding box center [159, 29] width 29 height 29
click at [109, 29] on button at bounding box center [119, 29] width 28 height 28
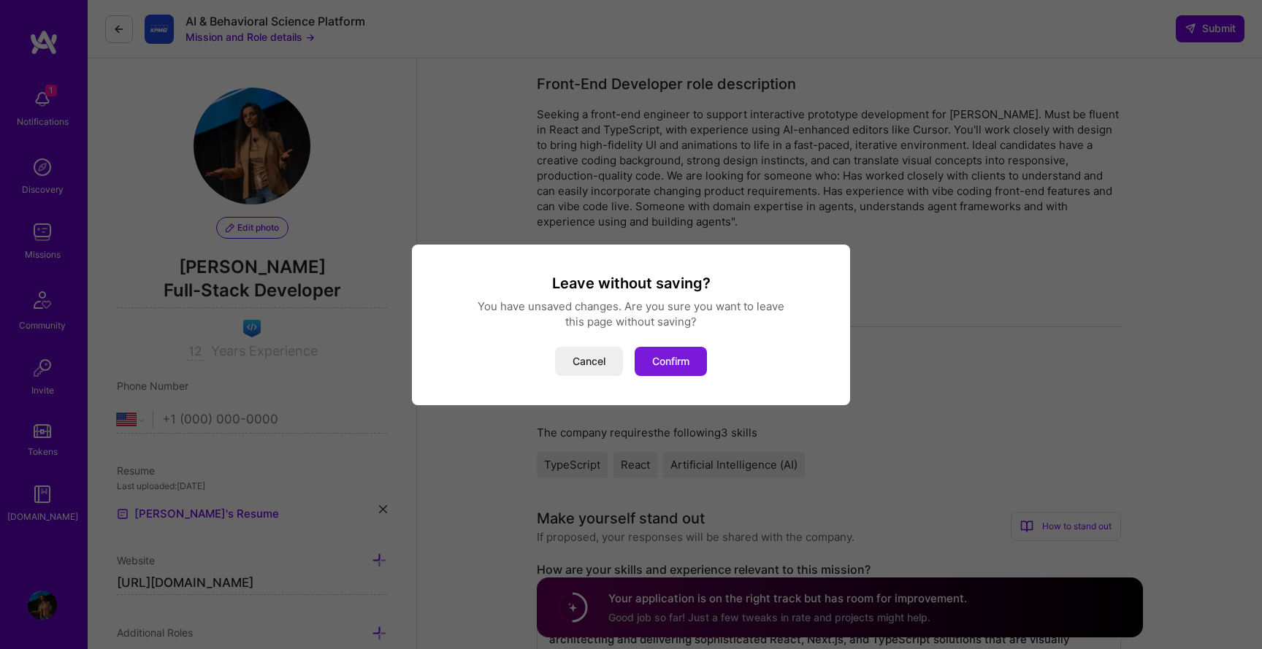
click at [672, 359] on button "Confirm" at bounding box center [670, 361] width 72 height 29
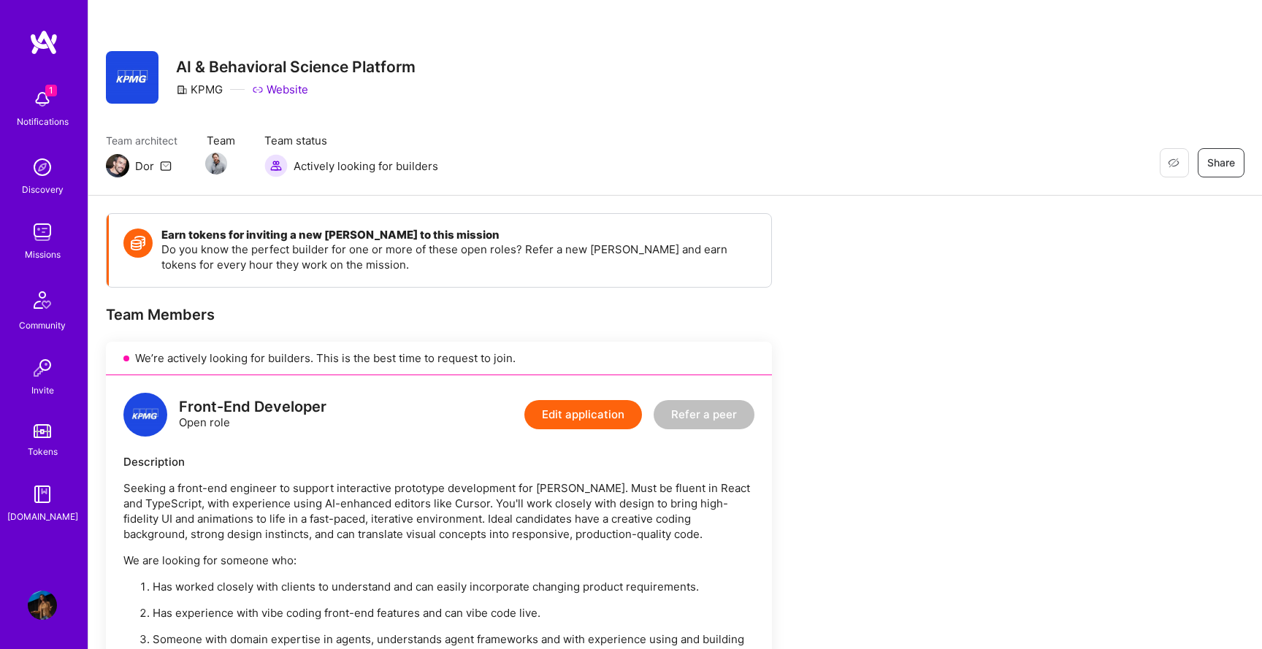
click at [40, 245] on img at bounding box center [42, 232] width 29 height 29
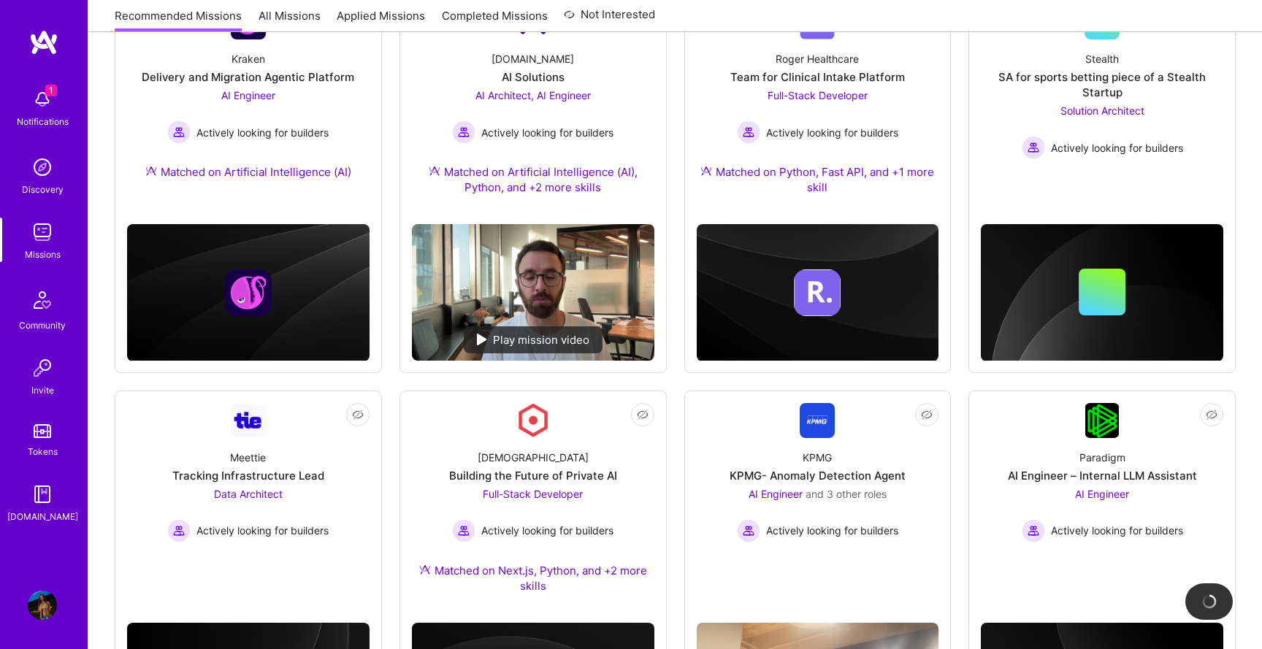
scroll to position [369, 0]
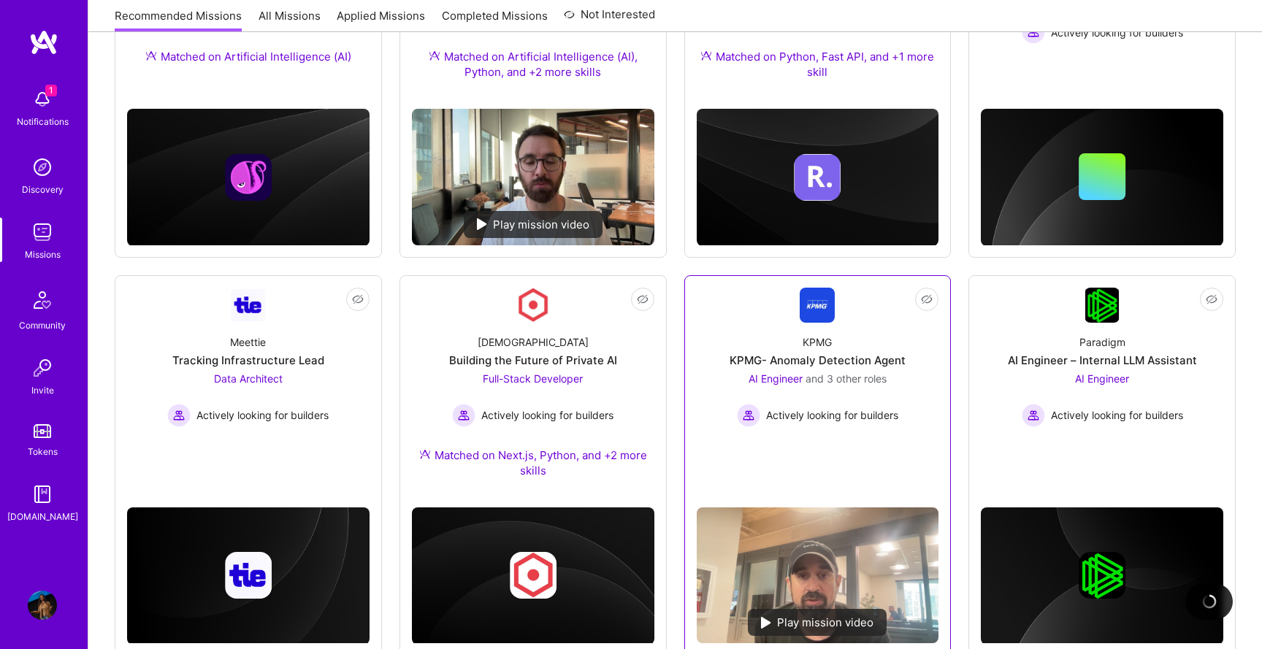
click at [777, 321] on link "Not Interested KPMG KPMG- Anomaly Detection Agent AI Engineer and 3 other roles…" at bounding box center [818, 392] width 242 height 208
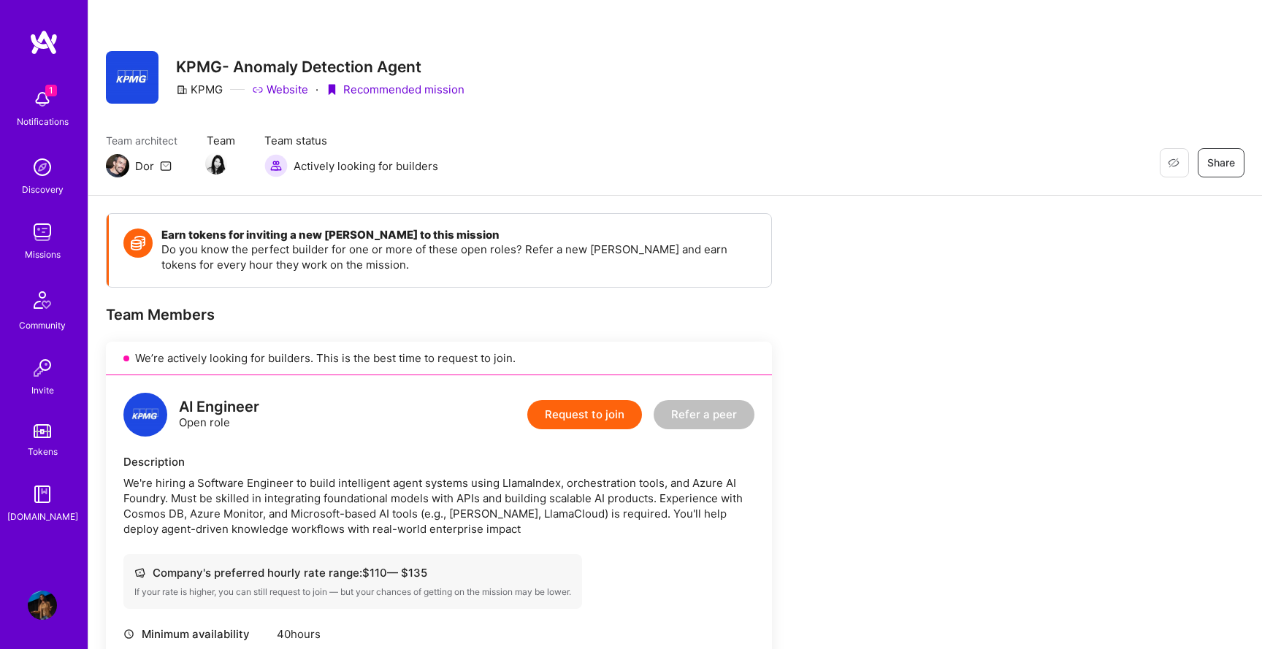
click at [286, 88] on link "Website" at bounding box center [280, 89] width 56 height 15
